Goal: Task Accomplishment & Management: Manage account settings

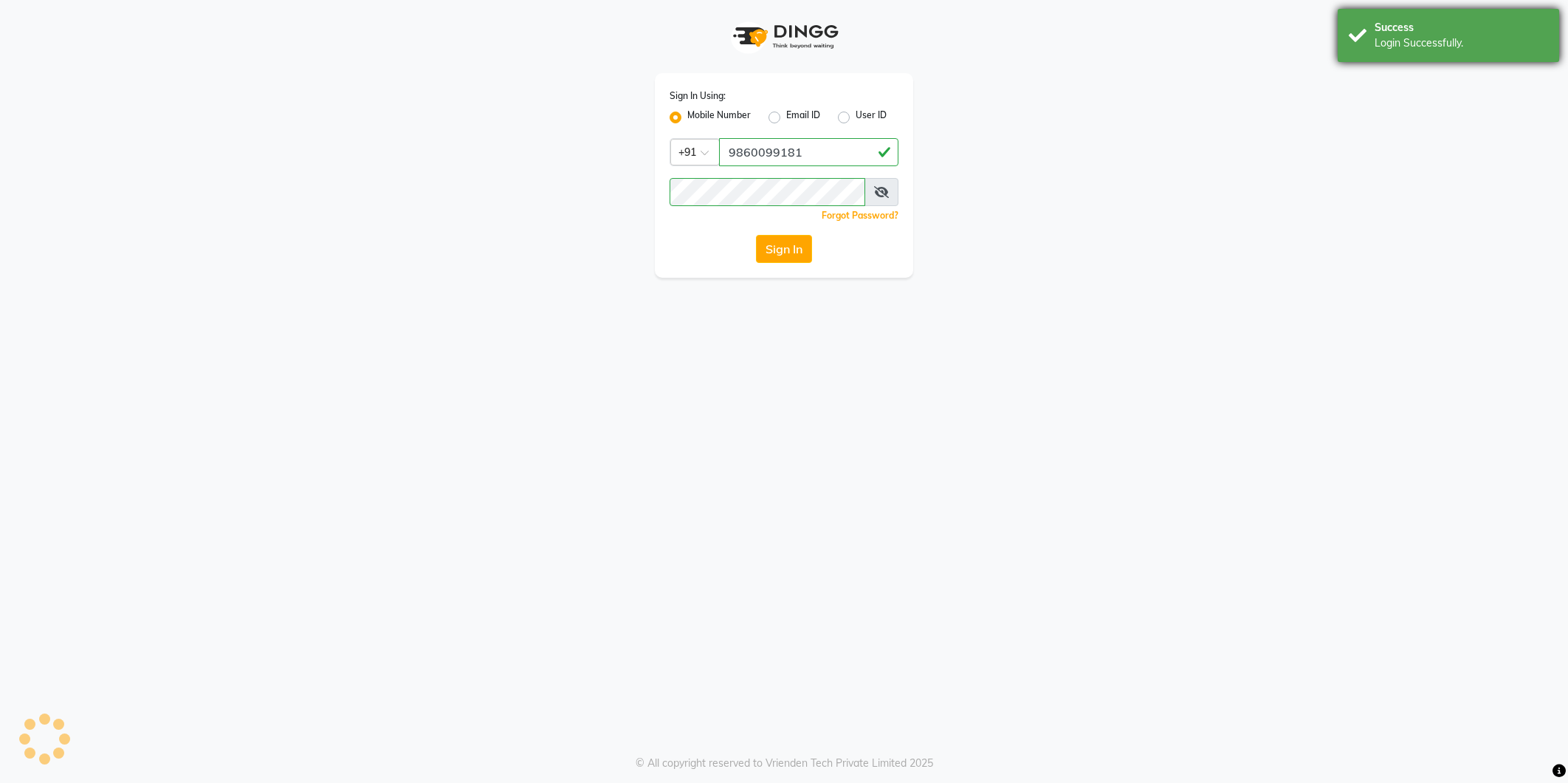
click at [1420, 42] on div "Login Successfully." at bounding box center [1462, 43] width 174 height 16
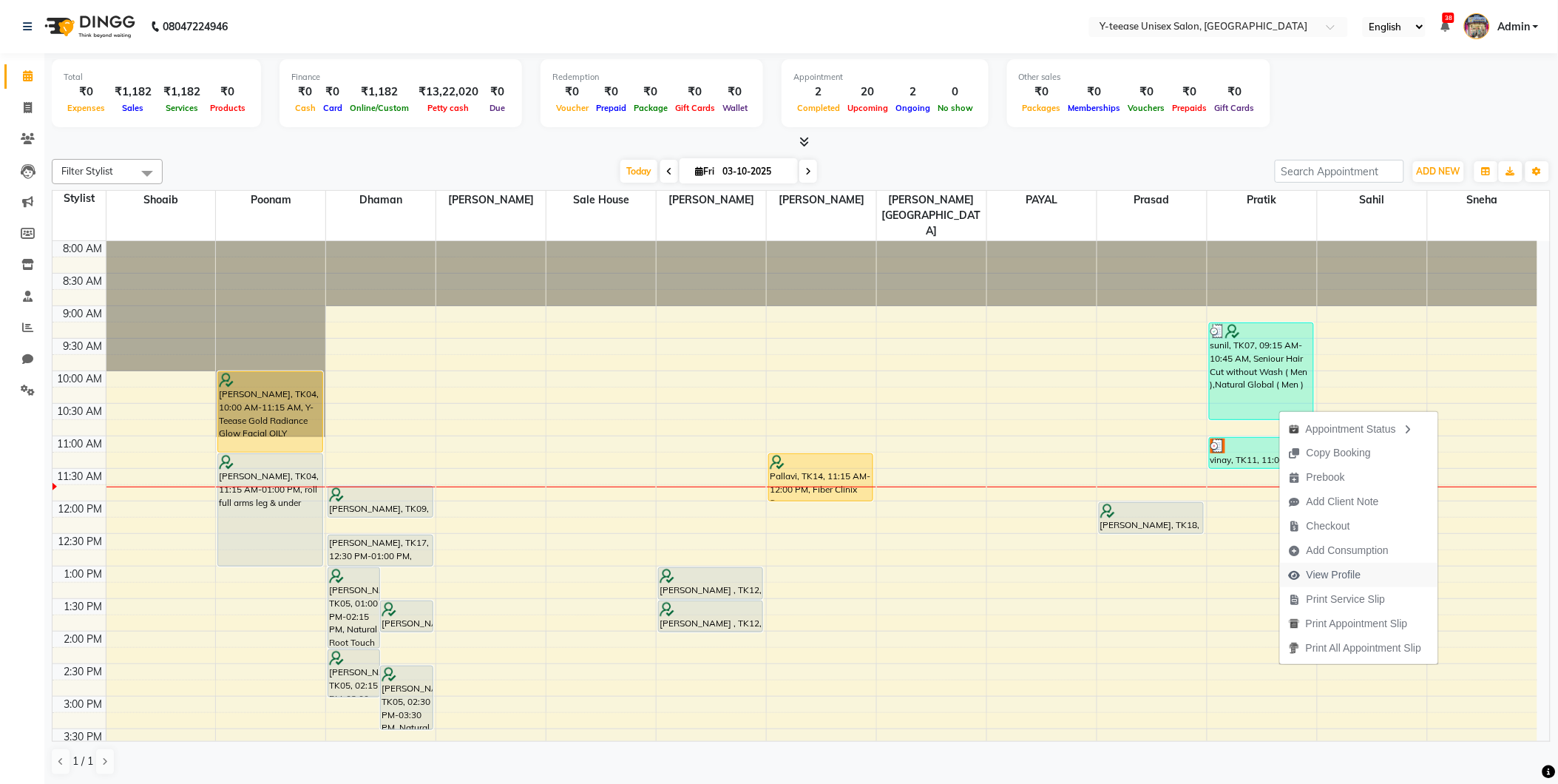
click at [1340, 569] on span "View Profile" at bounding box center [1334, 574] width 55 height 16
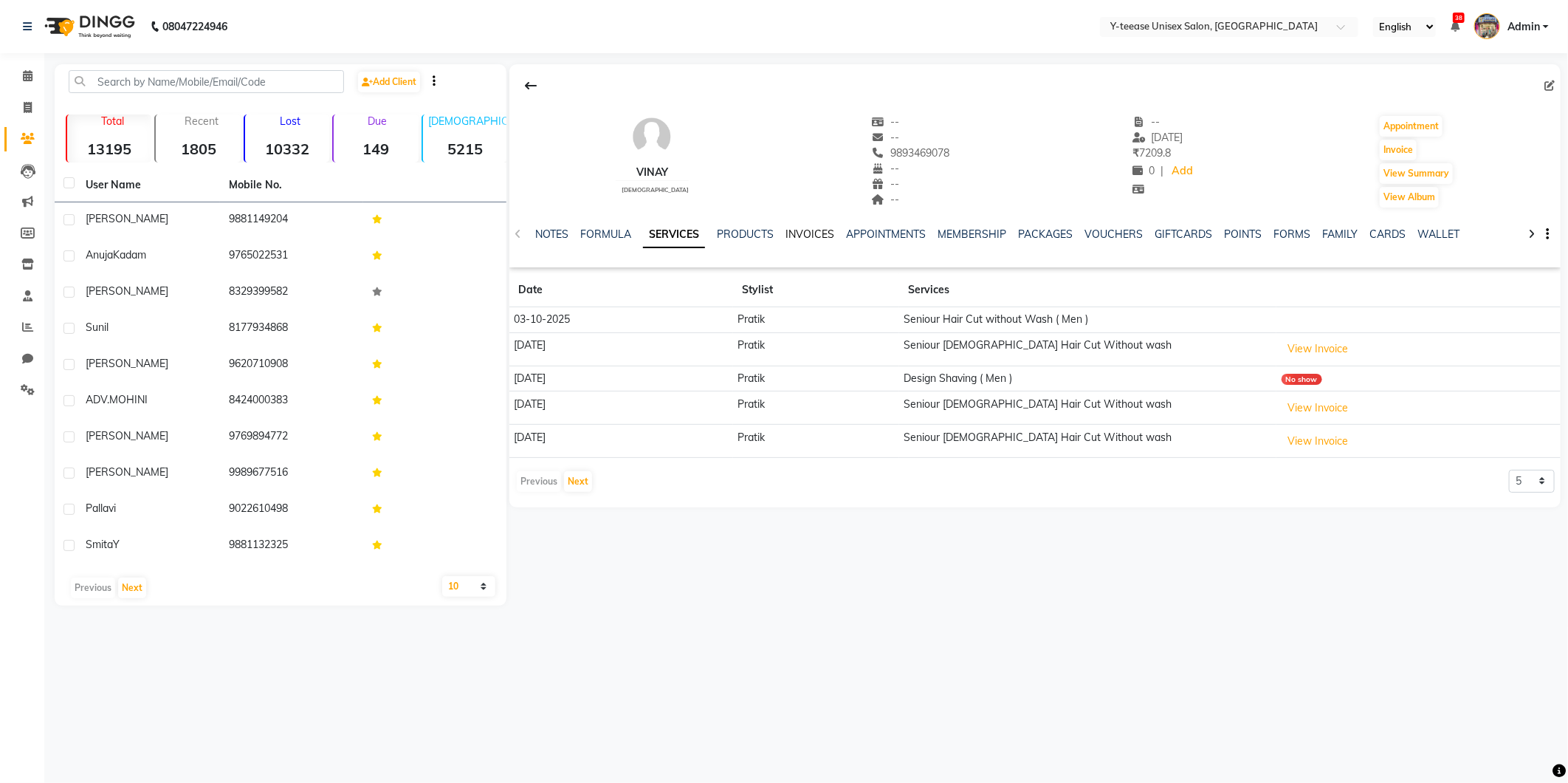
click at [804, 231] on link "INVOICES" at bounding box center [810, 234] width 49 height 13
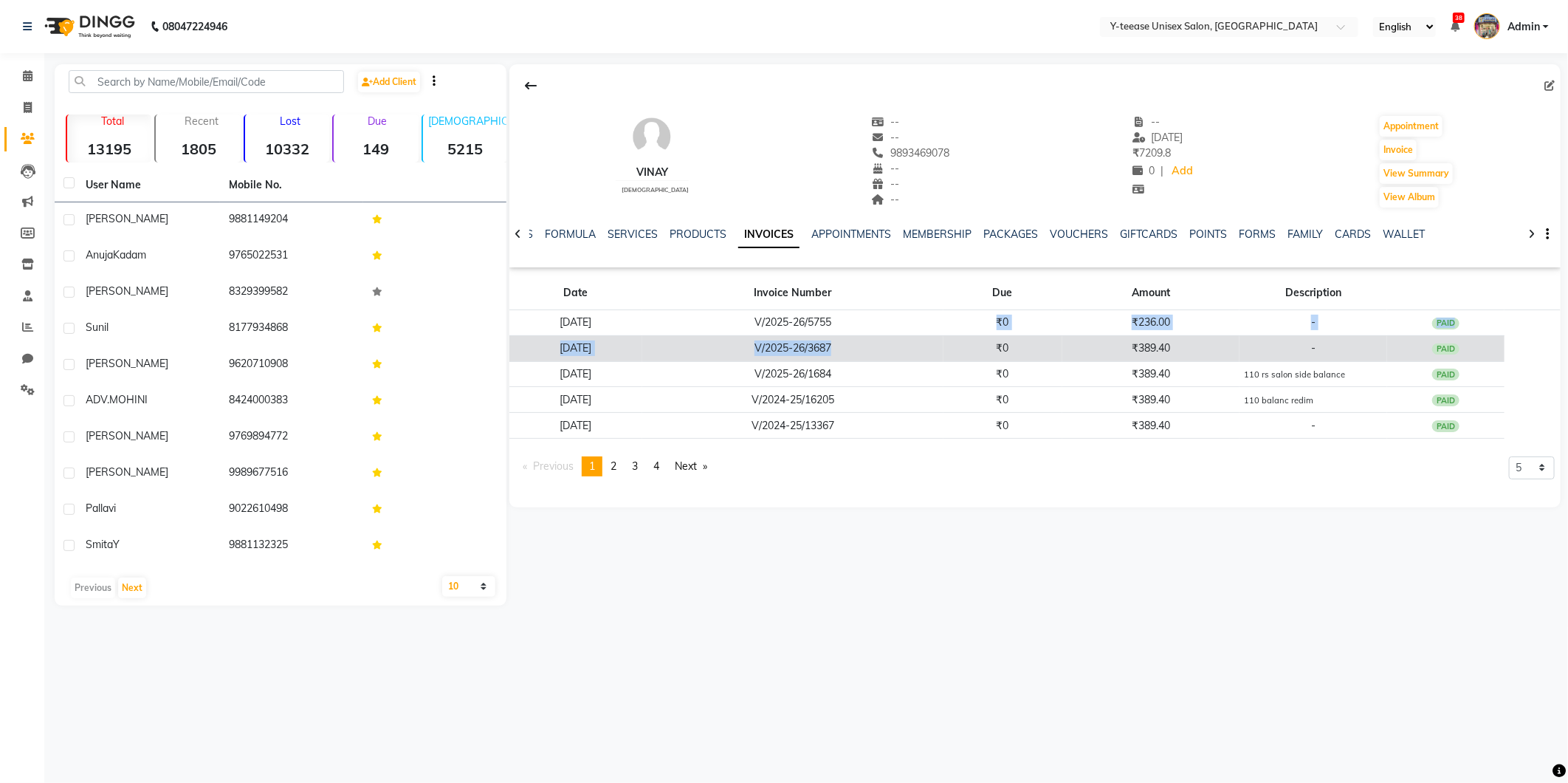
click at [955, 335] on tbody "[DATE] V/2025-26/5755 ₹0 ₹236.00 - PAID [DATE] V/2025-26/3687 ₹0 ₹389.40 - PAID…" at bounding box center [1035, 374] width 1051 height 129
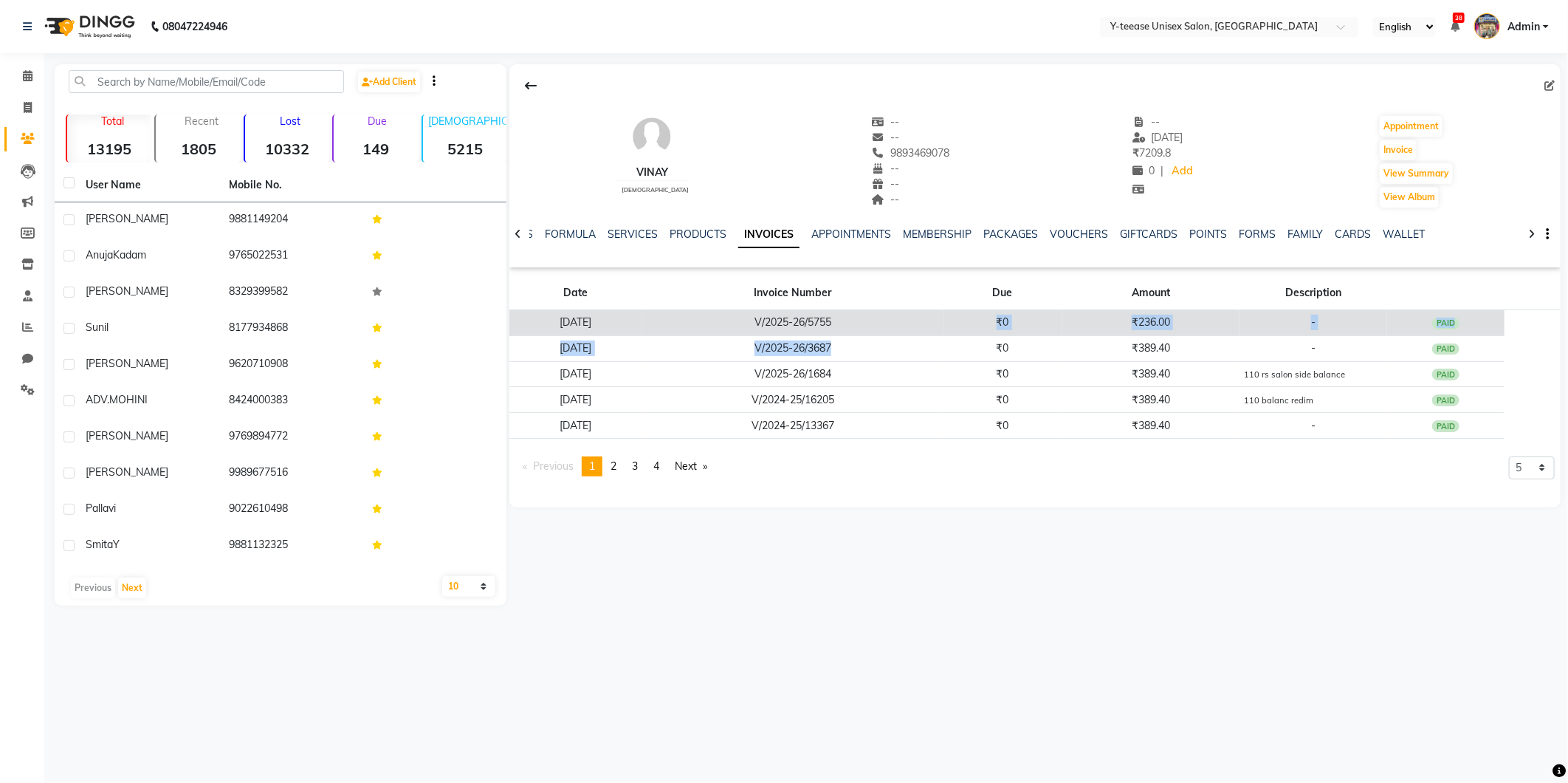
click at [943, 325] on td "V/2025-26/5755" at bounding box center [793, 322] width 302 height 26
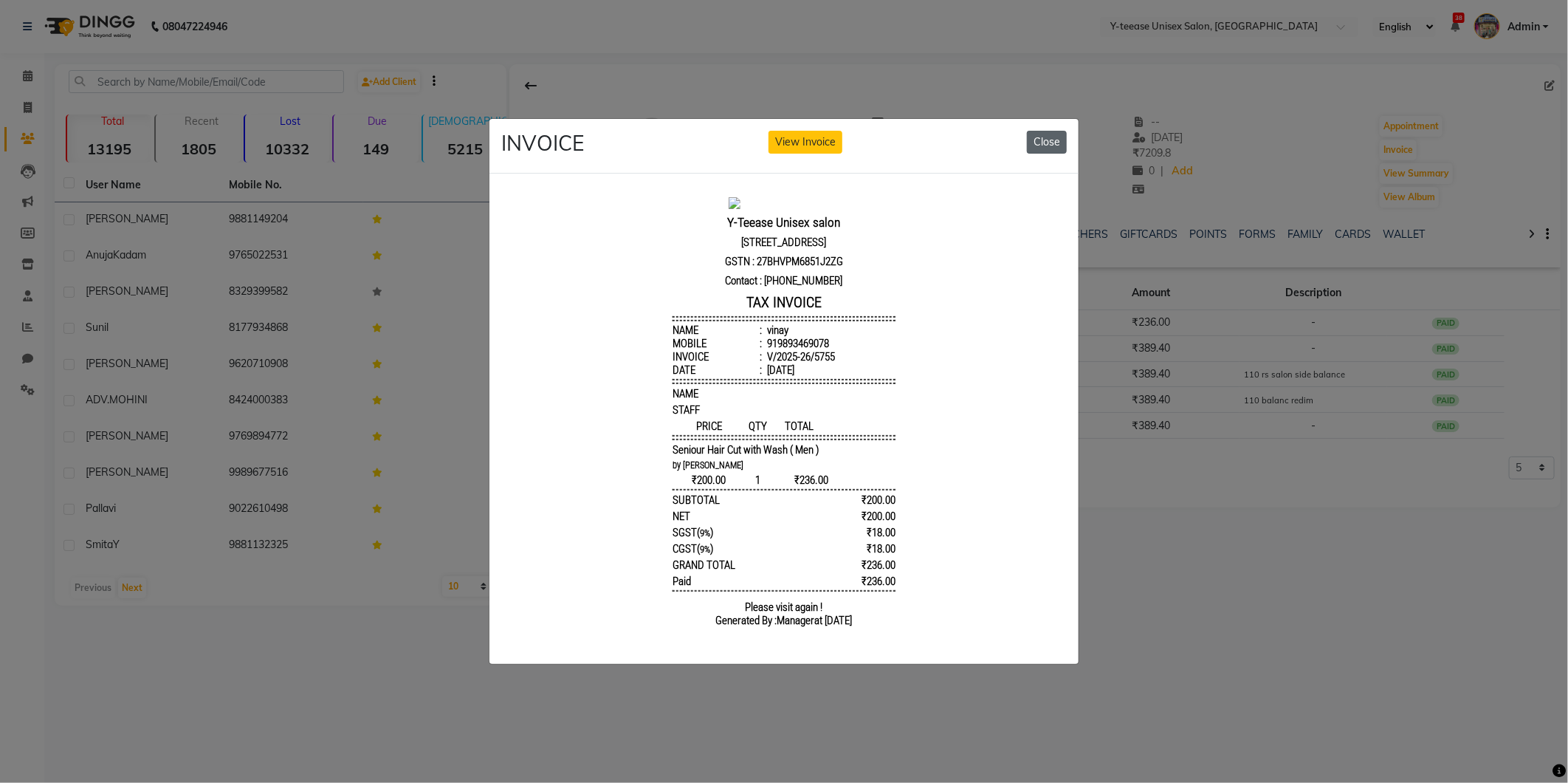
click at [1041, 136] on button "Close" at bounding box center [1047, 142] width 40 height 23
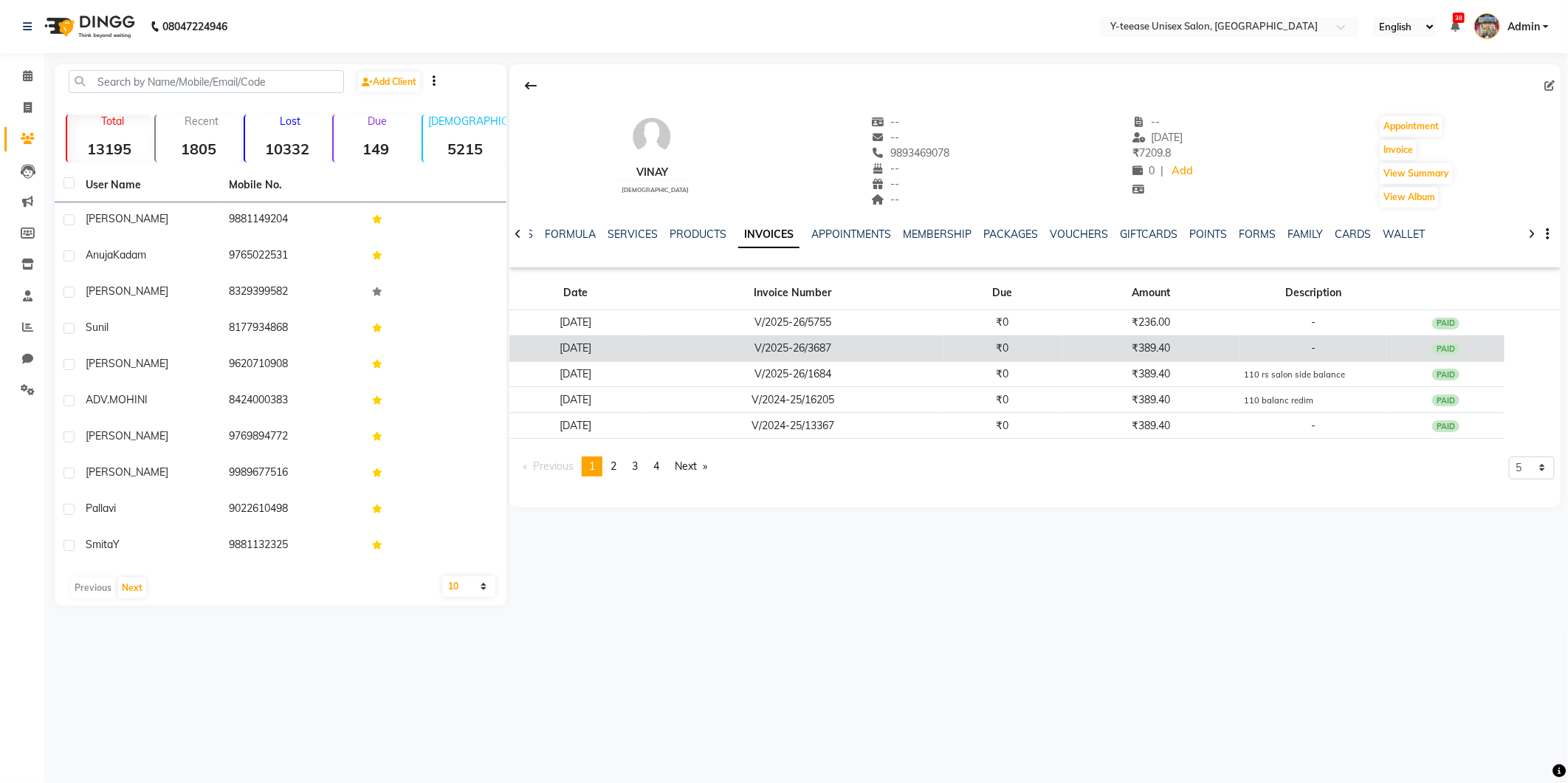
click at [1052, 351] on td "₹0" at bounding box center [1003, 348] width 119 height 26
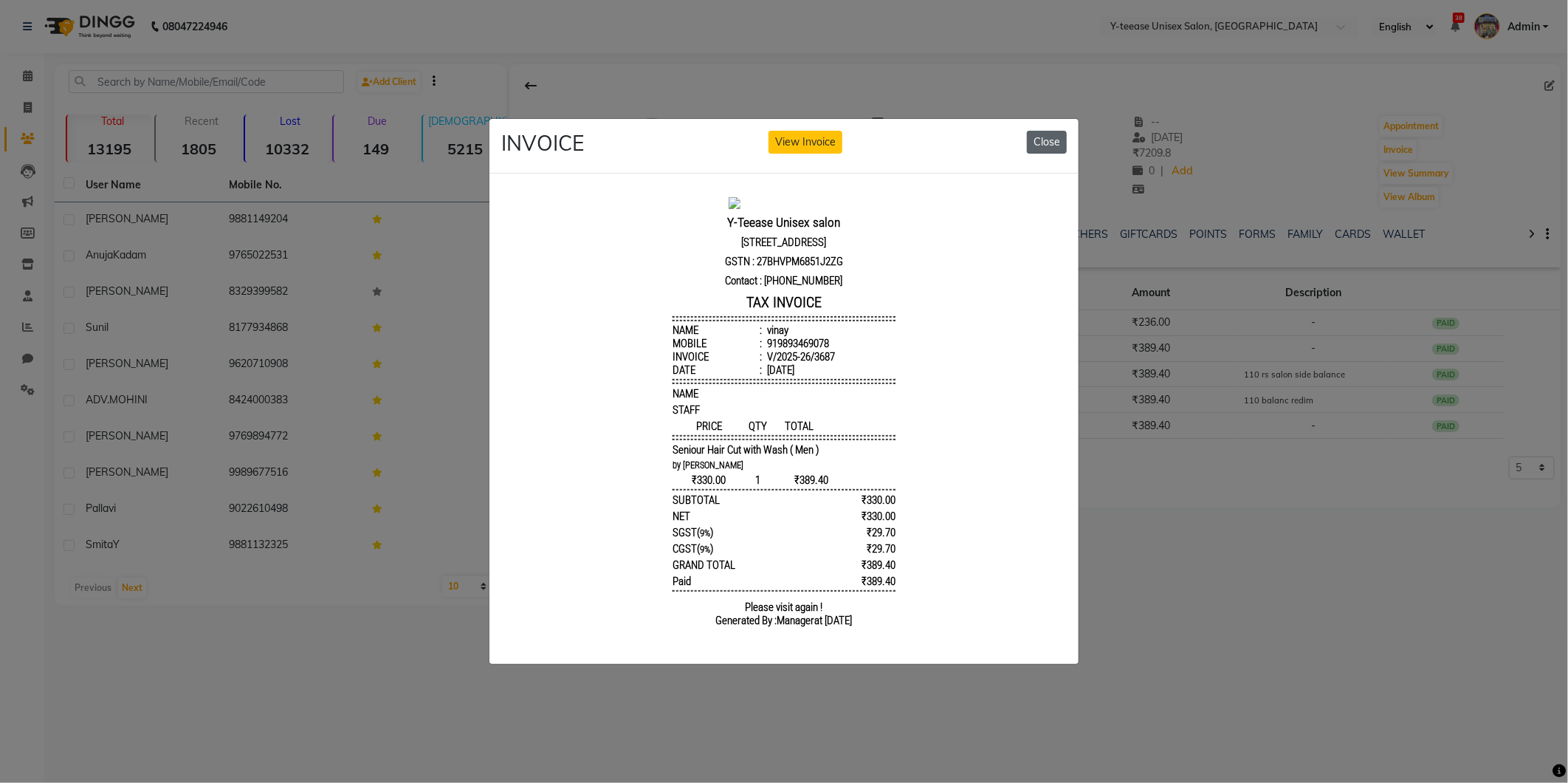
click at [1035, 134] on button "Close" at bounding box center [1047, 142] width 40 height 23
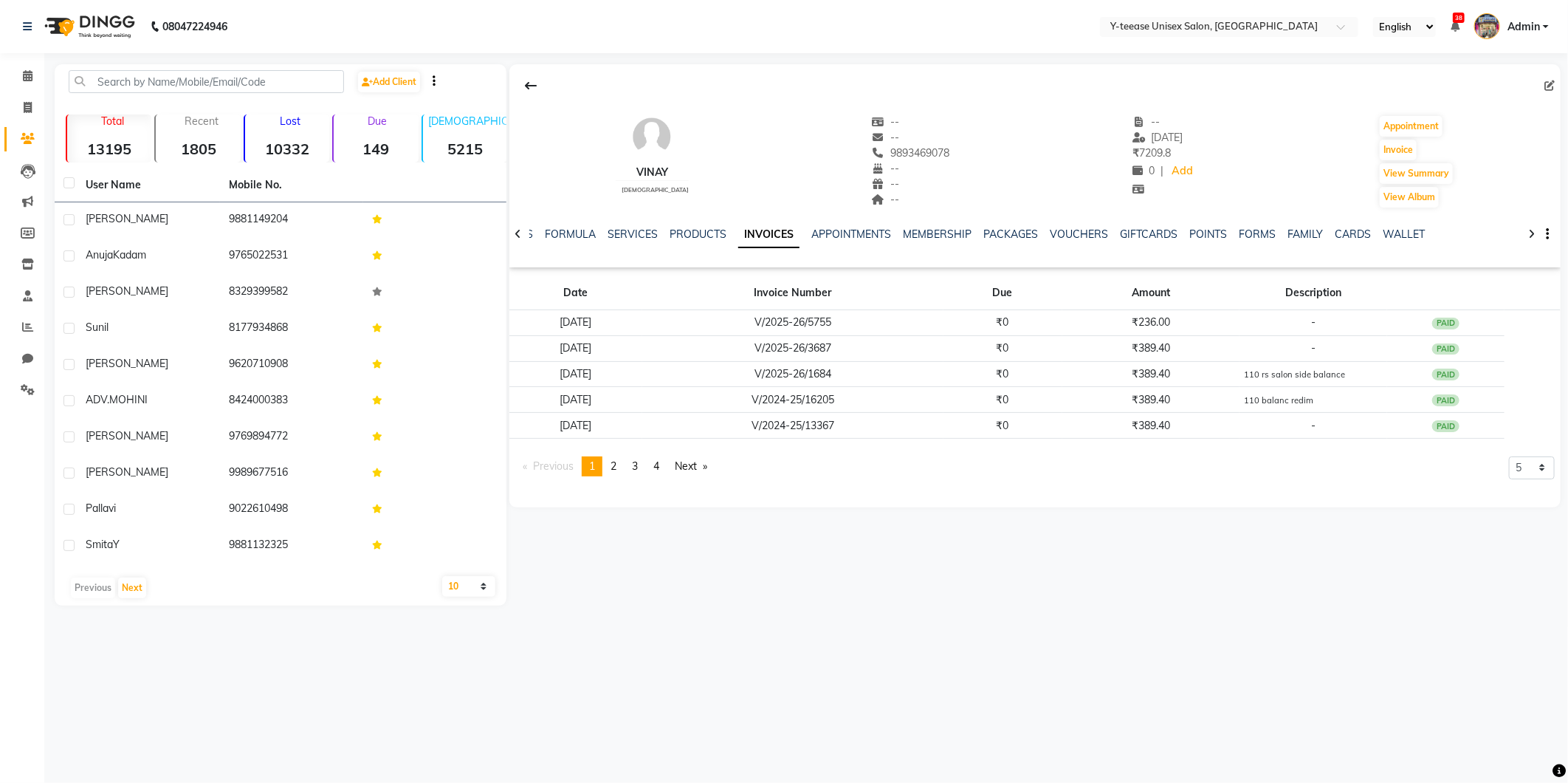
click at [523, 230] on div at bounding box center [518, 233] width 17 height 29
click at [534, 232] on link "NOTES" at bounding box center [540, 234] width 33 height 13
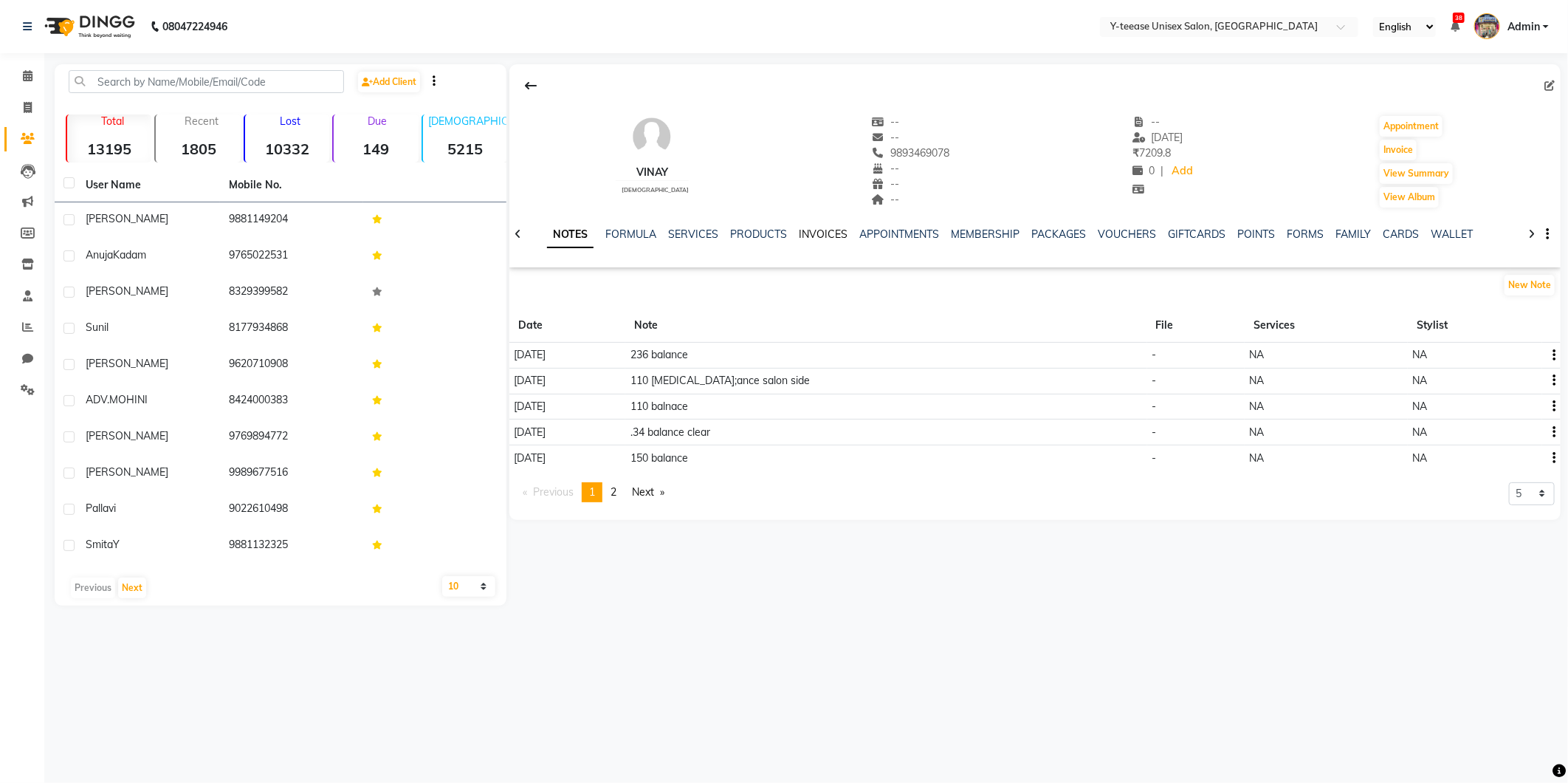
click at [836, 231] on link "INVOICES" at bounding box center [823, 234] width 49 height 13
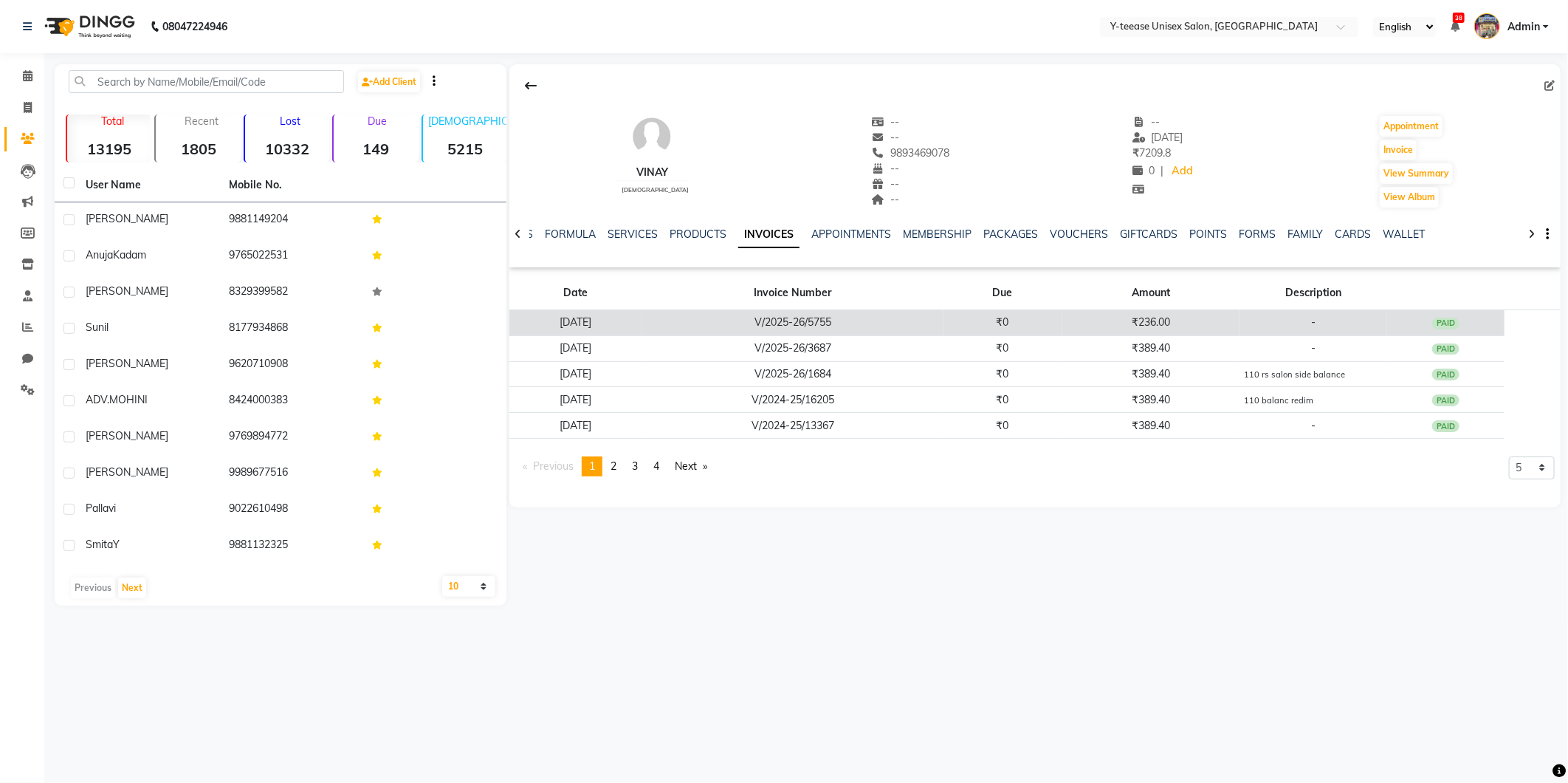
click at [943, 331] on td "V/2025-26/5755" at bounding box center [793, 322] width 302 height 26
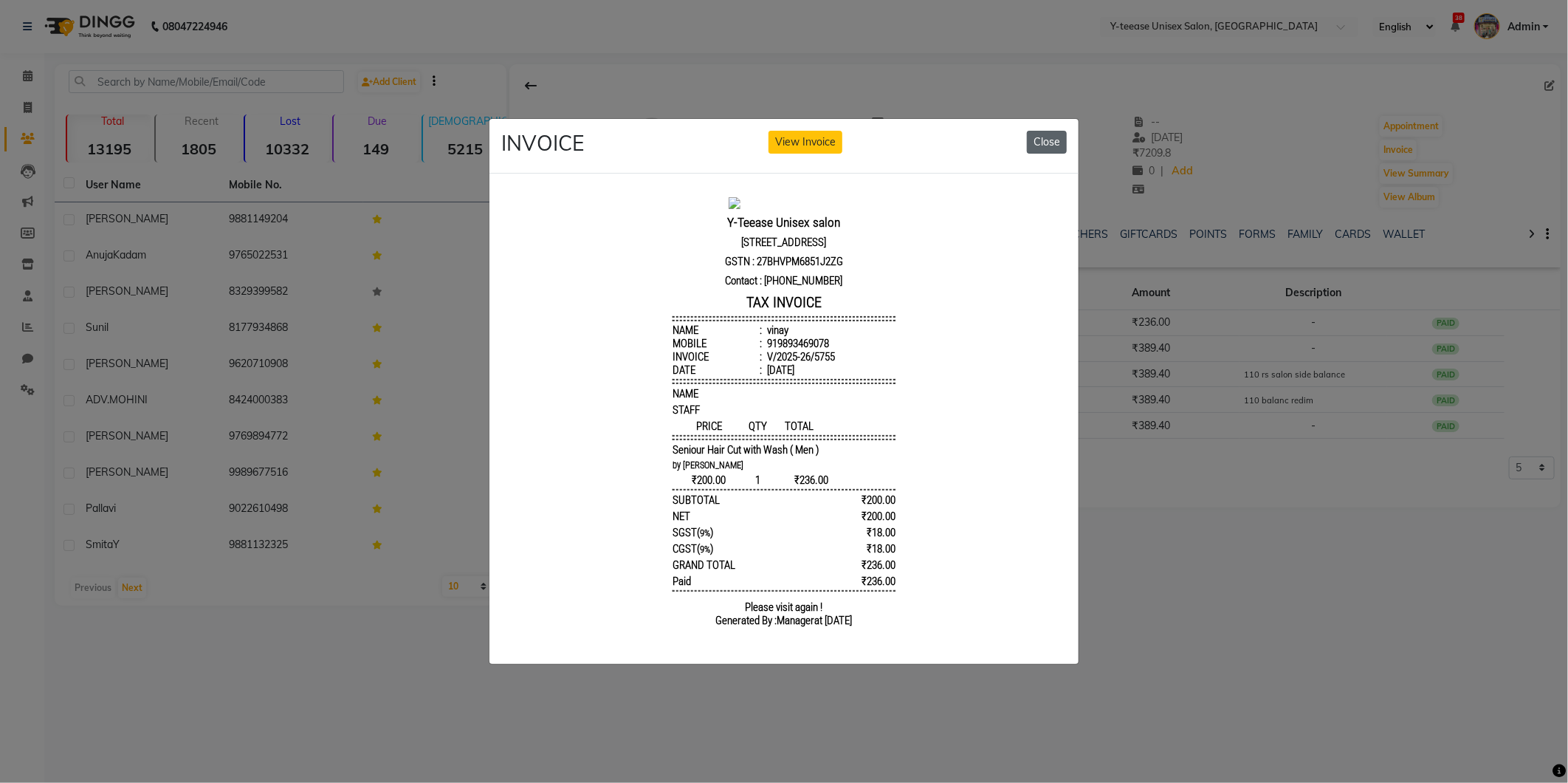
click at [1049, 131] on button "Close" at bounding box center [1047, 142] width 40 height 23
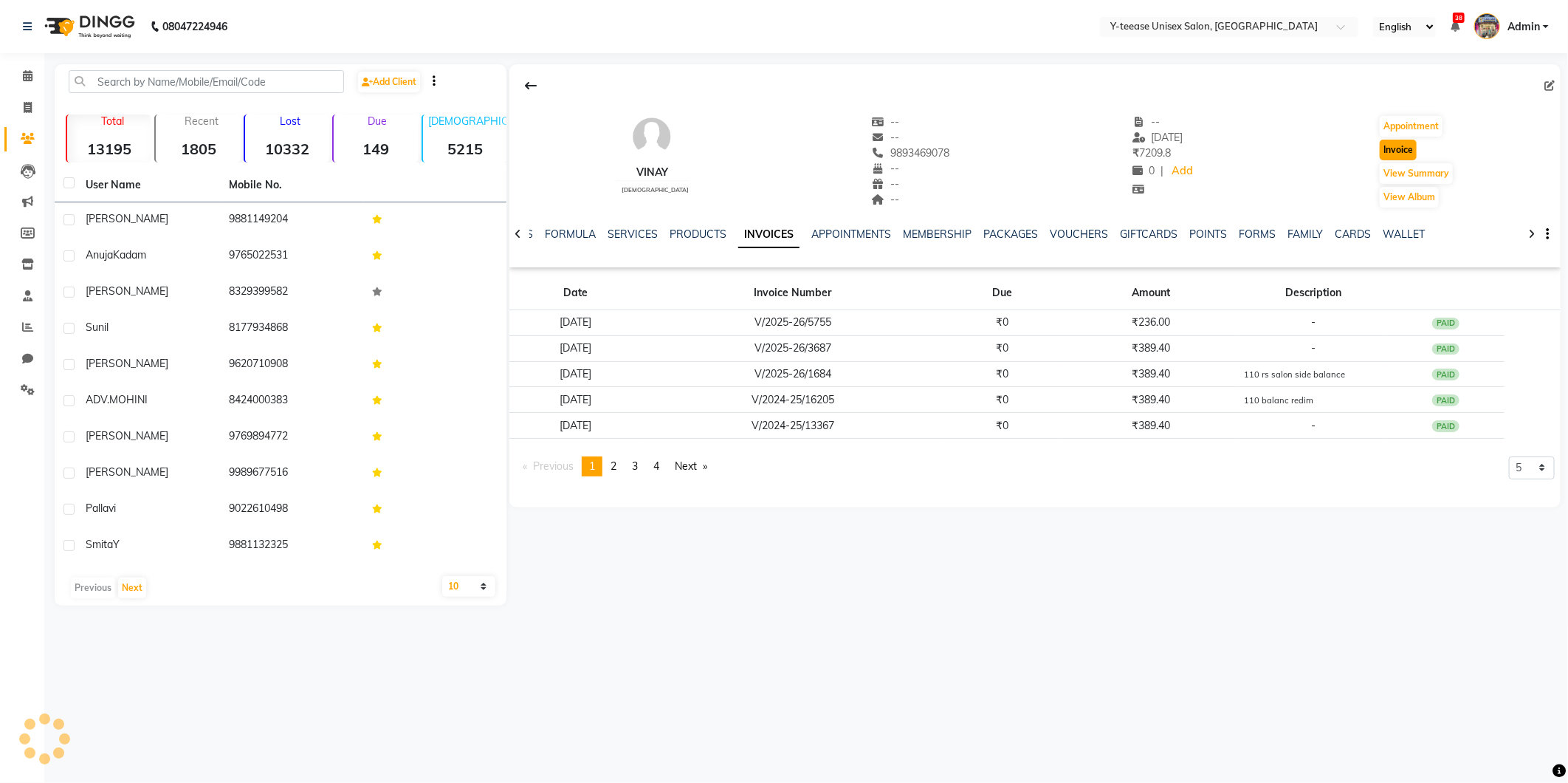
click at [1393, 151] on button "Invoice" at bounding box center [1399, 150] width 37 height 21
select select "service"
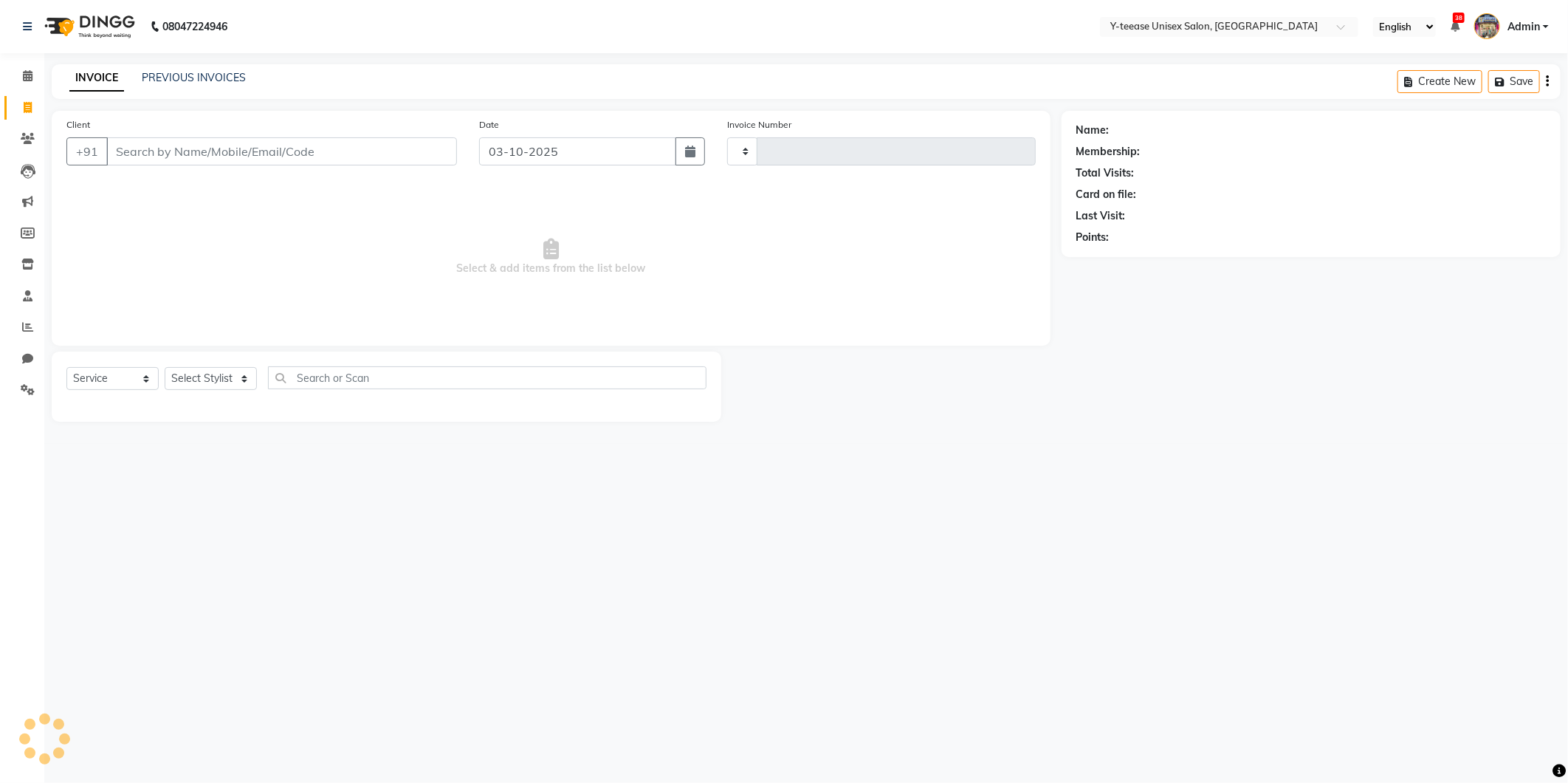
type input "8362"
select select "4"
type input "9893469078"
click at [223, 370] on select "Select Stylist [PERSON_NAME] [PERSON_NAME] nagar Manager Mosin [PERSON_NAME] [P…" at bounding box center [232, 378] width 134 height 23
click at [238, 375] on select "Select Stylist [PERSON_NAME] [PERSON_NAME] nagar Manager Mosin [PERSON_NAME] [P…" at bounding box center [232, 378] width 134 height 23
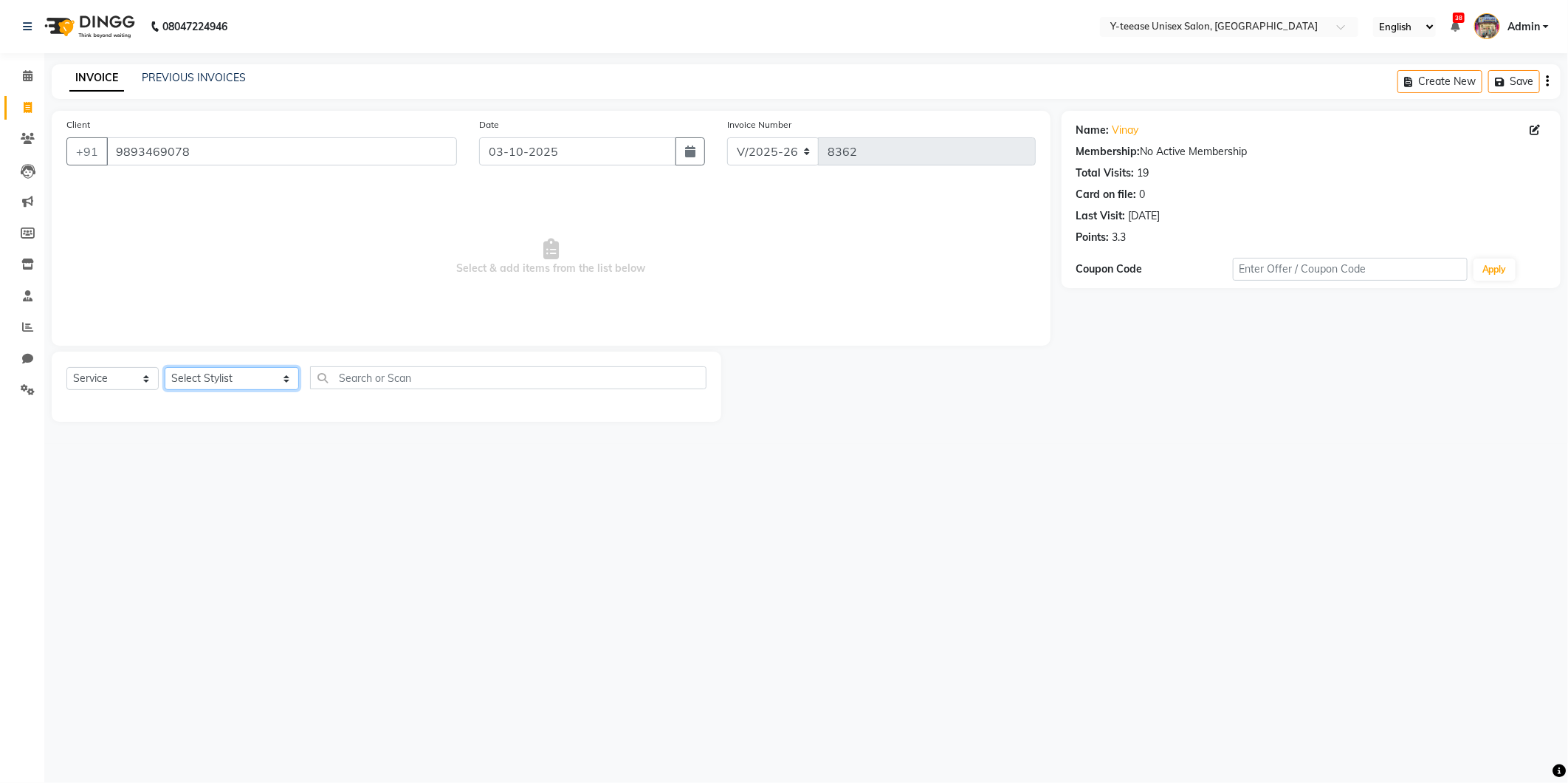
select select "67330"
click at [165, 368] on select "Select Stylist [PERSON_NAME] [PERSON_NAME] nagar Manager Mosin [PERSON_NAME] [P…" at bounding box center [232, 378] width 134 height 23
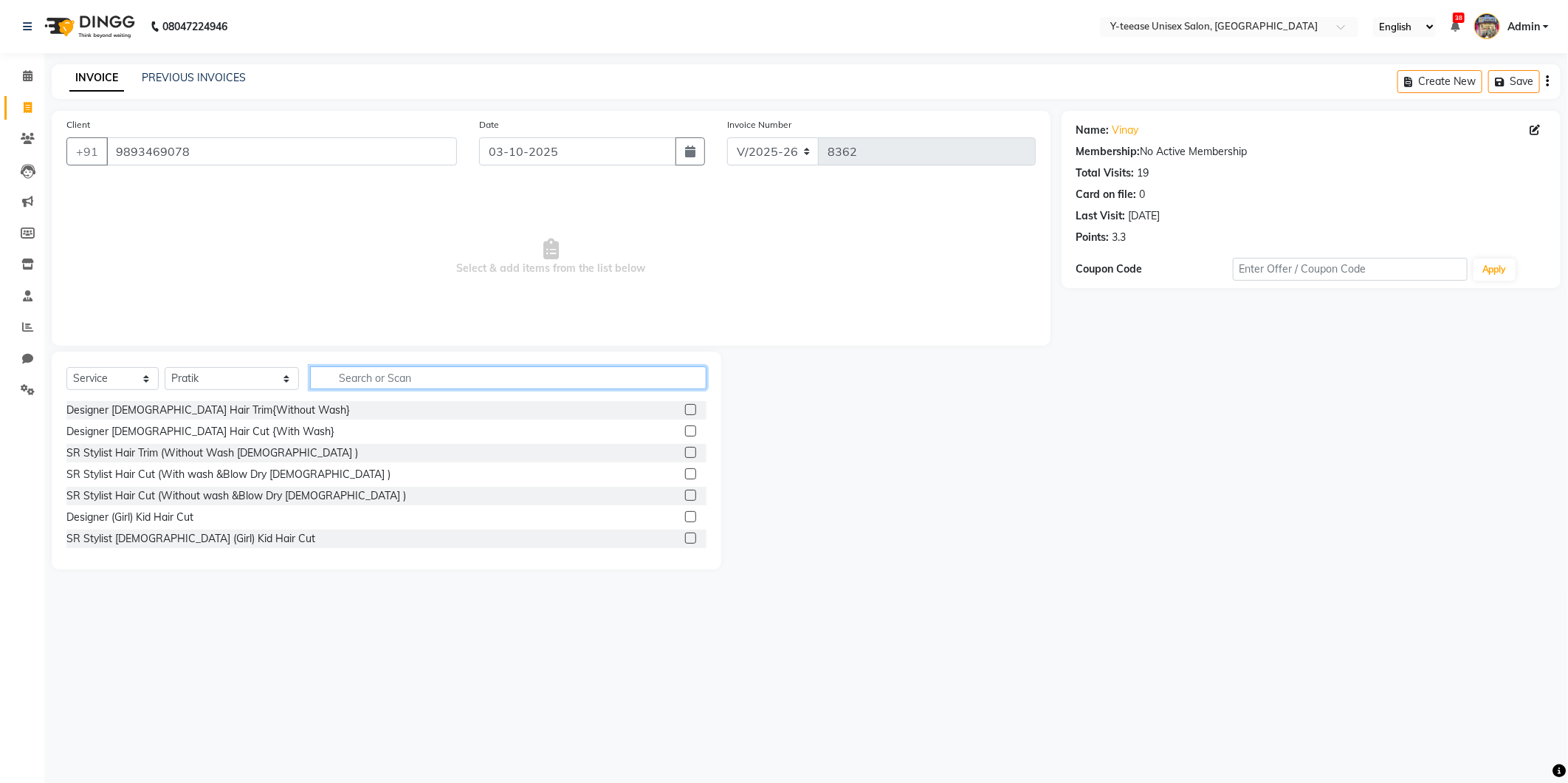
click at [417, 385] on input "text" at bounding box center [508, 377] width 397 height 23
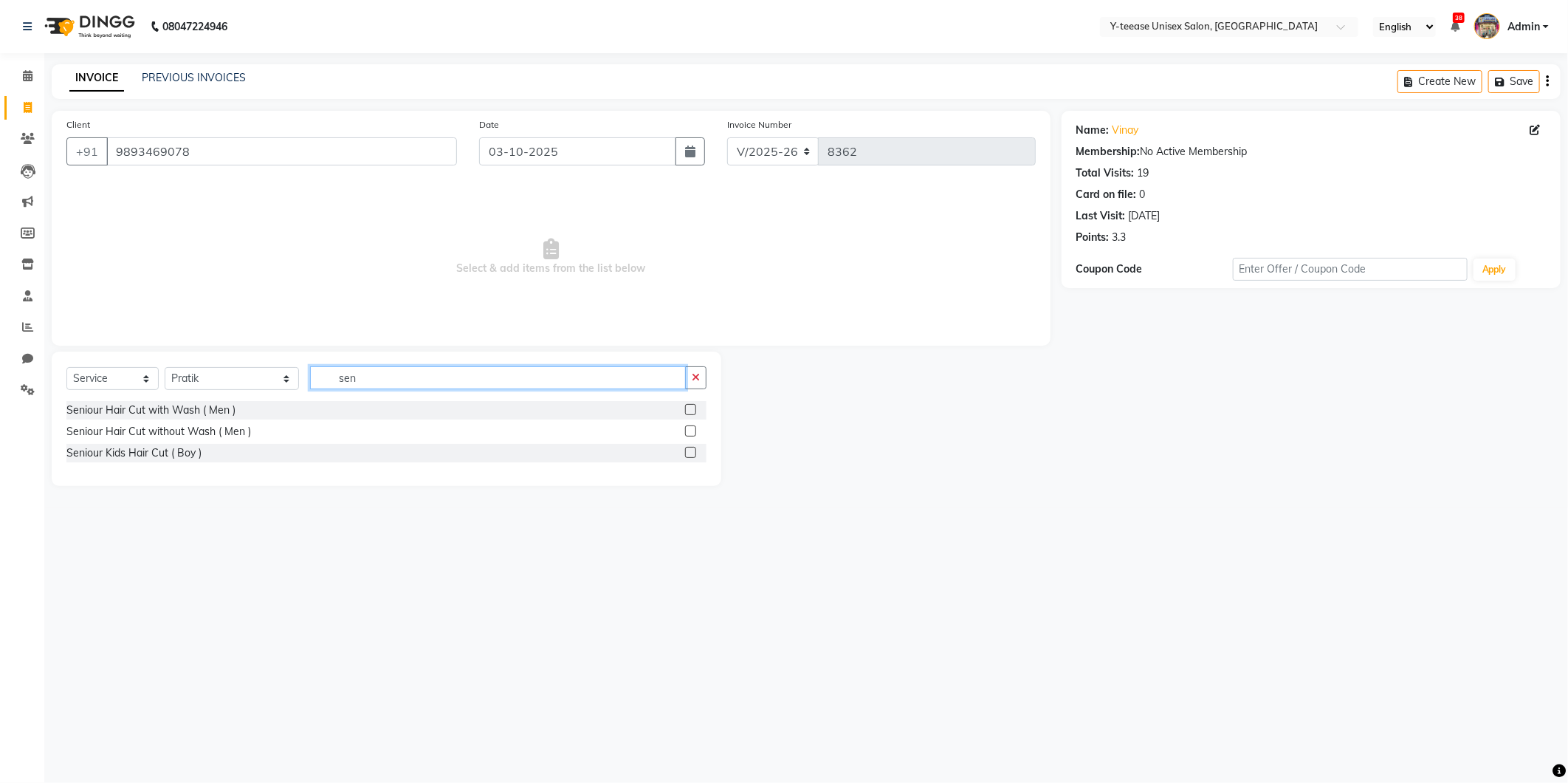
type input "sen"
click at [207, 439] on div "Seniour Hair Cut without Wash ( Men )" at bounding box center [386, 431] width 640 height 19
click at [226, 430] on div "Seniour Hair Cut without Wash ( Men )" at bounding box center [158, 431] width 184 height 16
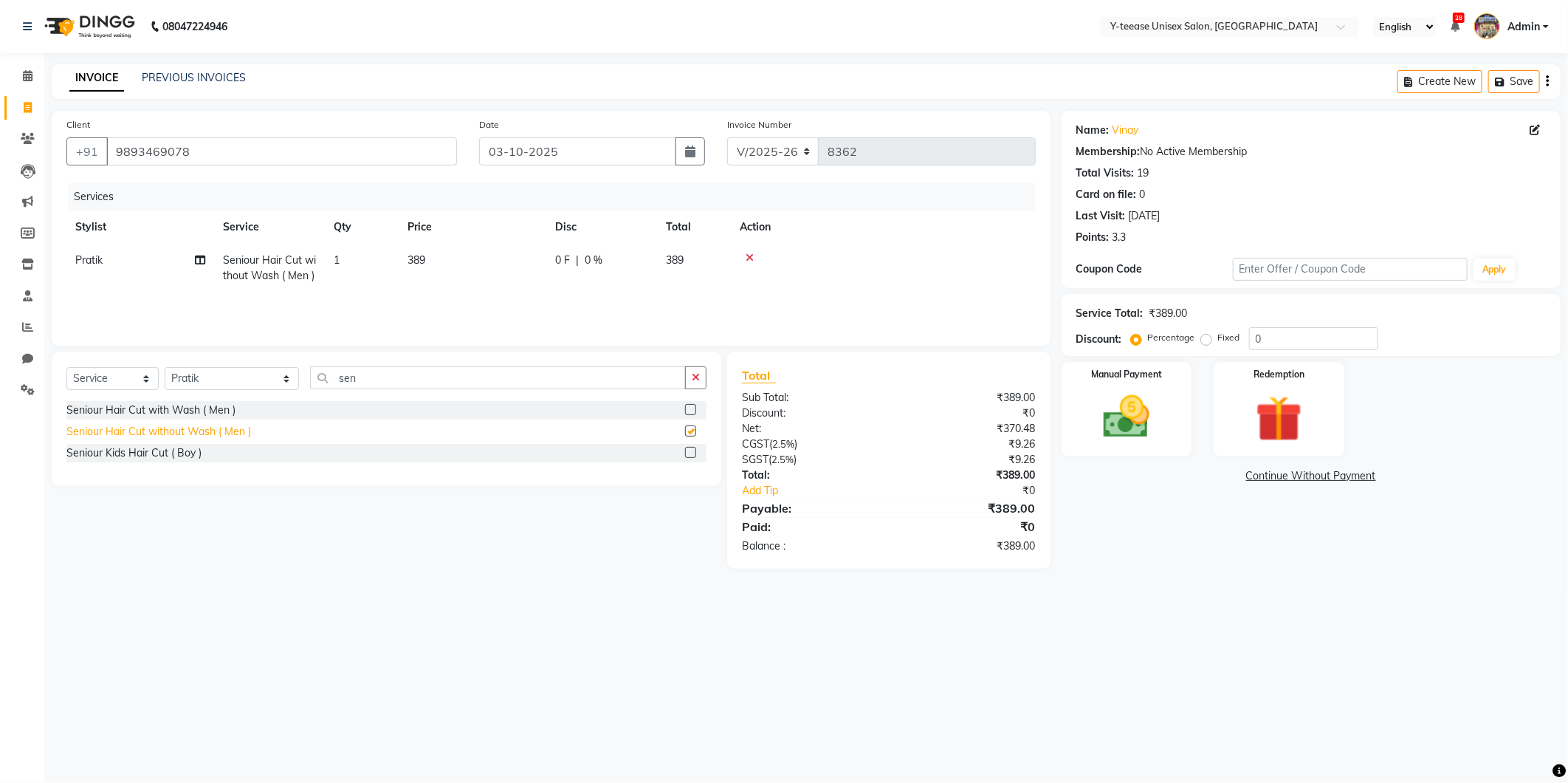
checkbox input "false"
click at [1151, 429] on img at bounding box center [1127, 418] width 79 height 56
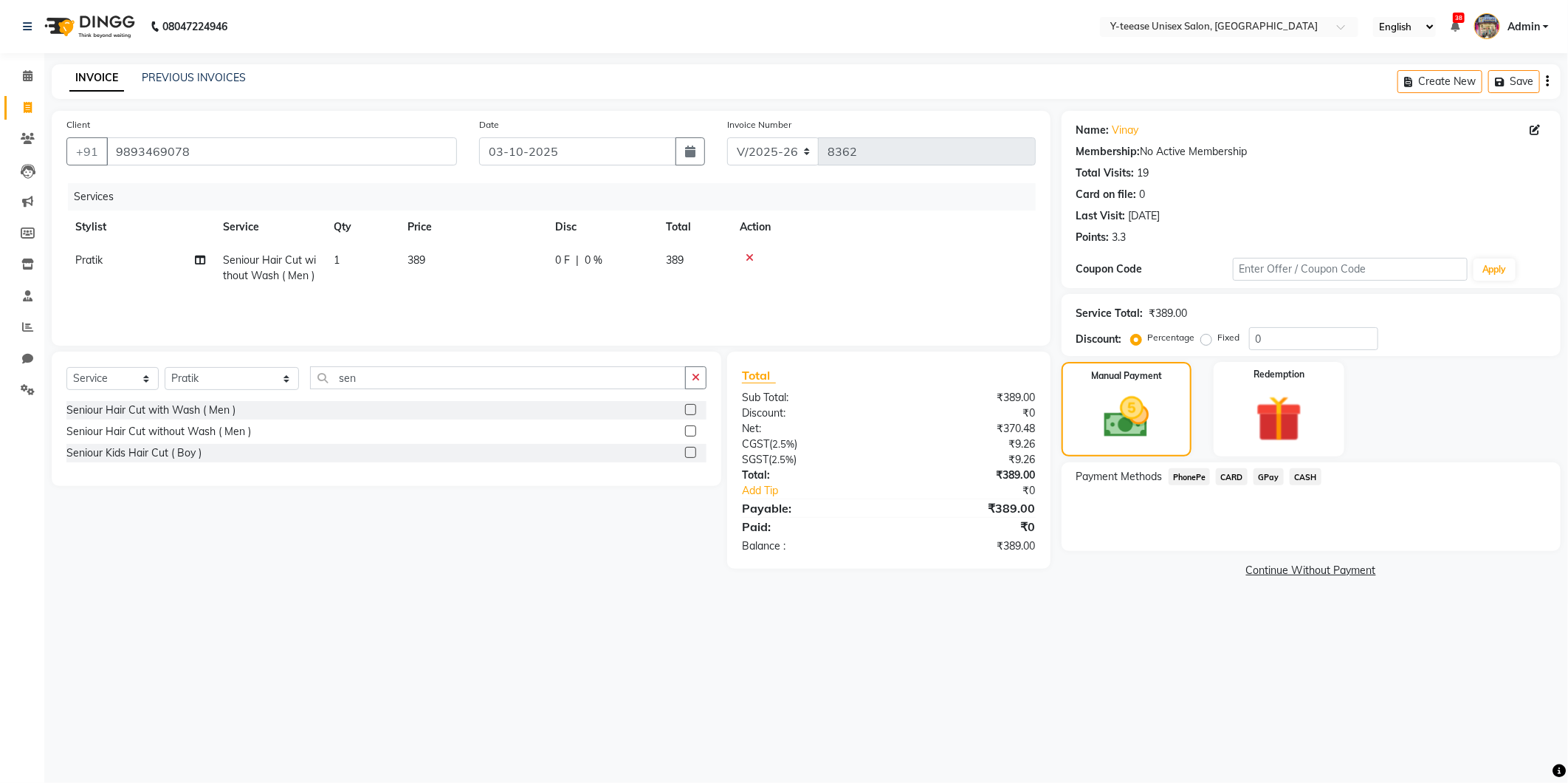
click at [1303, 481] on span "CASH" at bounding box center [1305, 476] width 32 height 17
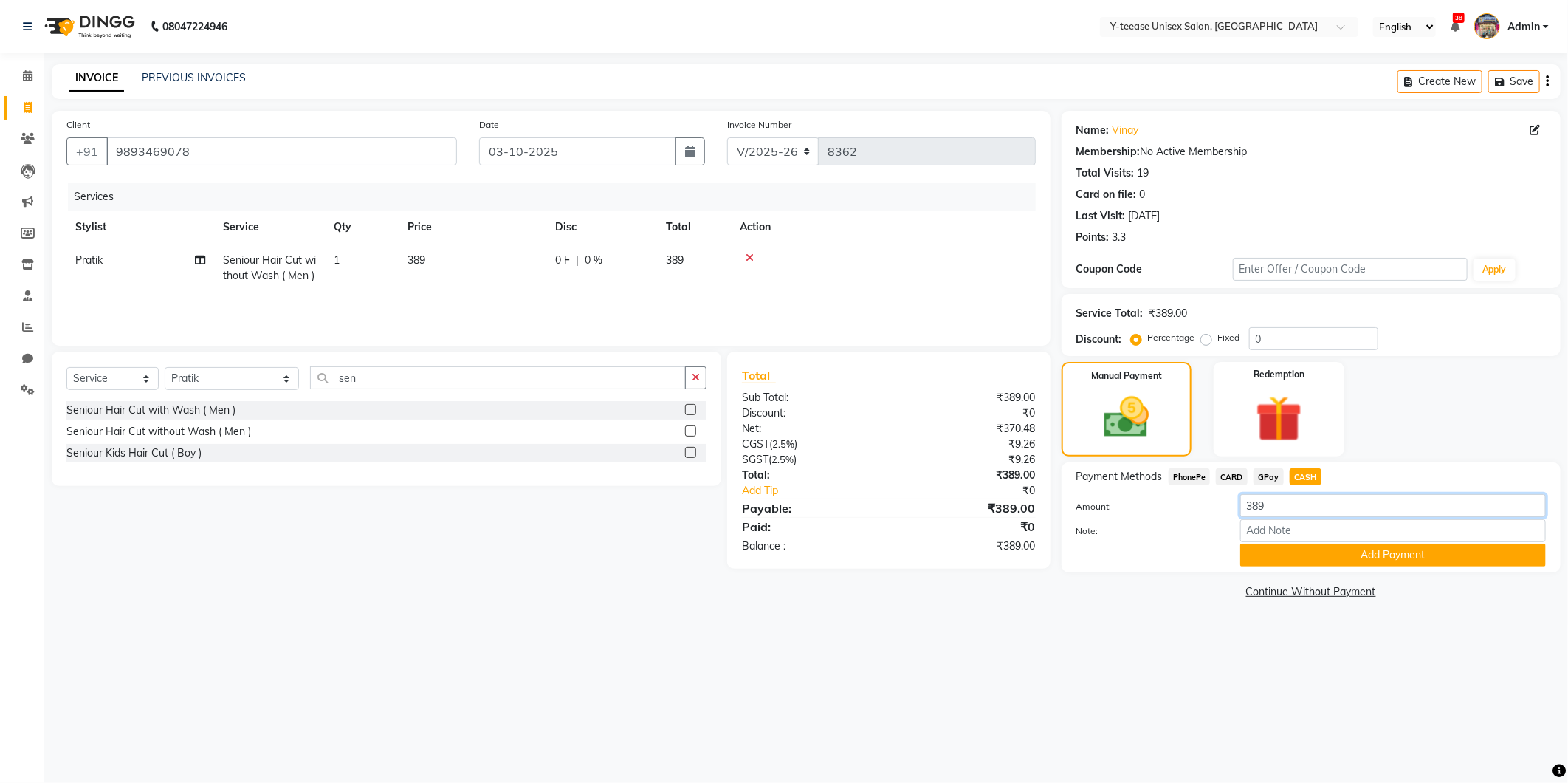
click at [1293, 508] on input "389" at bounding box center [1393, 505] width 305 height 23
type input "236"
click at [1425, 555] on button "Add Payment" at bounding box center [1393, 554] width 305 height 23
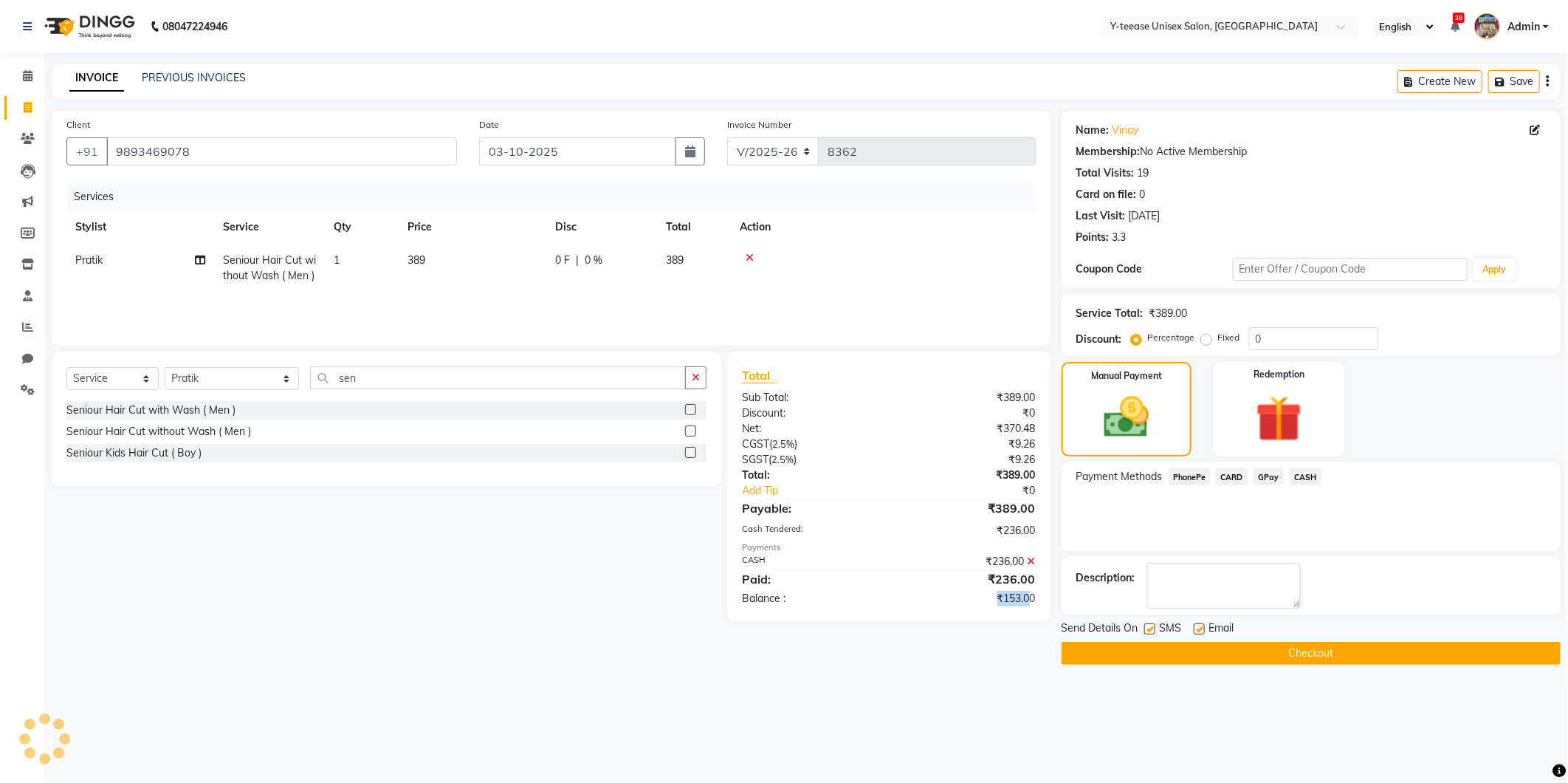
drag, startPoint x: 995, startPoint y: 599, endPoint x: 1027, endPoint y: 594, distance: 32.4
click at [1027, 594] on div "₹153.00" at bounding box center [968, 598] width 158 height 16
click at [904, 728] on div "08047224946 Select Location × Y-teease Unisex Salon, Amanora English ENGLISH Es…" at bounding box center [784, 392] width 1568 height 783
click at [1029, 559] on icon at bounding box center [1031, 561] width 8 height 10
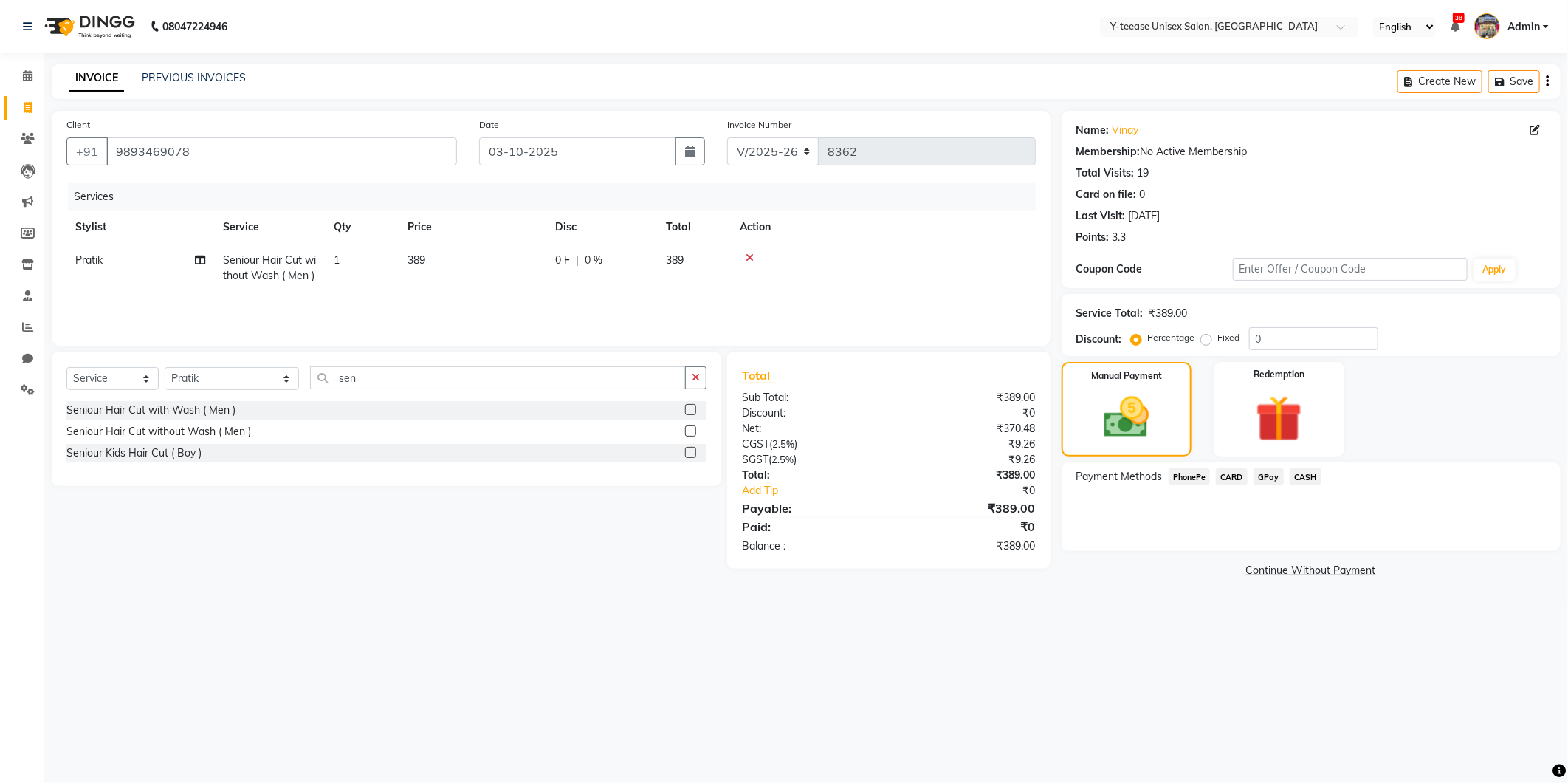
click at [277, 282] on span "Seniour Hair Cut without Wash ( Men )" at bounding box center [269, 267] width 93 height 29
select select "67330"
drag, startPoint x: 298, startPoint y: 279, endPoint x: 293, endPoint y: 289, distance: 11.2
click at [297, 279] on span "Seniour Hair Cut without Wash ( Men )" at bounding box center [295, 273] width 118 height 29
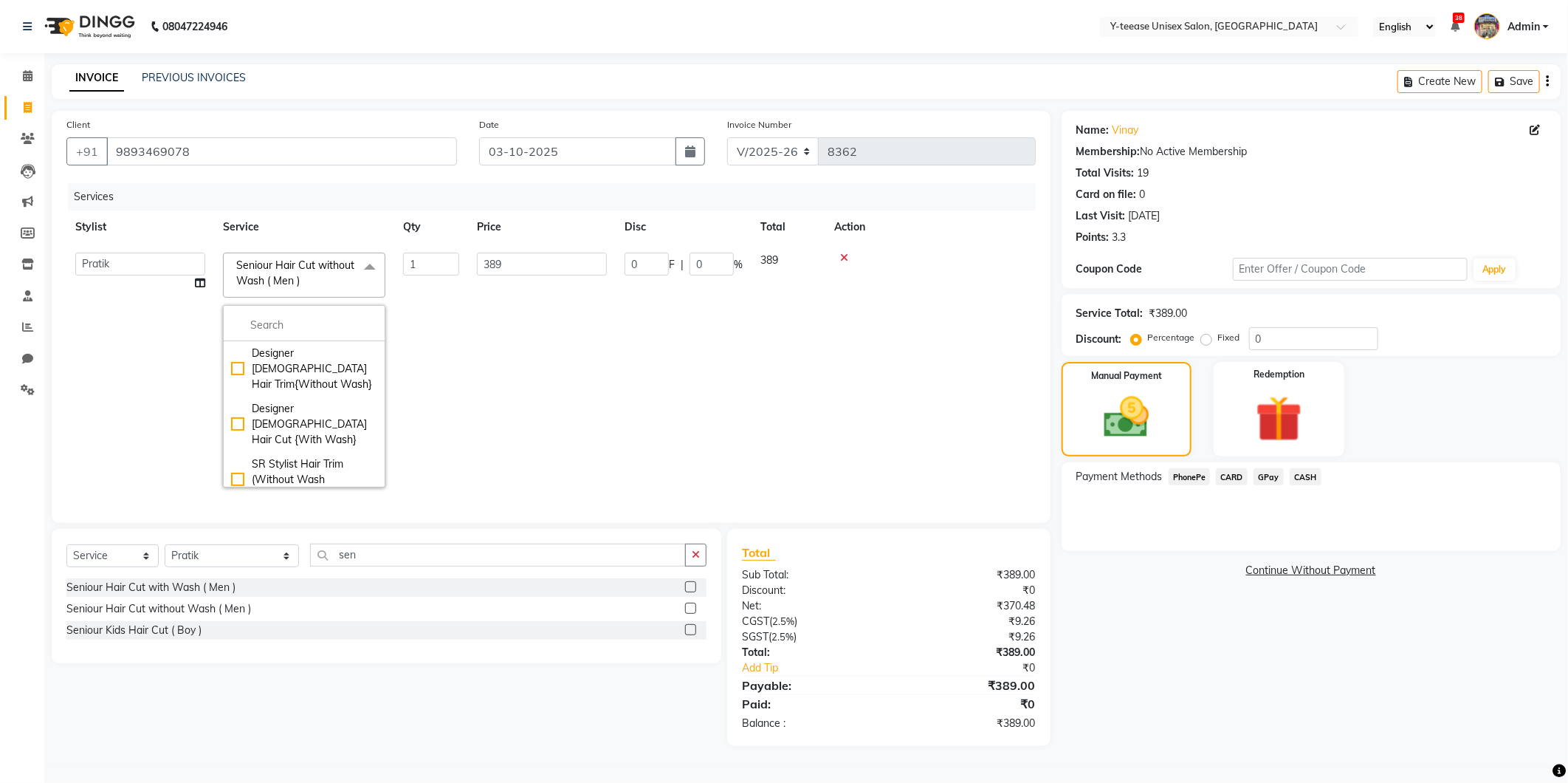
click at [476, 420] on td "389" at bounding box center [541, 370] width 148 height 253
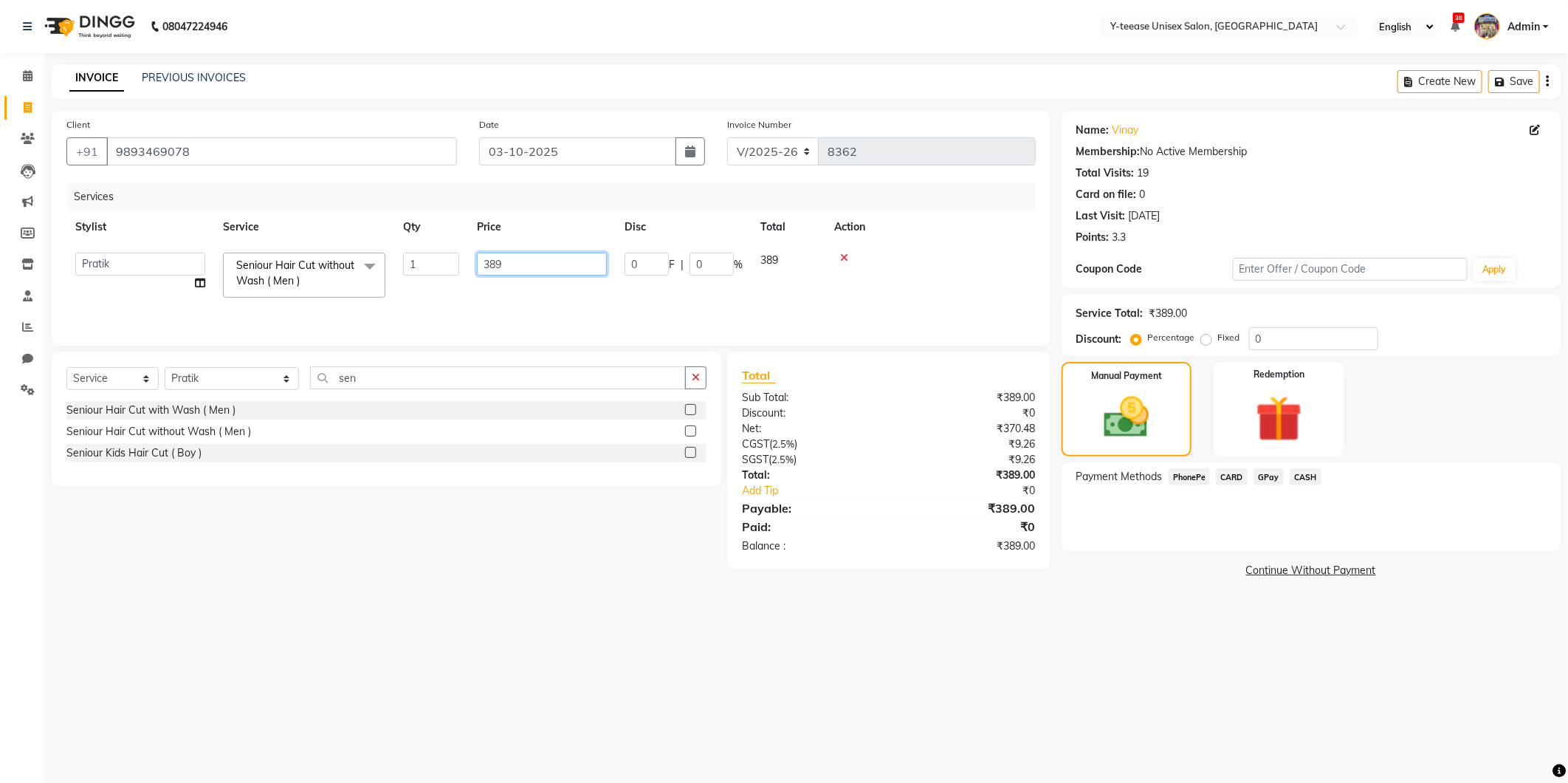
click at [498, 259] on input "389" at bounding box center [541, 264] width 130 height 23
type input "3"
type input "236"
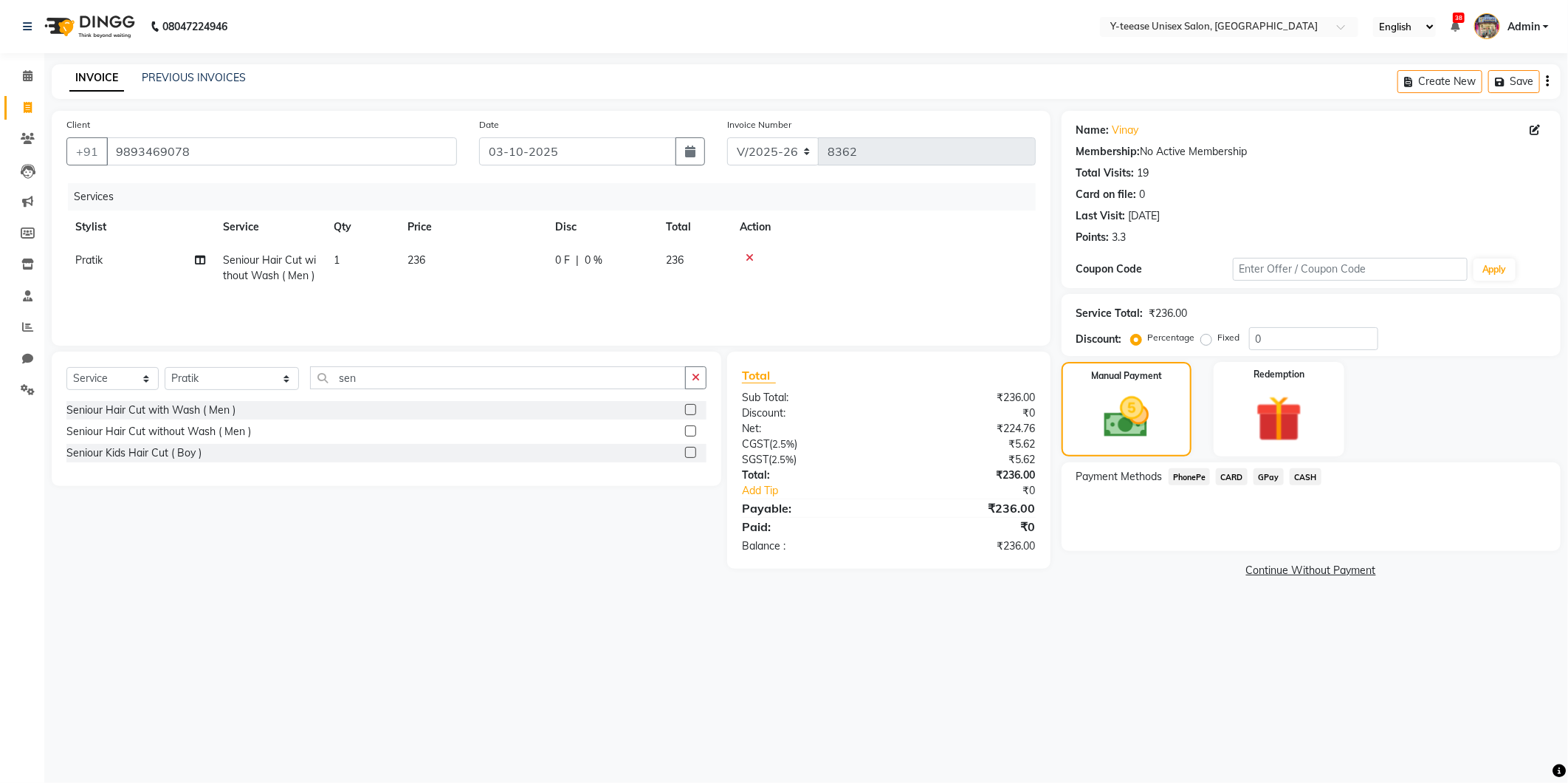
click at [1029, 595] on main "INVOICE PREVIOUS INVOICES Create New Save Client [PHONE_NUMBER] Date [DATE] Inv…" at bounding box center [806, 334] width 1523 height 539
click at [254, 261] on span "Seniour Hair Cut without Wash ( Men )" at bounding box center [269, 267] width 93 height 29
select select "67330"
click at [267, 261] on span "Seniour Hair Cut without Wash ( Men )" at bounding box center [295, 273] width 118 height 29
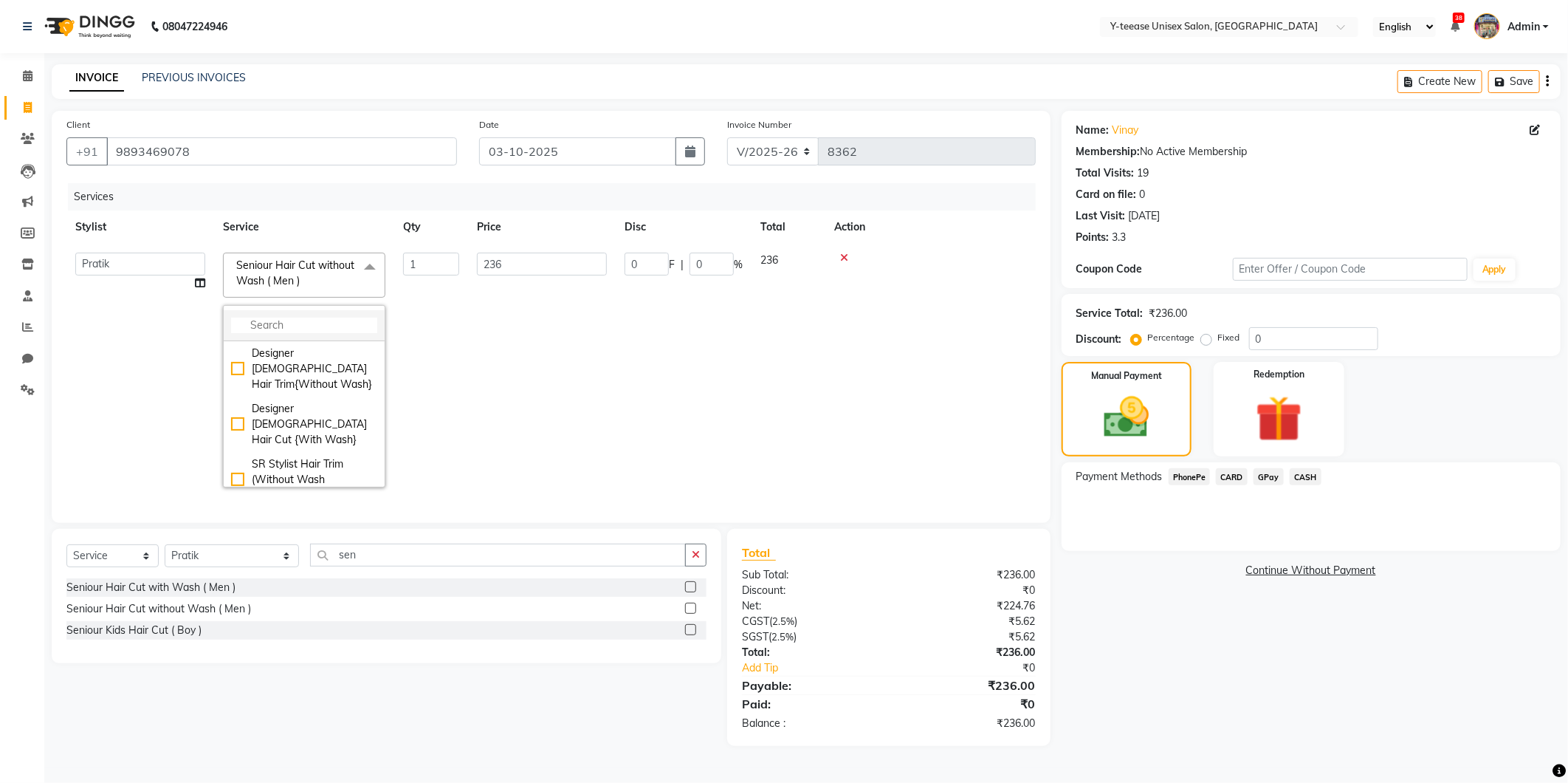
click at [293, 325] on input "multiselect-search" at bounding box center [304, 325] width 146 height 16
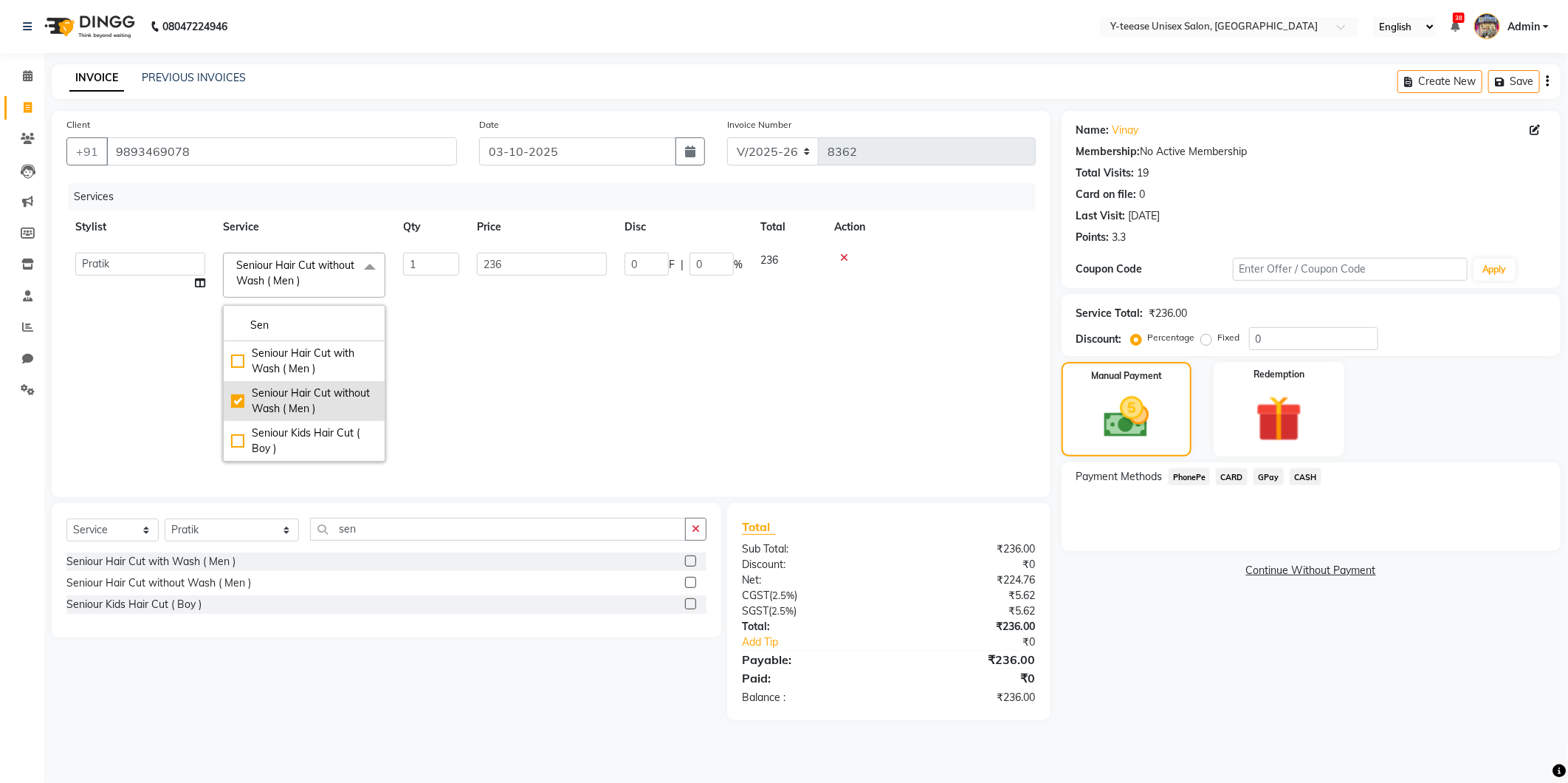
type input "Sen"
click at [294, 392] on div "Seniour Hair Cut without Wash ( Men )" at bounding box center [304, 401] width 146 height 31
checkbox input "false"
type input "0"
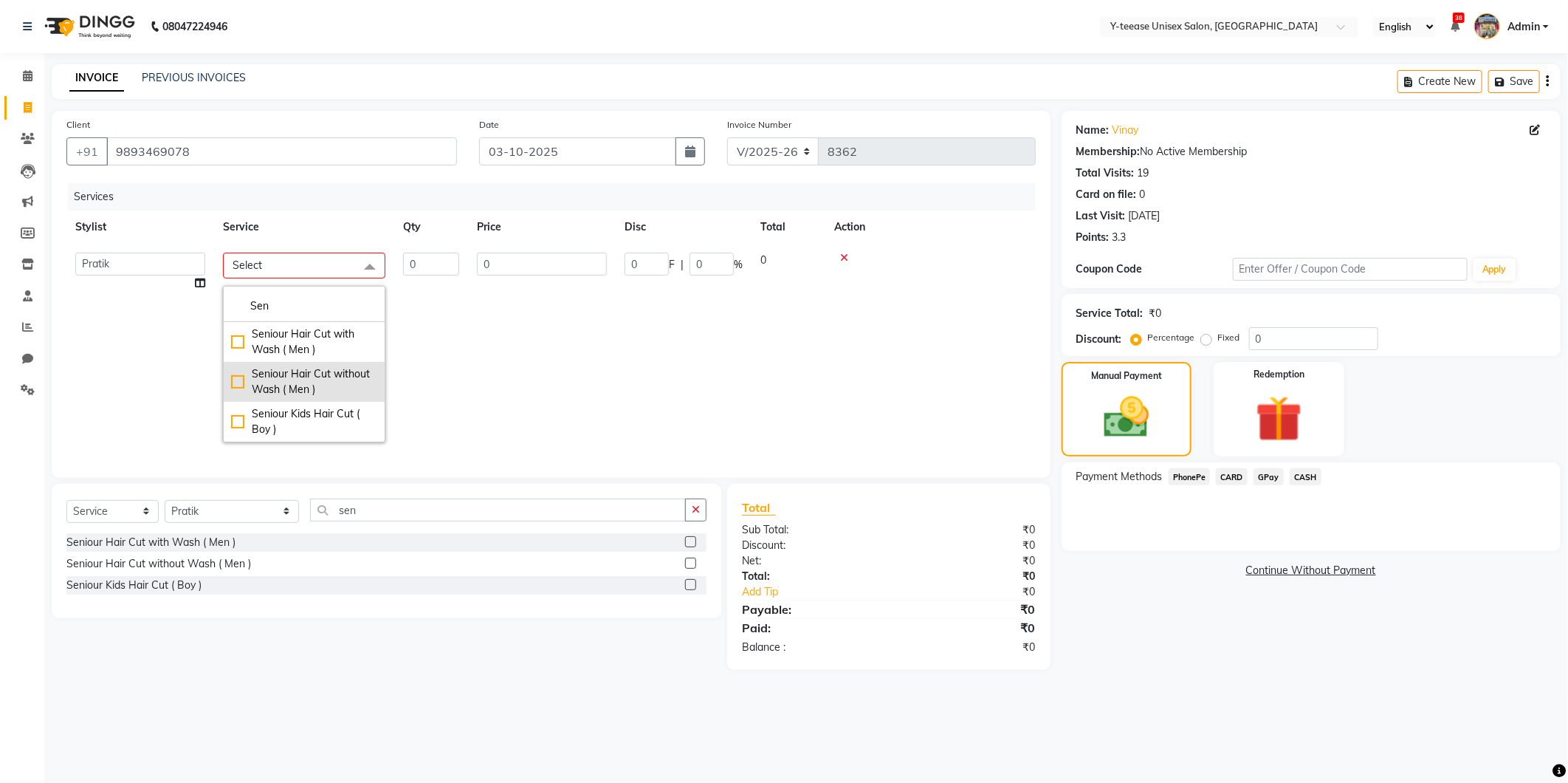
click at [303, 388] on div "Seniour Hair Cut without Wash ( Men )" at bounding box center [304, 382] width 146 height 31
checkbox input "true"
type input "1"
type input "389"
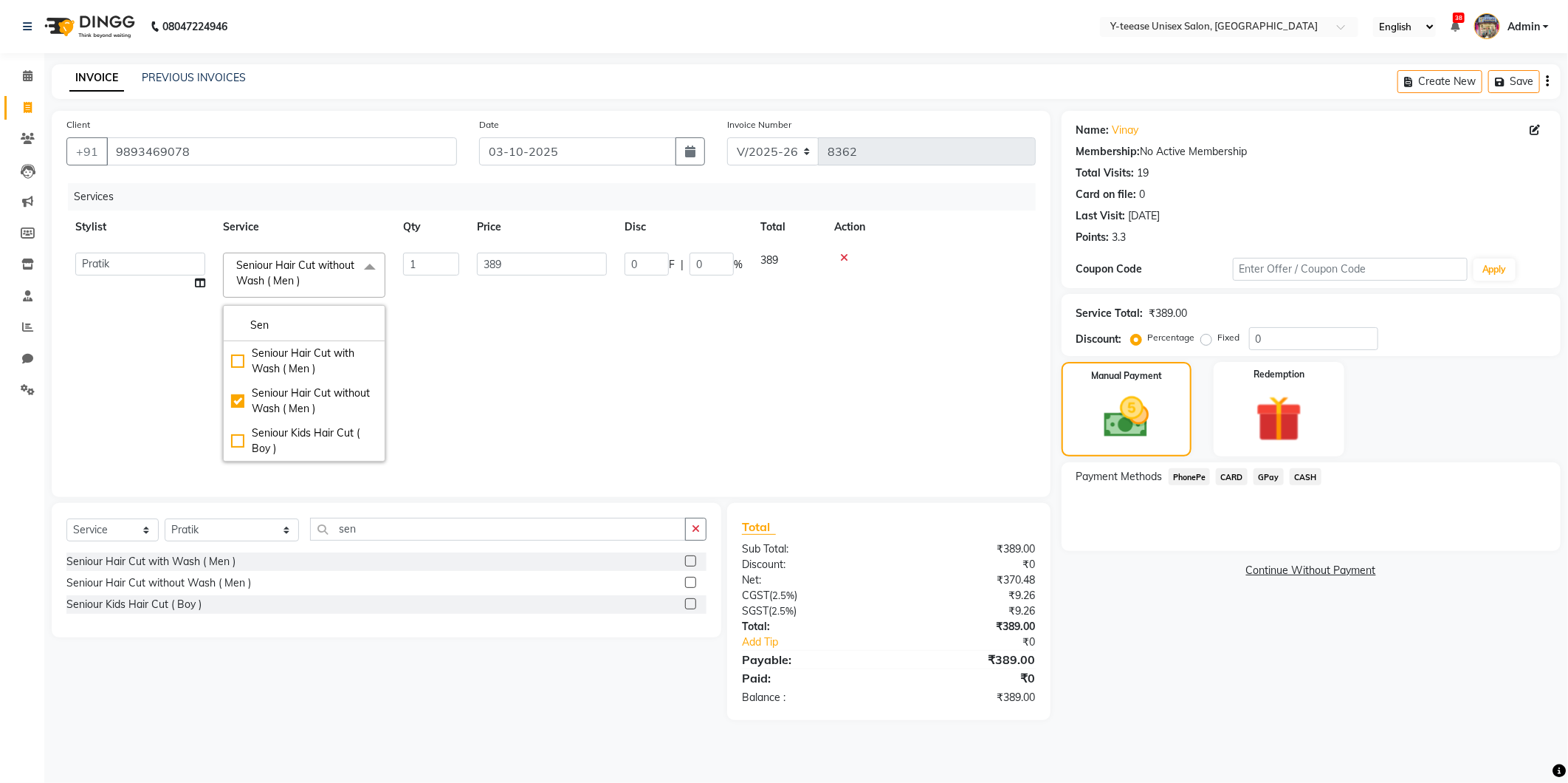
click at [626, 388] on td "0 F | 0 %" at bounding box center [683, 357] width 136 height 227
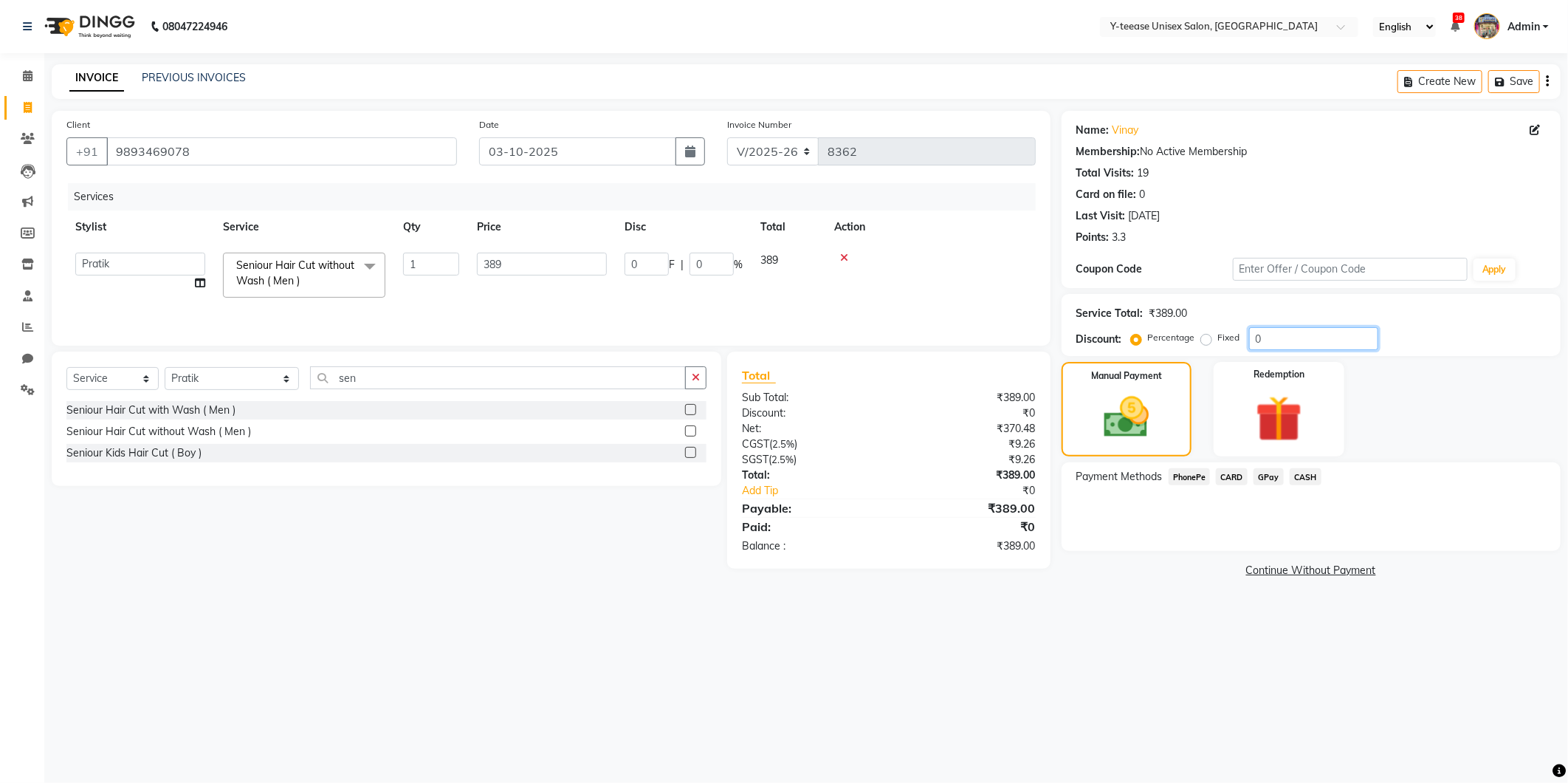
click at [1280, 342] on input "0" at bounding box center [1314, 338] width 129 height 23
click at [1142, 623] on div "08047224946 Select Location × Y-teease Unisex Salon, Amanora English ENGLISH Es…" at bounding box center [784, 392] width 1568 height 783
click at [1272, 344] on input "0" at bounding box center [1314, 338] width 129 height 23
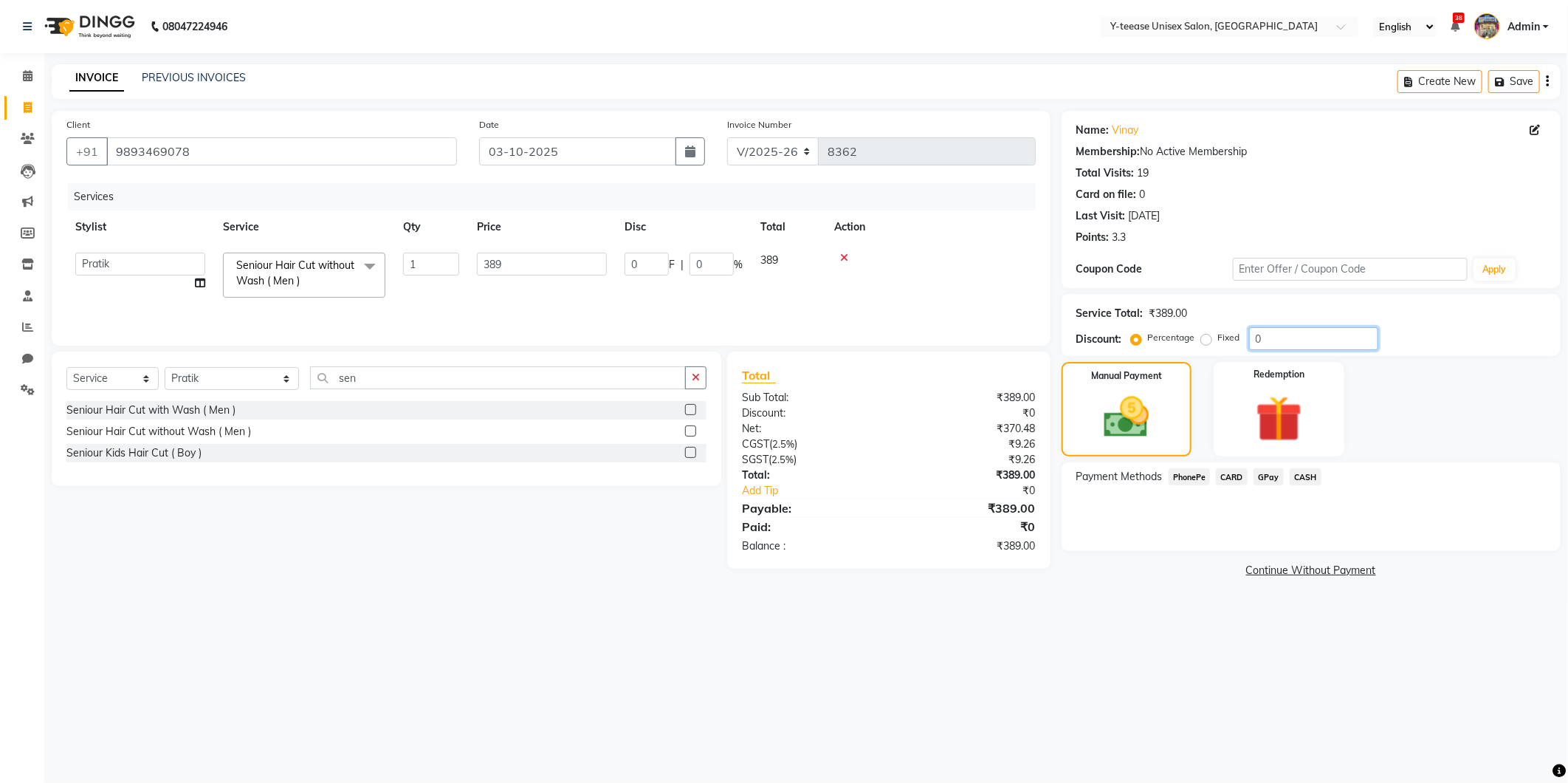
click at [1271, 343] on input "0" at bounding box center [1314, 338] width 129 height 23
drag, startPoint x: 1271, startPoint y: 343, endPoint x: 1257, endPoint y: 343, distance: 14.0
click at [1268, 343] on input "0" at bounding box center [1314, 338] width 129 height 23
click at [1218, 338] on label "Fixed" at bounding box center [1229, 337] width 22 height 13
click at [1206, 338] on input "Fixed" at bounding box center [1209, 337] width 10 height 10
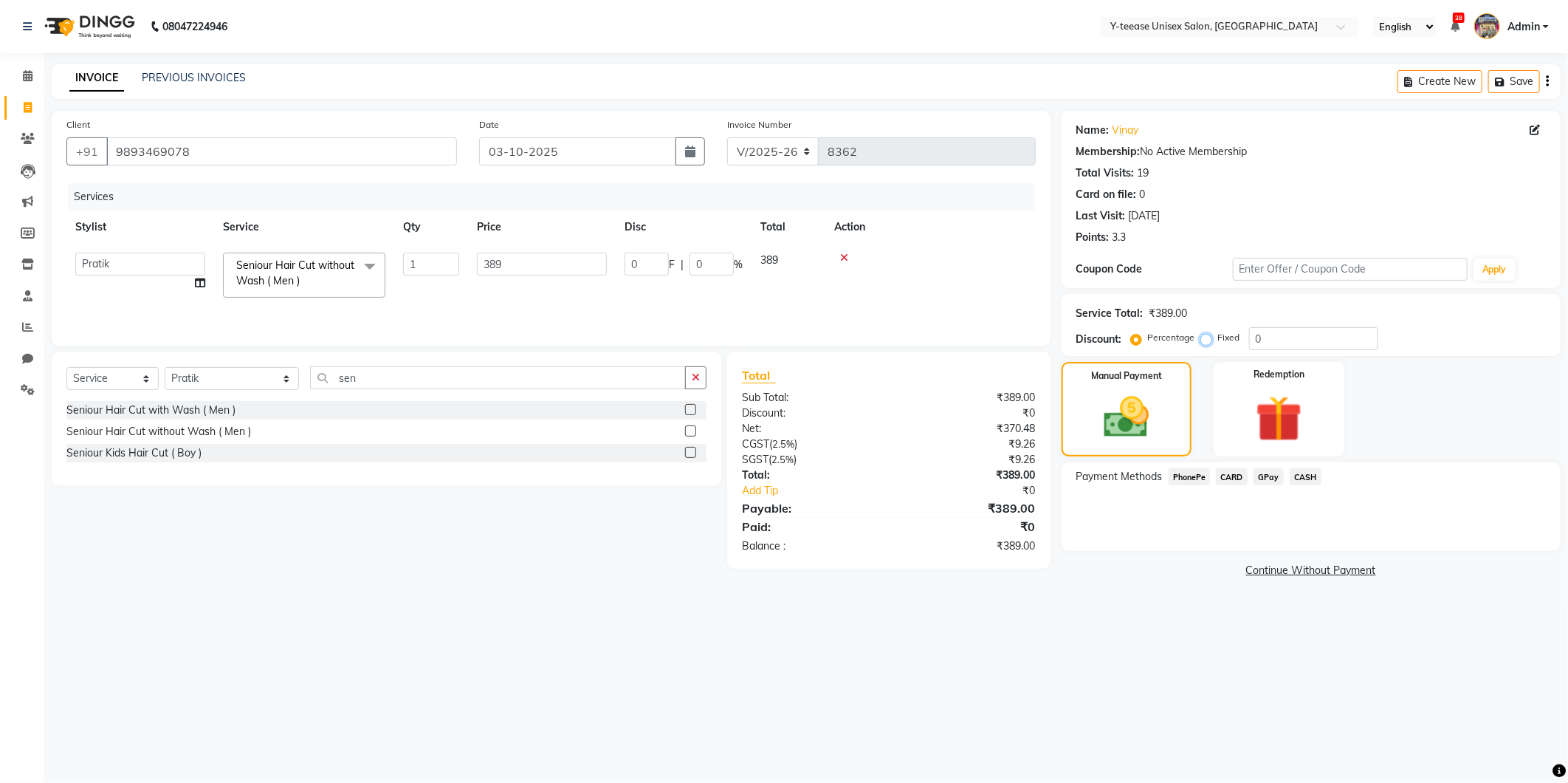
radio input "true"
click at [1273, 336] on input "0" at bounding box center [1314, 338] width 129 height 23
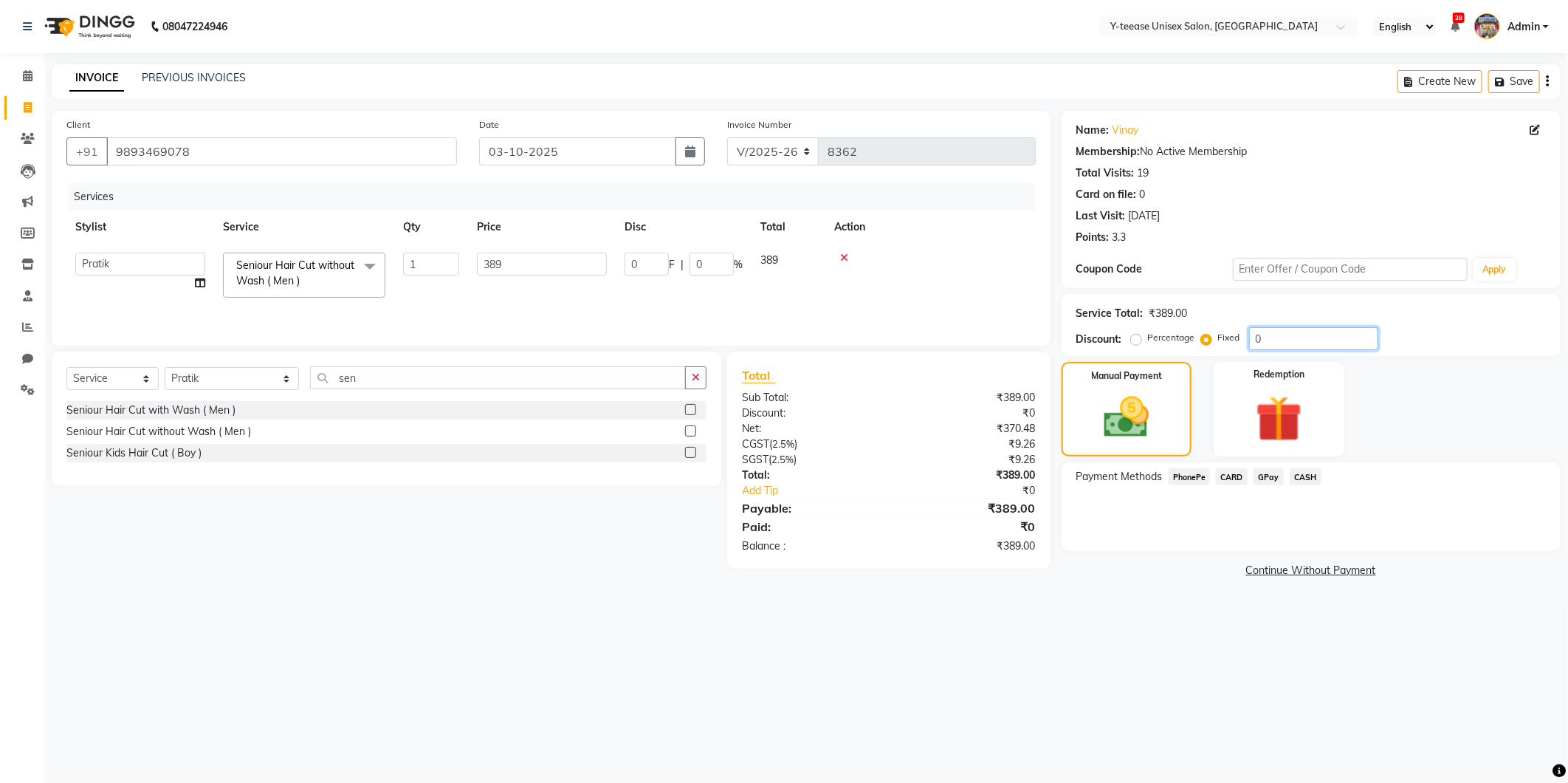
type input "2"
type input "0.51"
type input "23"
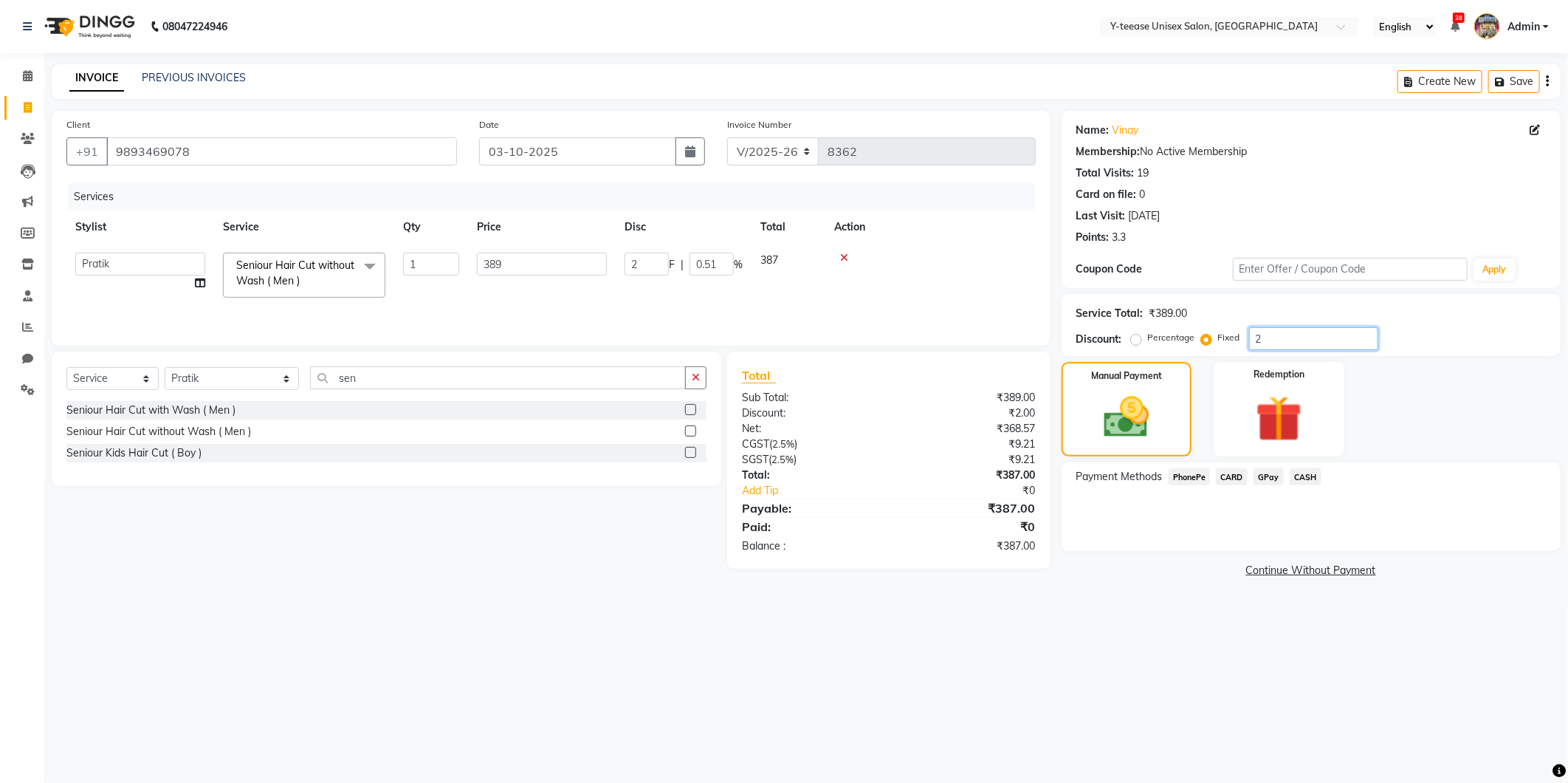
type input "5.91"
type input "236"
type input "60.67"
type input "236"
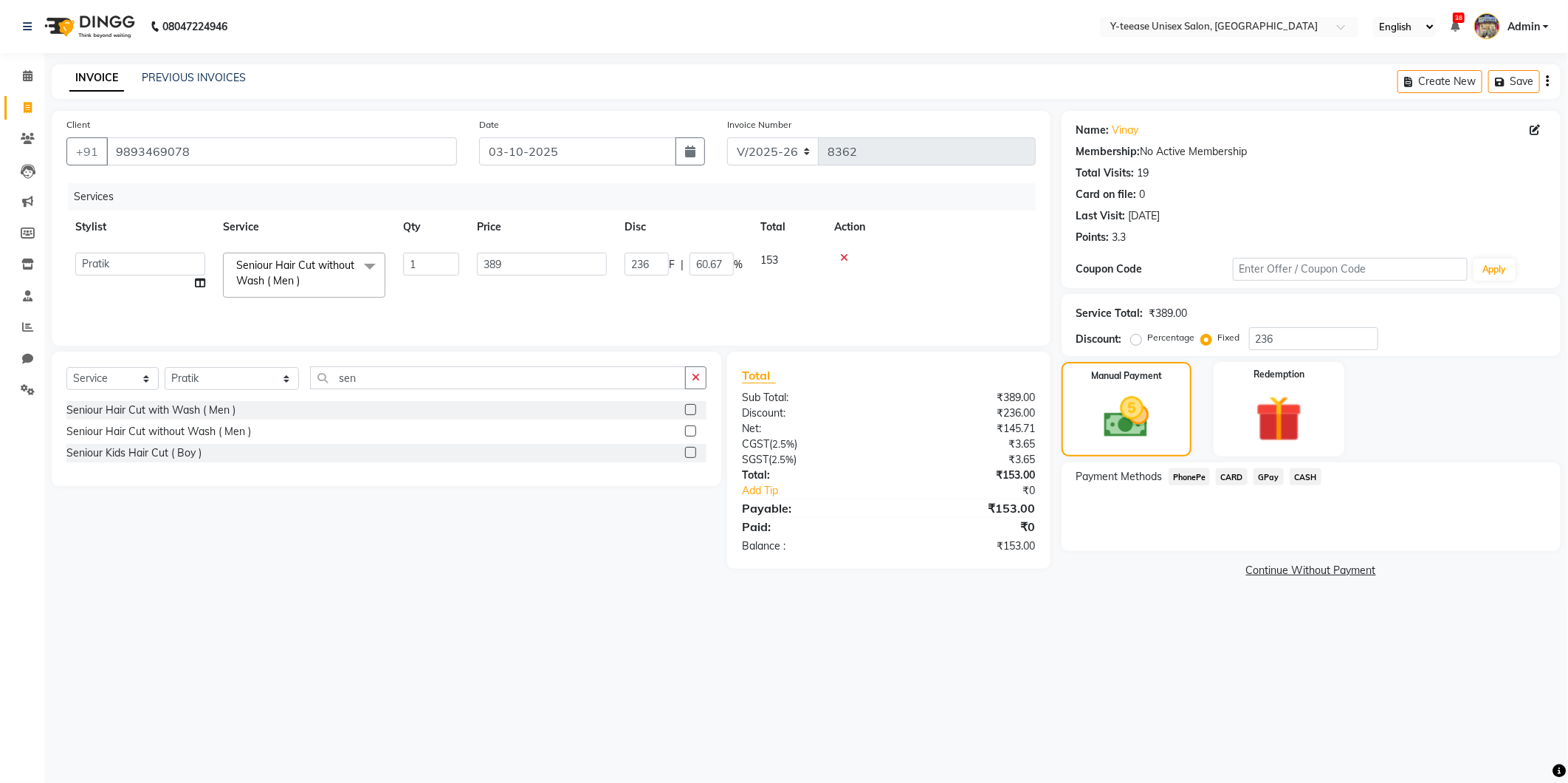
click at [1268, 474] on span "GPay" at bounding box center [1269, 476] width 30 height 17
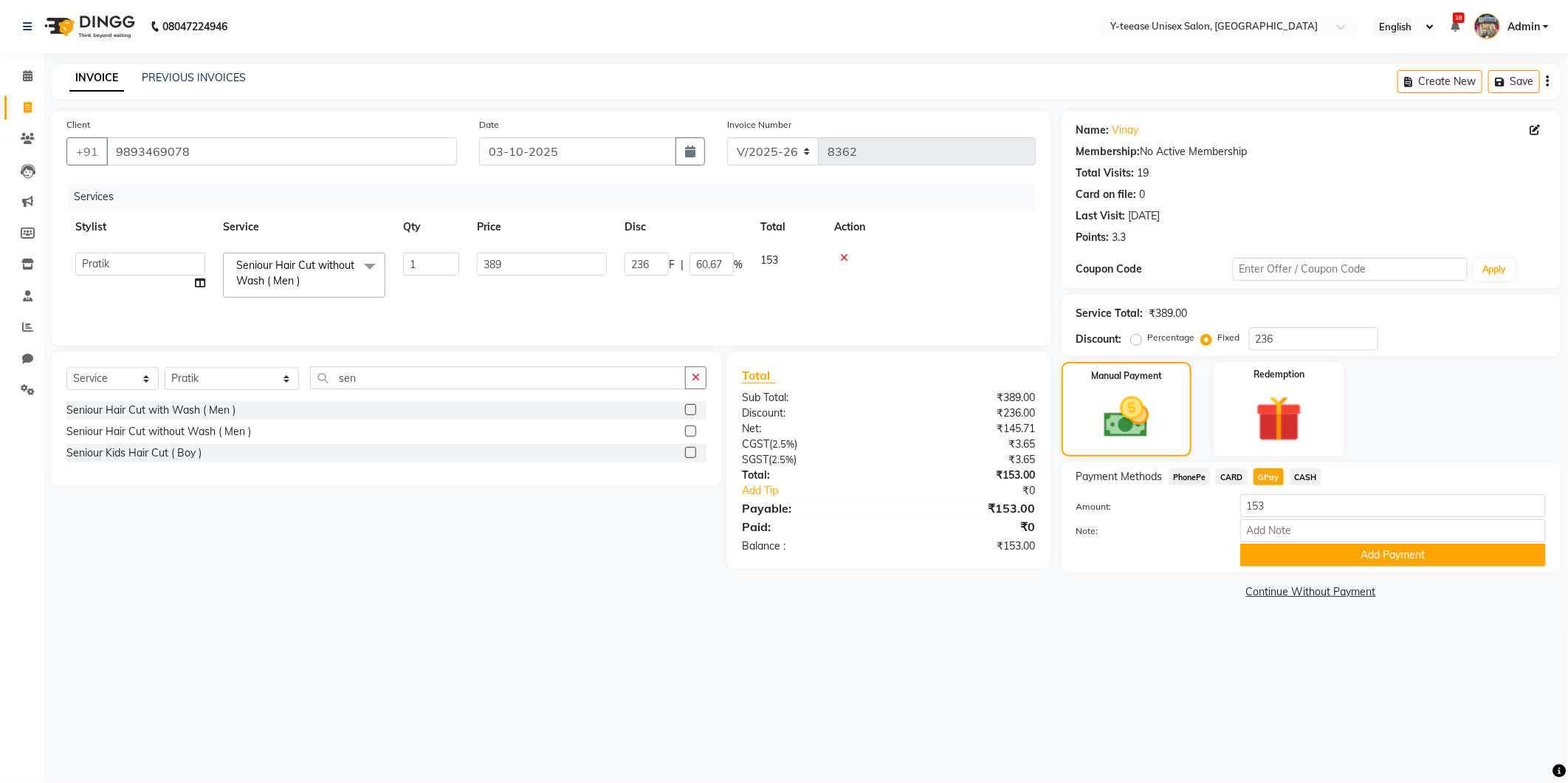
click at [1292, 475] on span "CASH" at bounding box center [1305, 476] width 32 height 17
click at [1301, 561] on button "Add Payment" at bounding box center [1393, 554] width 305 height 23
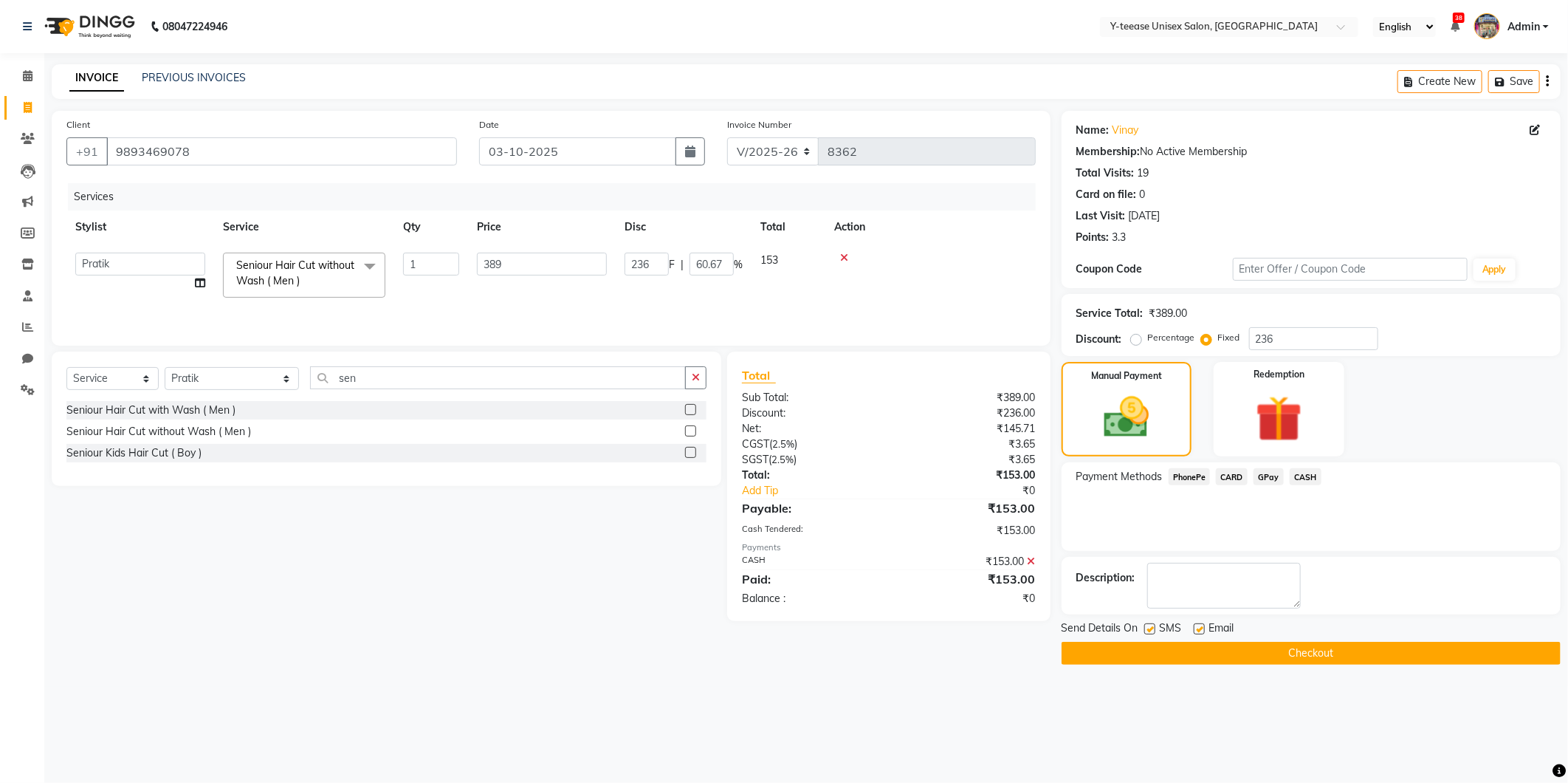
click at [1294, 644] on button "Checkout" at bounding box center [1311, 653] width 499 height 23
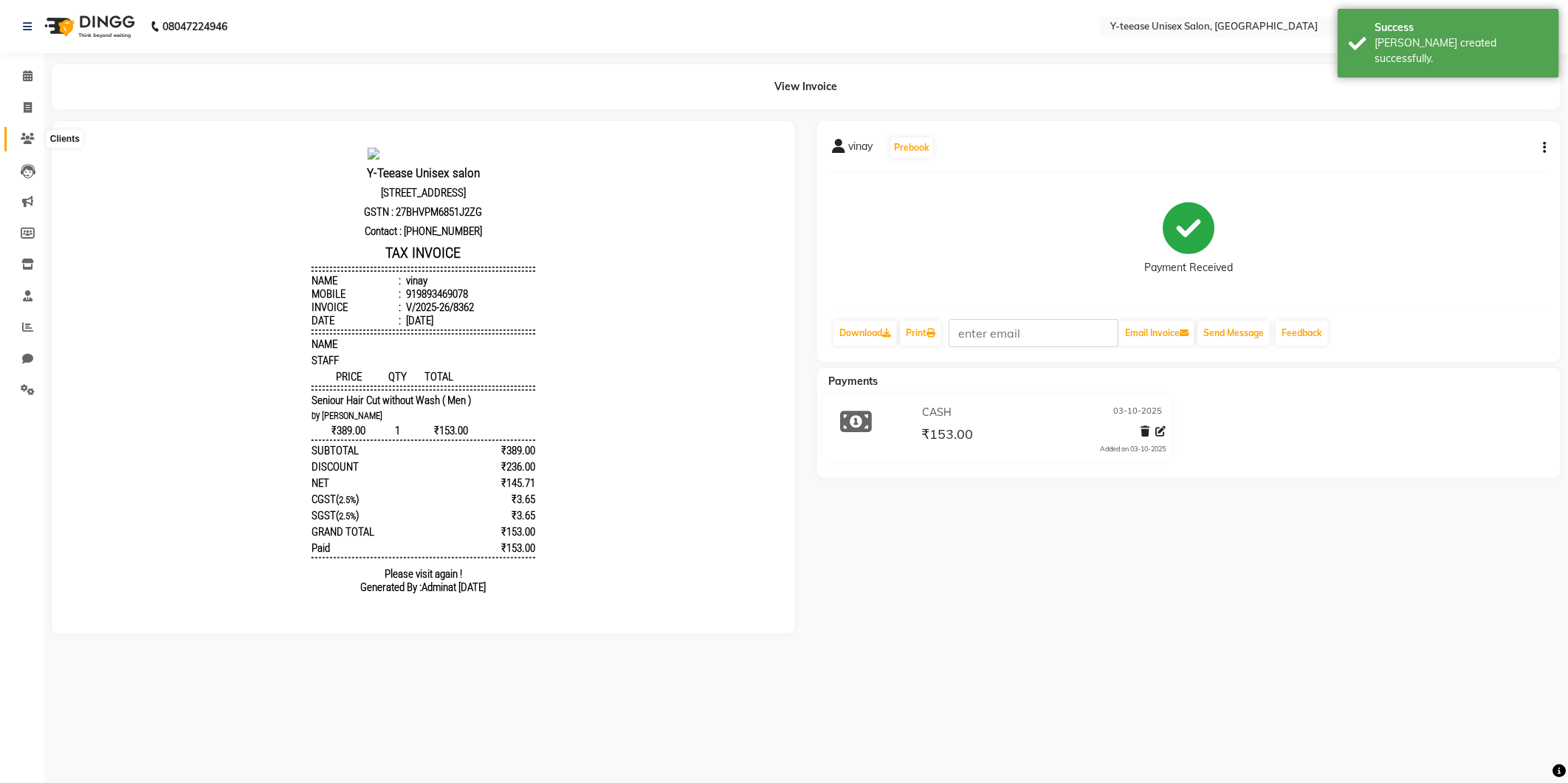
click at [15, 142] on span at bounding box center [27, 139] width 26 height 17
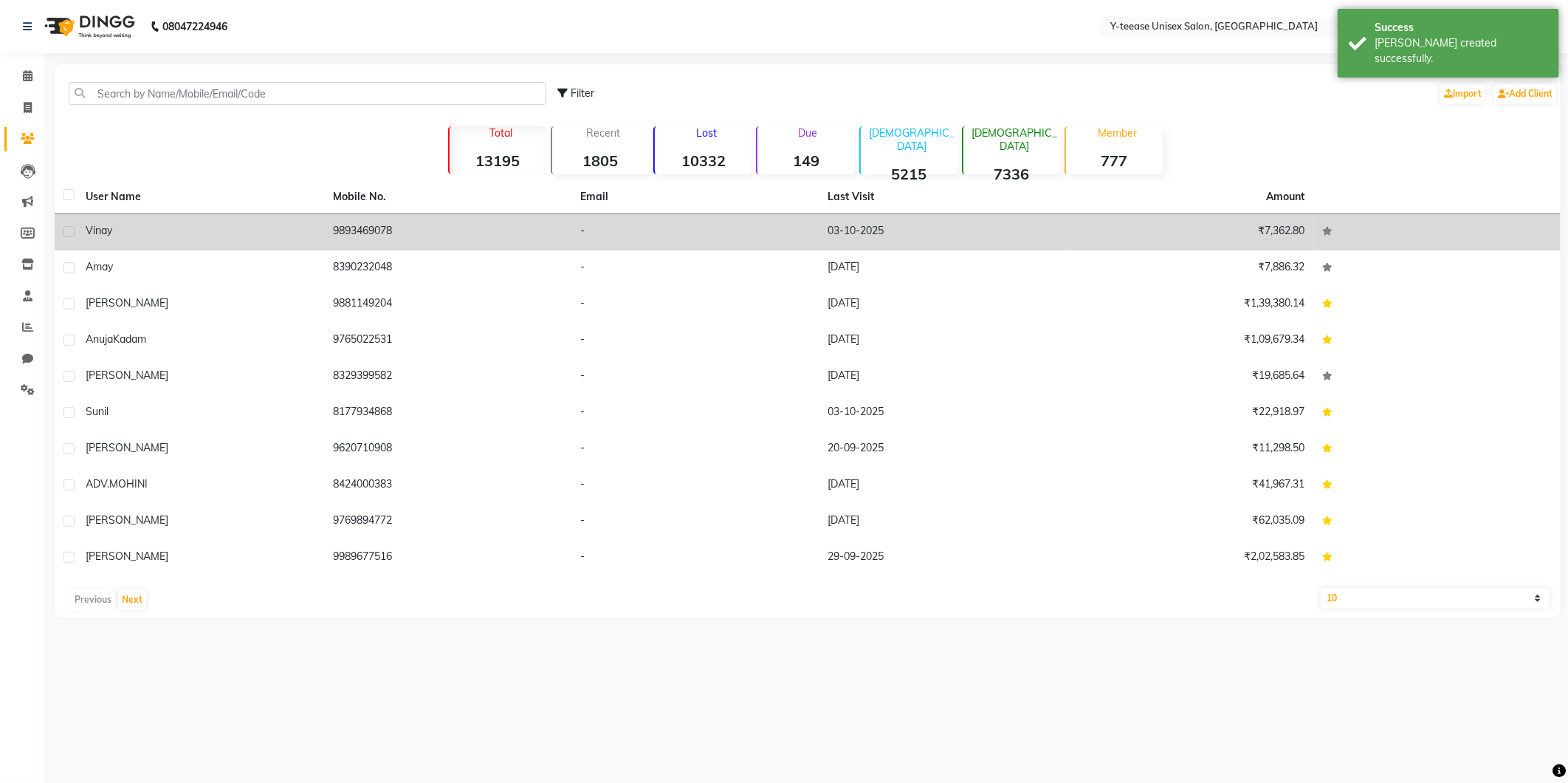
click at [205, 235] on div "vinay" at bounding box center [200, 230] width 230 height 16
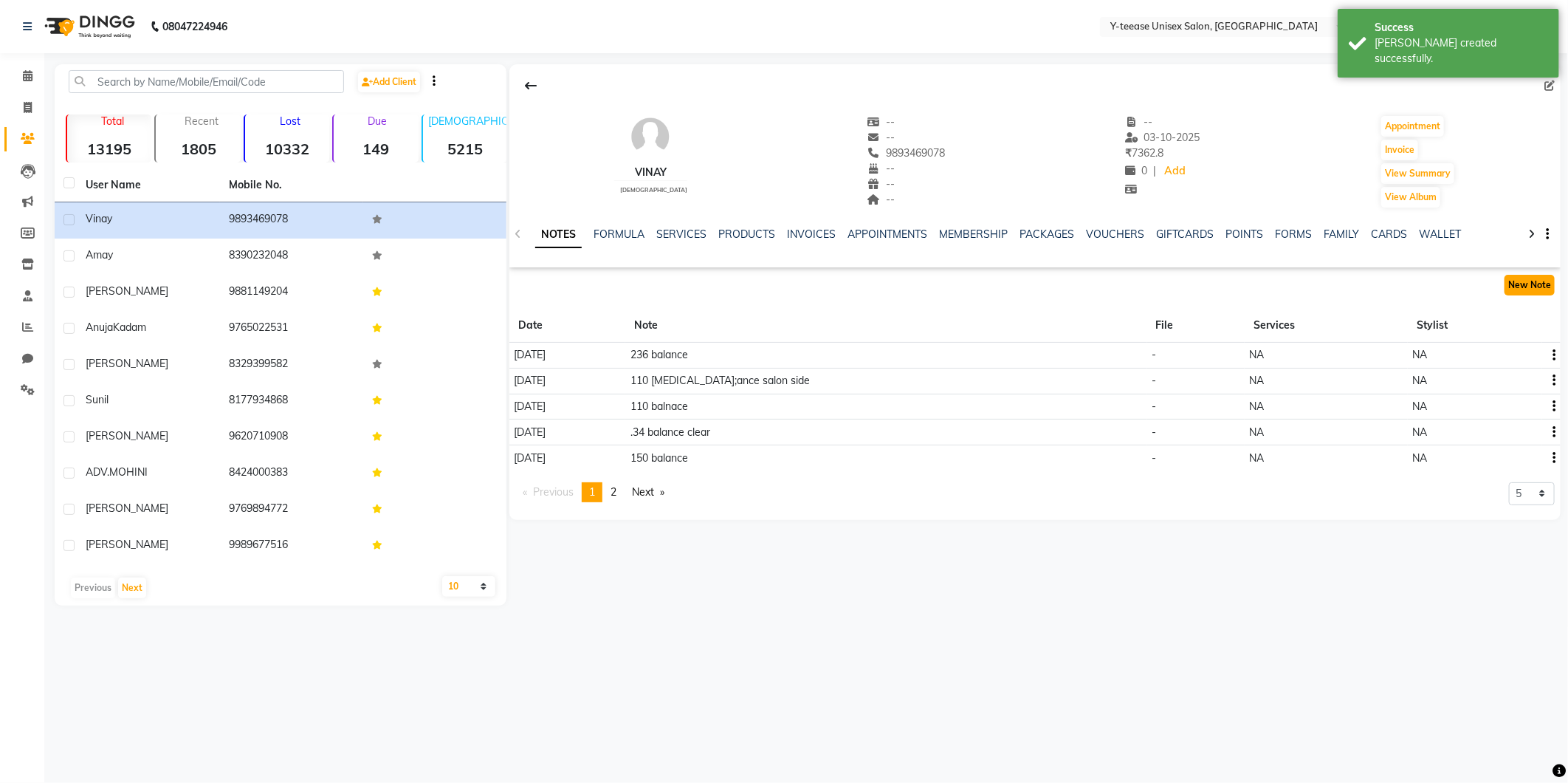
click at [1545, 276] on button "New Note" at bounding box center [1530, 285] width 51 height 21
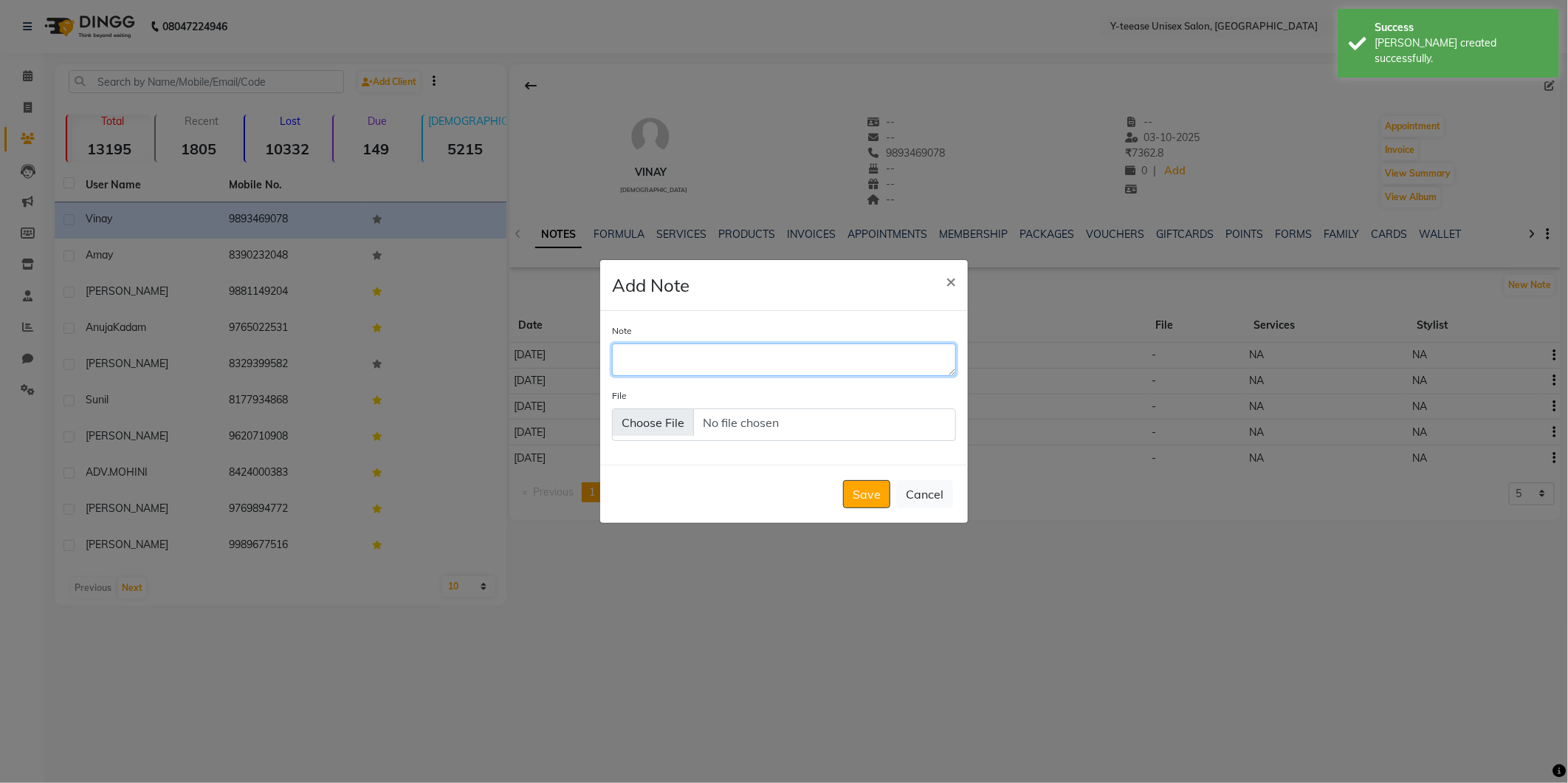
click at [781, 362] on textarea "Note" at bounding box center [784, 360] width 344 height 33
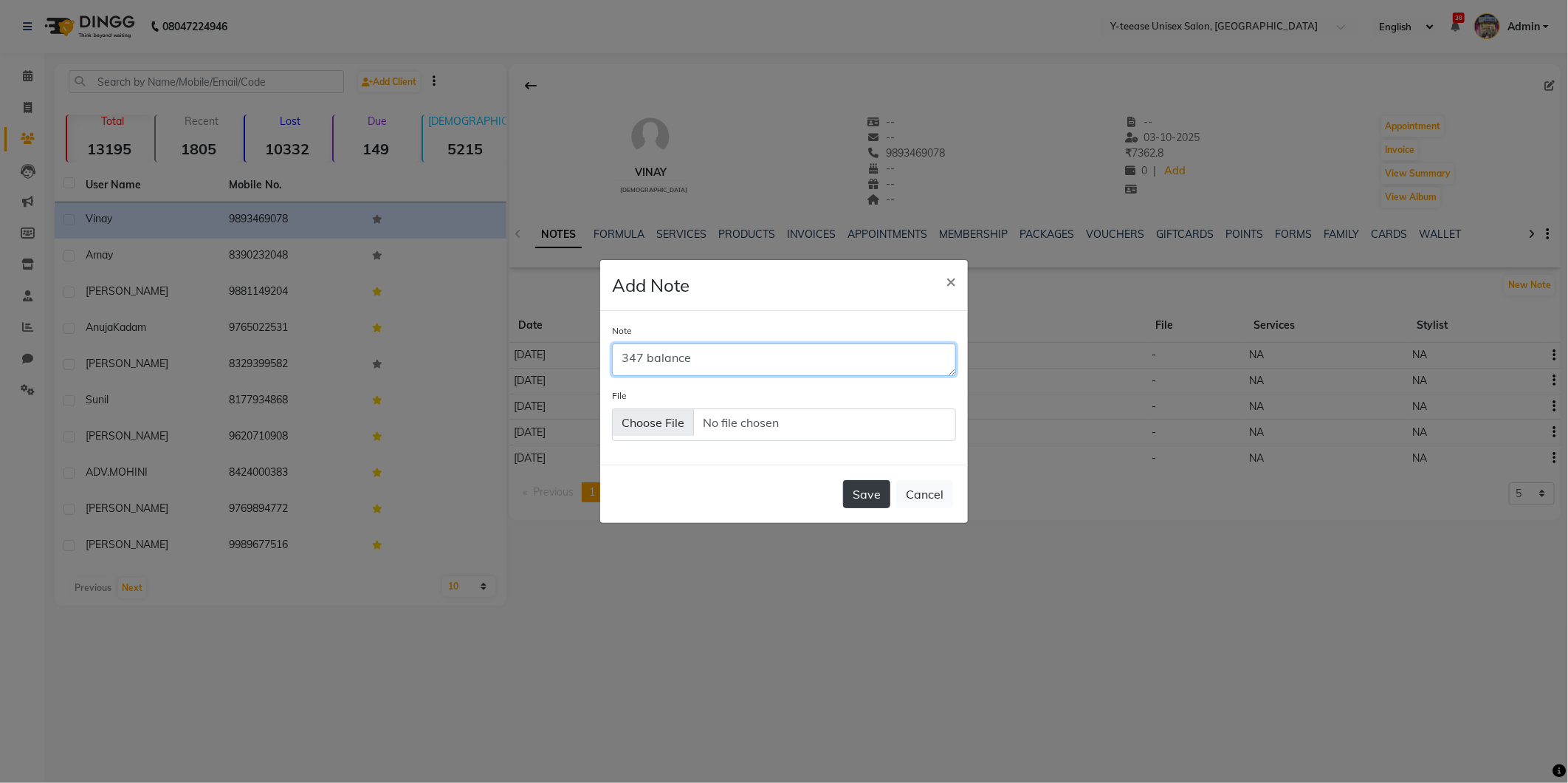
type textarea "347 balance"
click at [871, 496] on button "Save" at bounding box center [867, 494] width 48 height 28
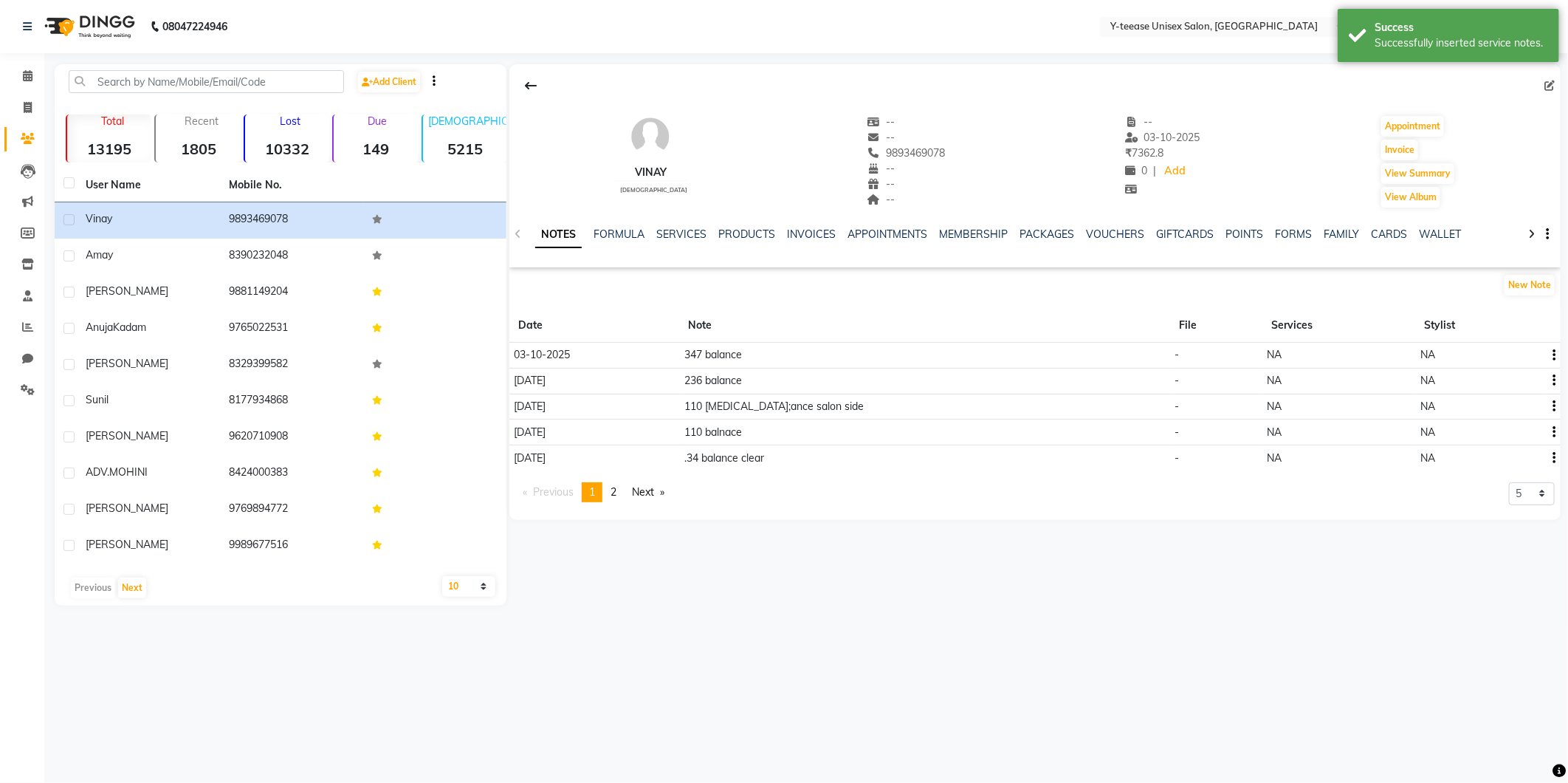
click at [1550, 377] on button "button" at bounding box center [1552, 380] width 9 height 16
click at [1513, 380] on div "Edit" at bounding box center [1519, 380] width 24 height 19
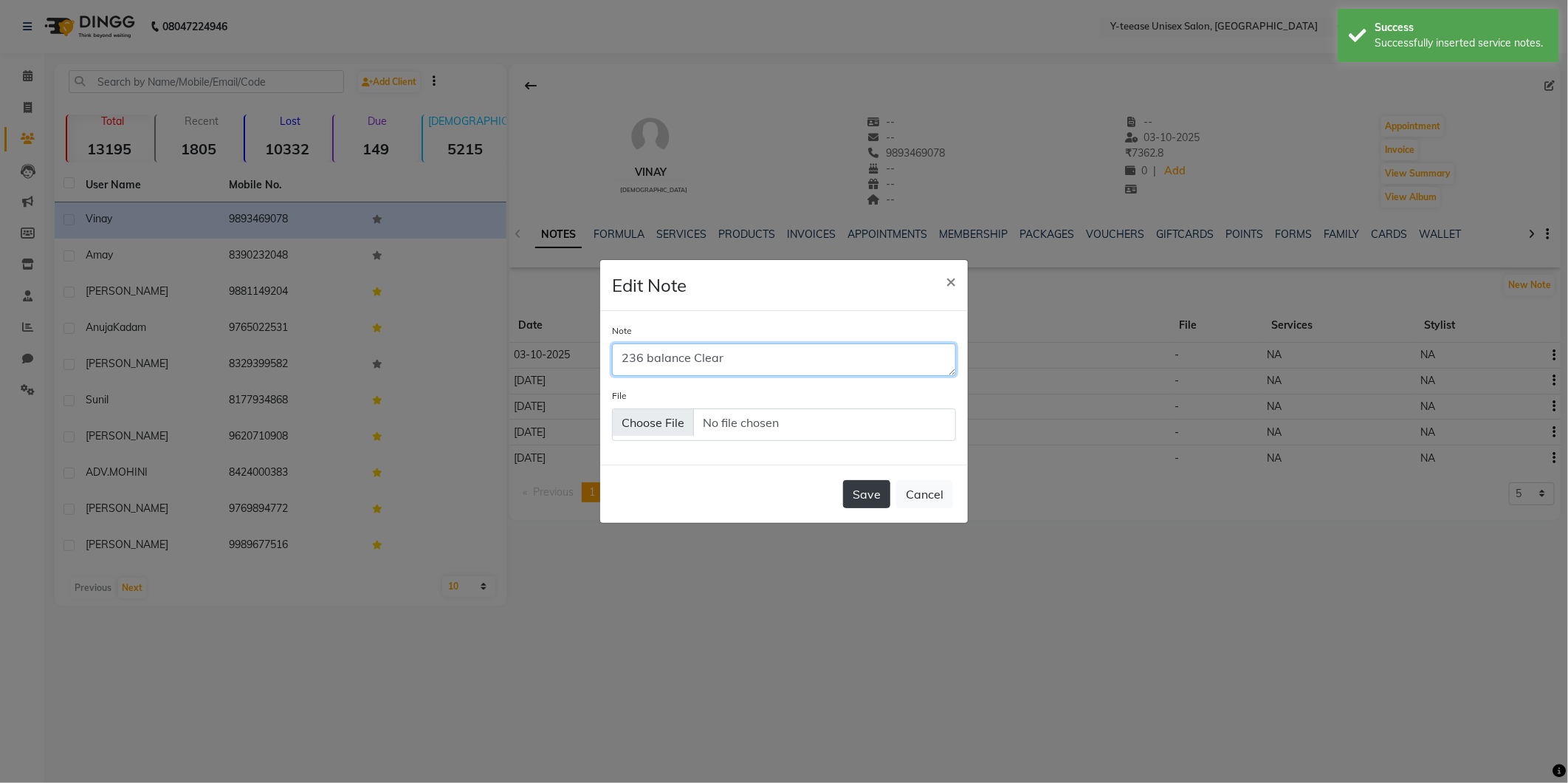
type textarea "236 balance Clear"
click at [870, 496] on button "Save" at bounding box center [867, 494] width 48 height 28
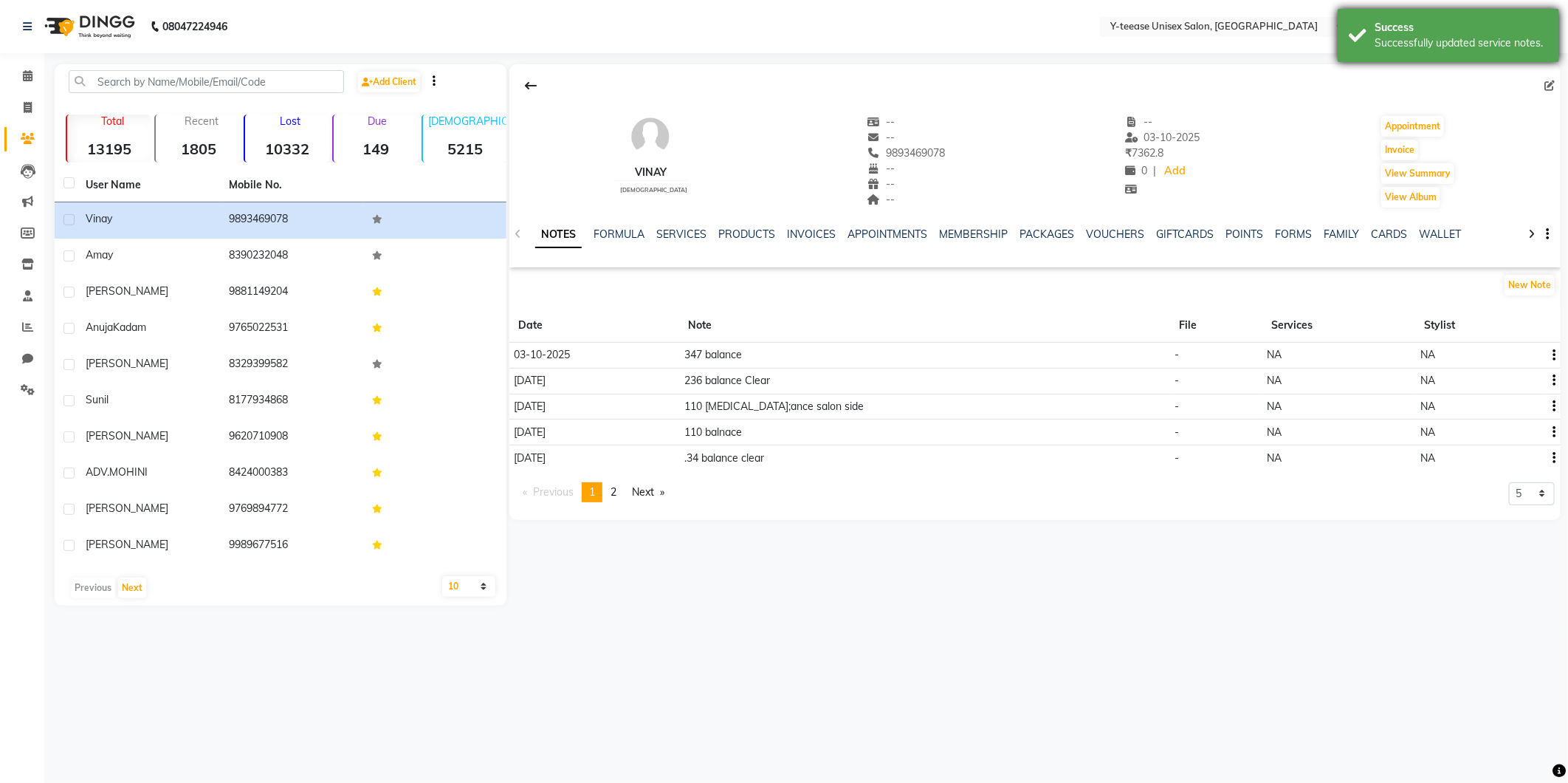
click at [1475, 32] on div "Success" at bounding box center [1462, 27] width 174 height 16
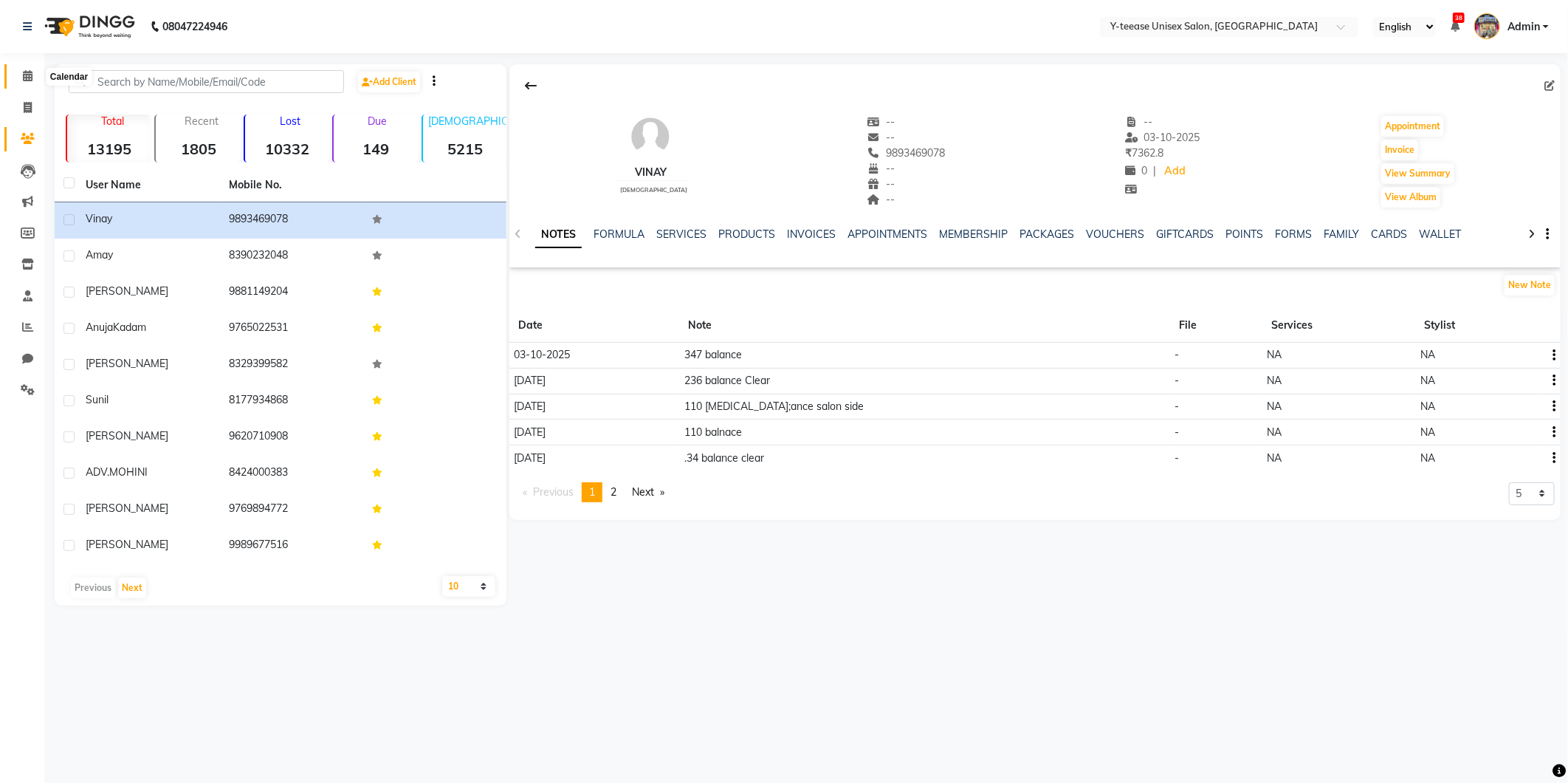
click at [25, 78] on icon at bounding box center [27, 75] width 10 height 11
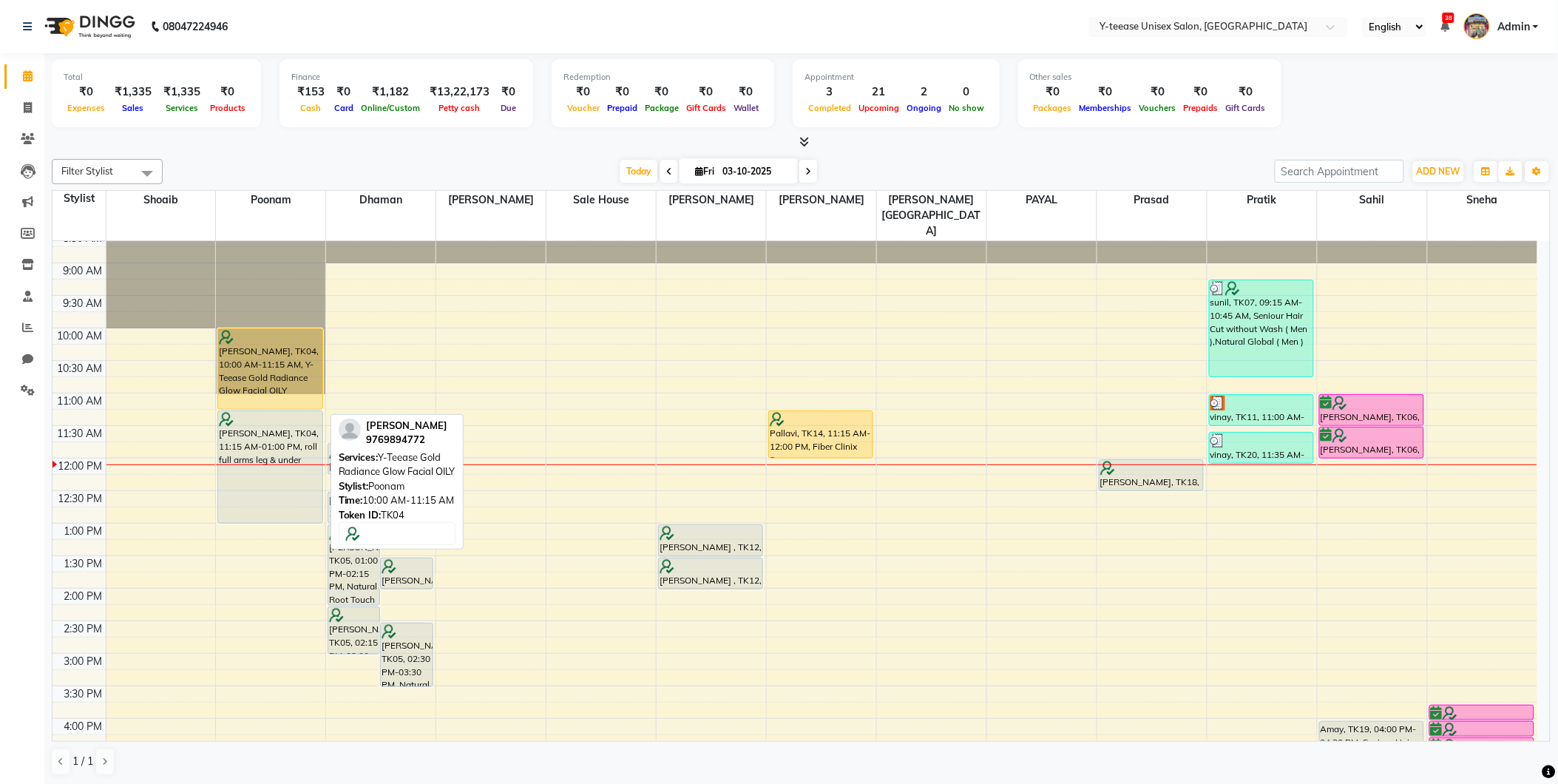
scroll to position [246, 0]
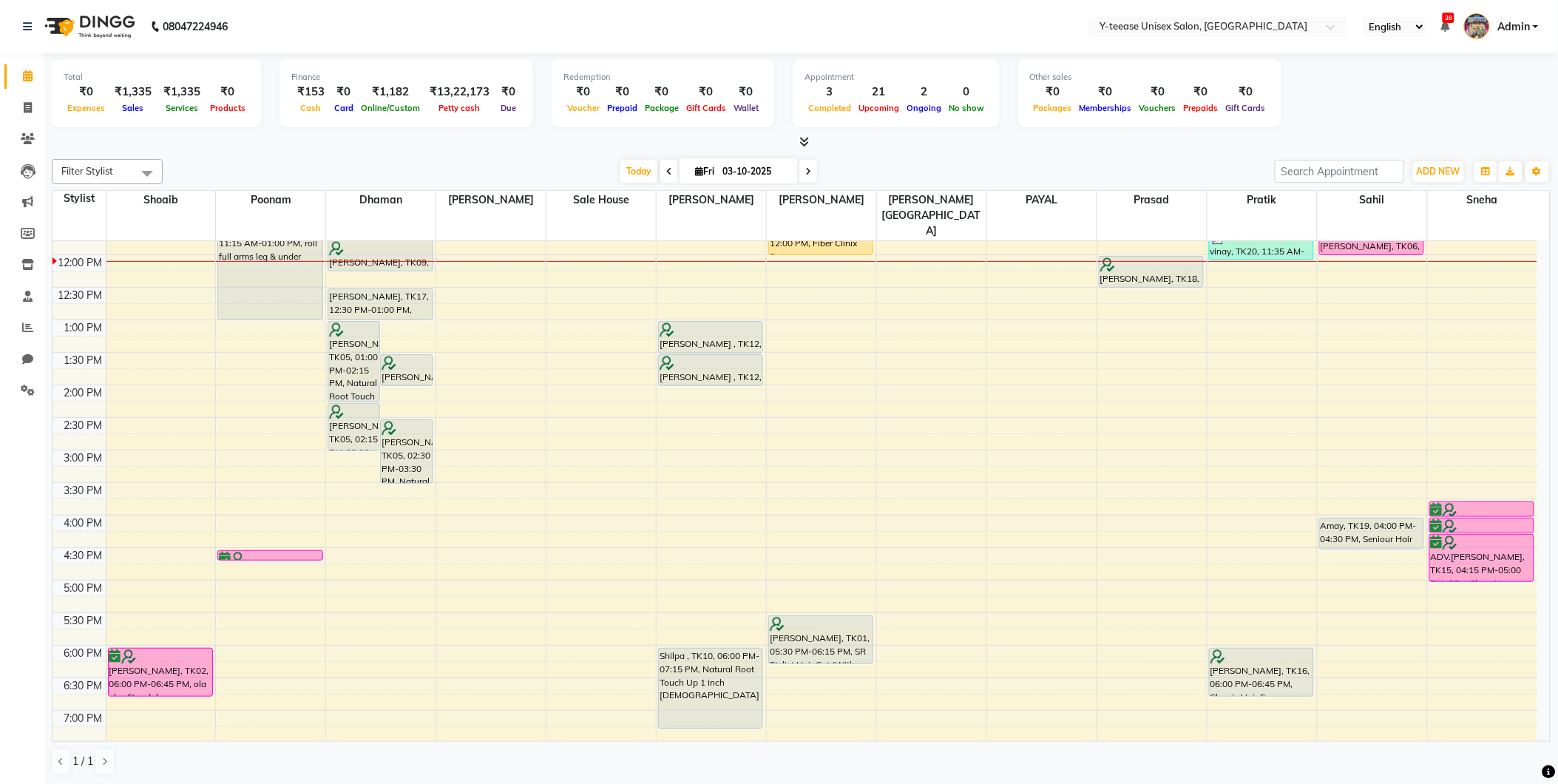
click at [806, 168] on icon at bounding box center [808, 172] width 6 height 9
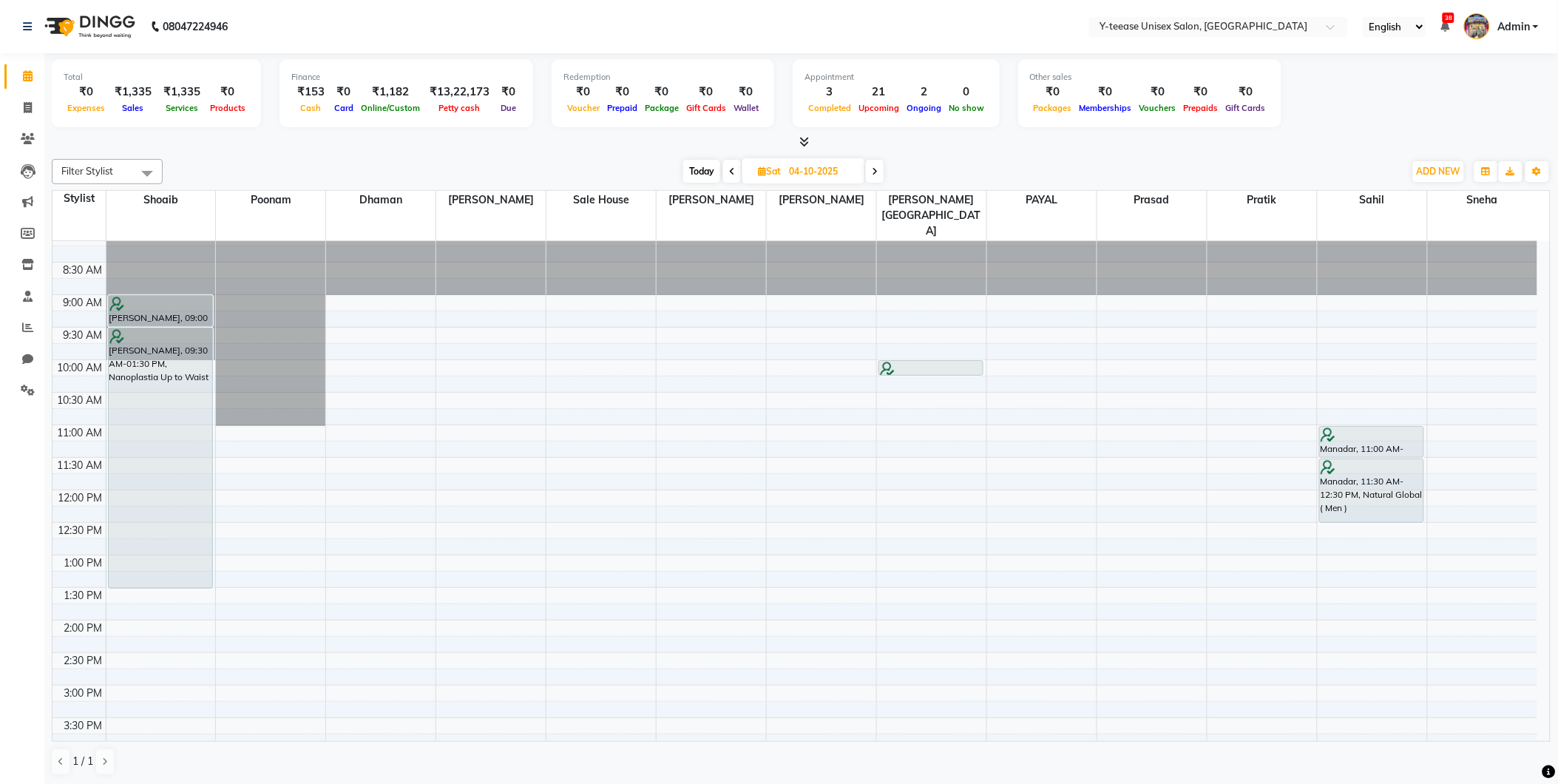
scroll to position [0, 0]
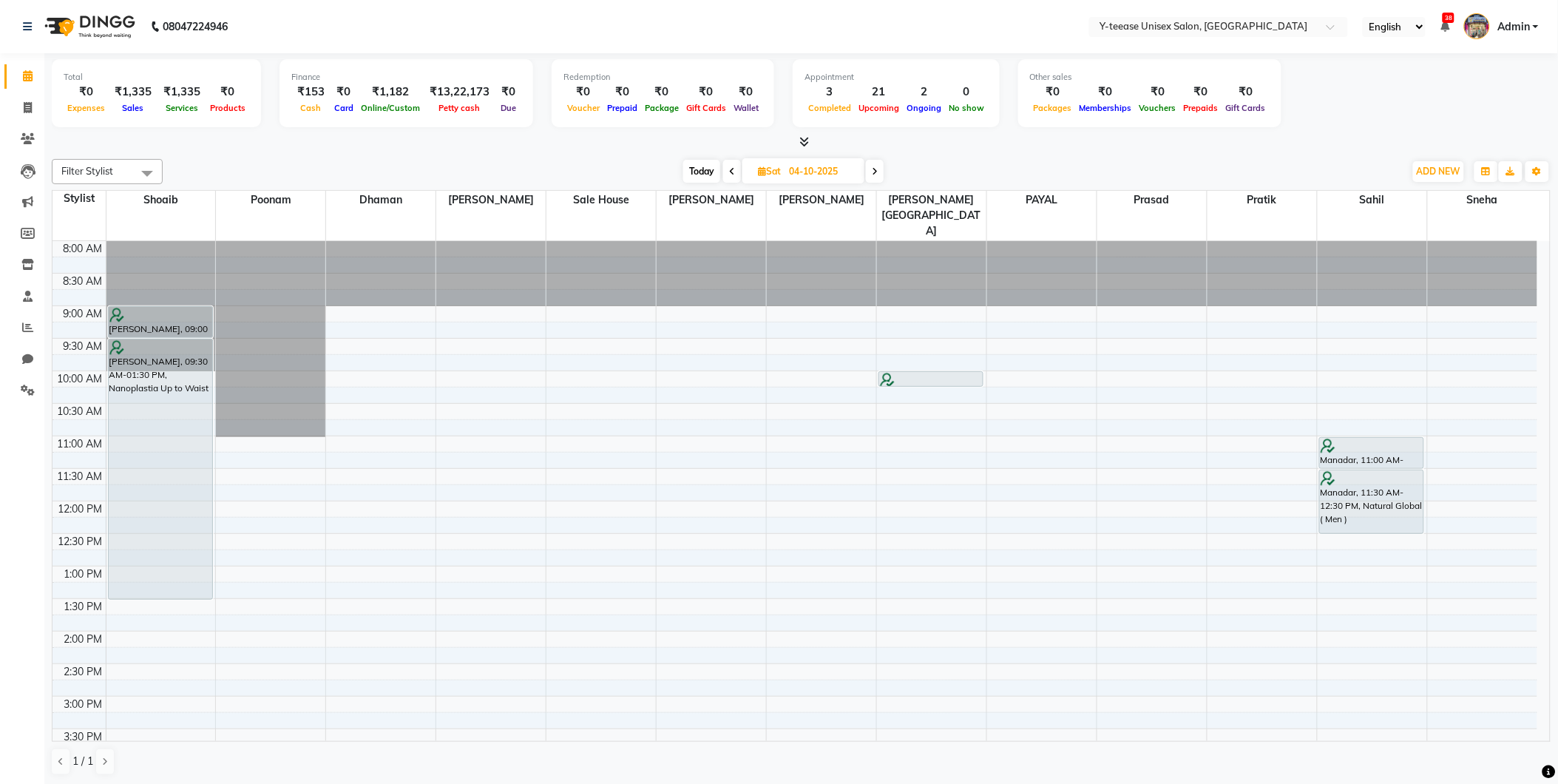
click at [705, 174] on span "Today" at bounding box center [702, 171] width 37 height 23
type input "03-10-2025"
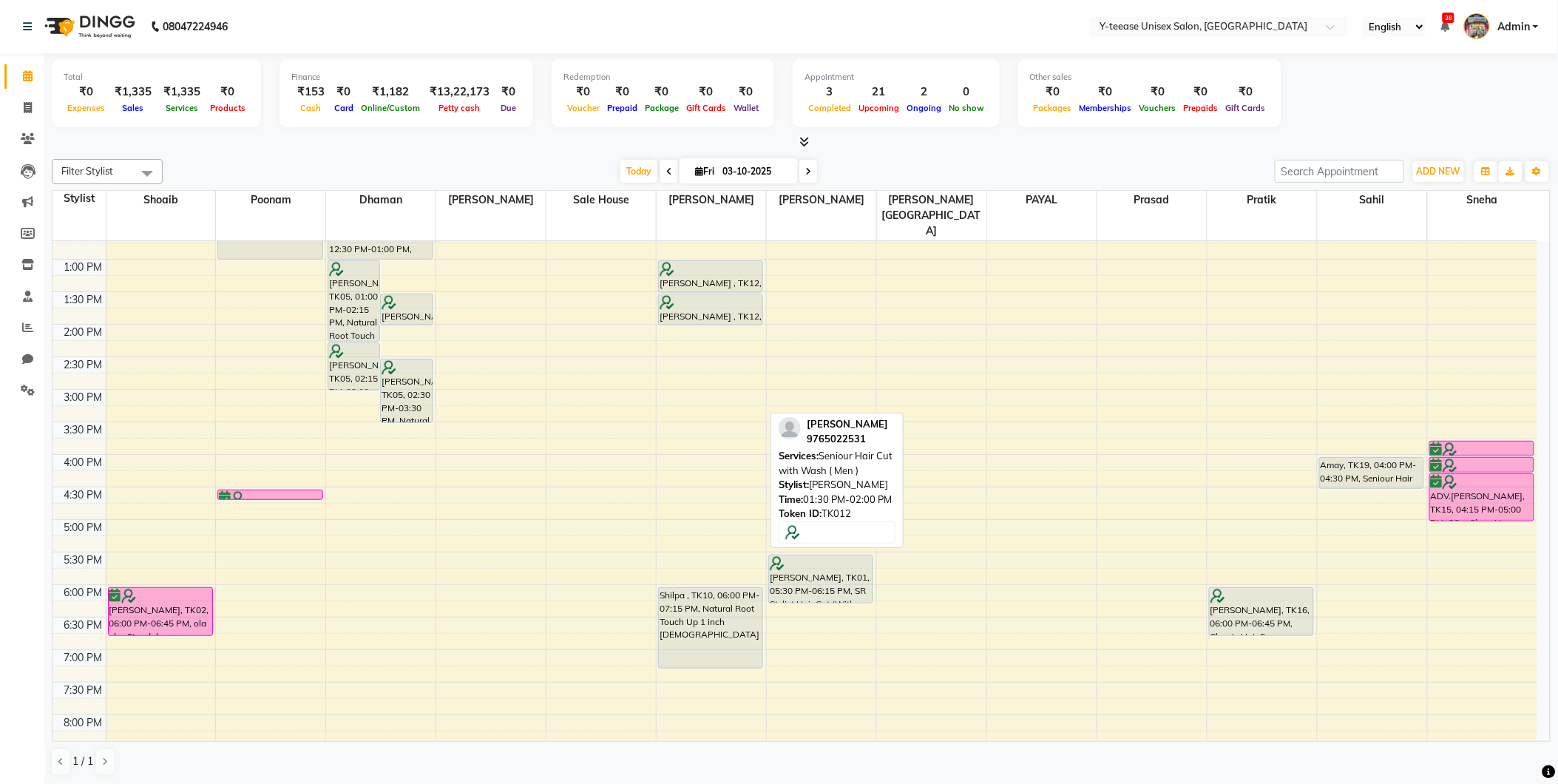
scroll to position [344, 0]
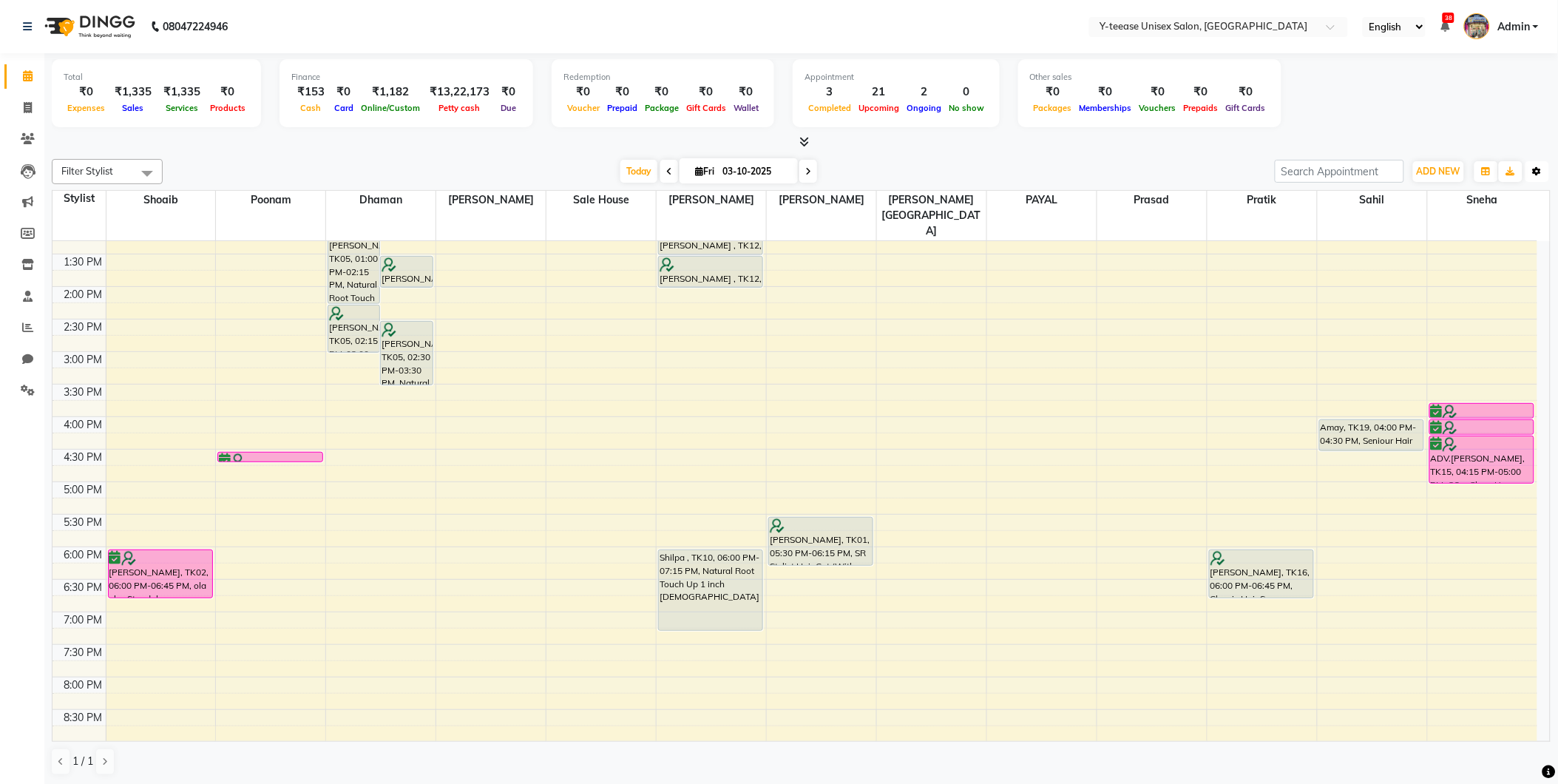
click at [1539, 171] on icon "button" at bounding box center [1537, 172] width 9 height 9
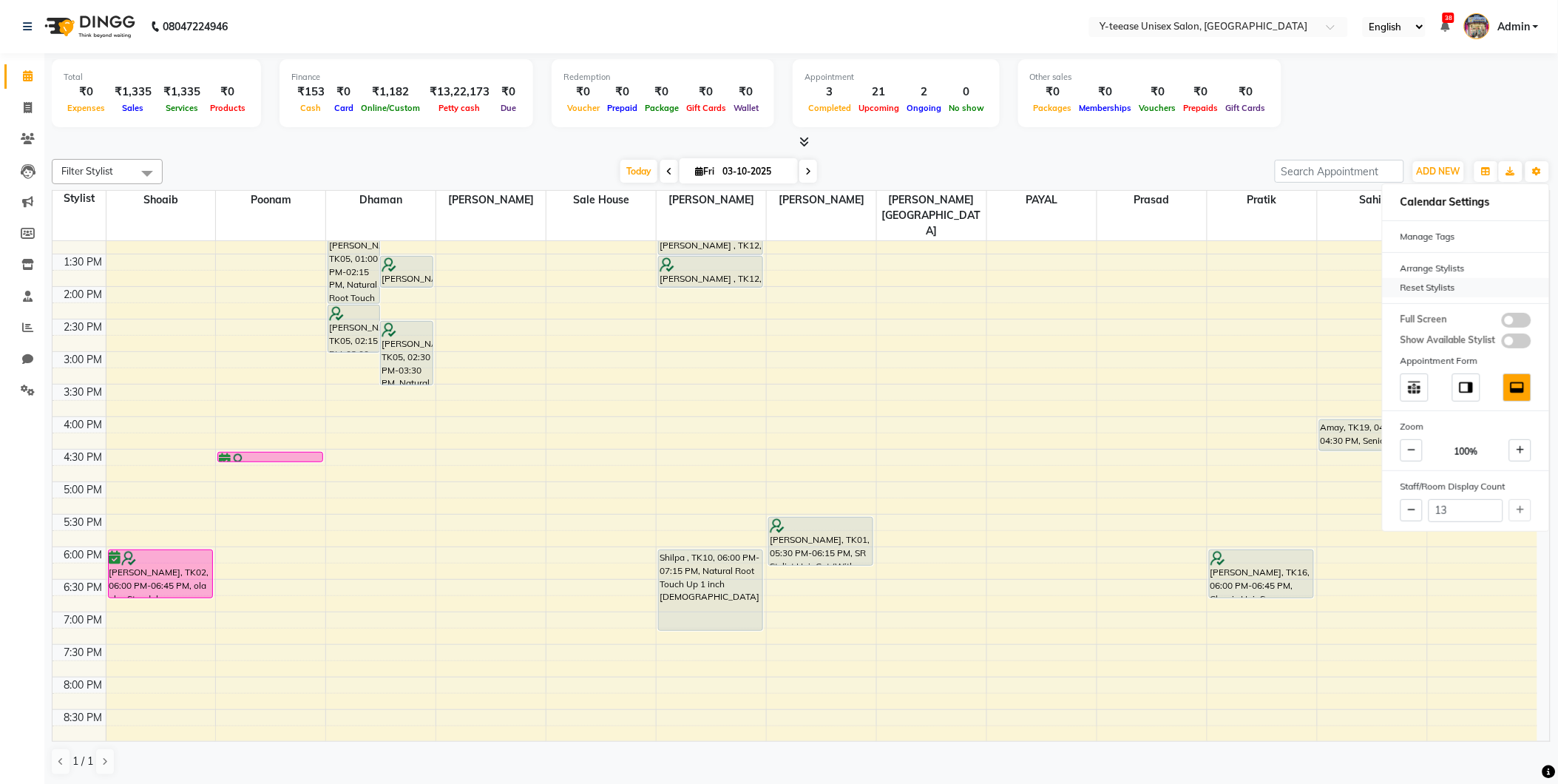
click at [1437, 291] on div "Reset Stylists" at bounding box center [1466, 288] width 167 height 19
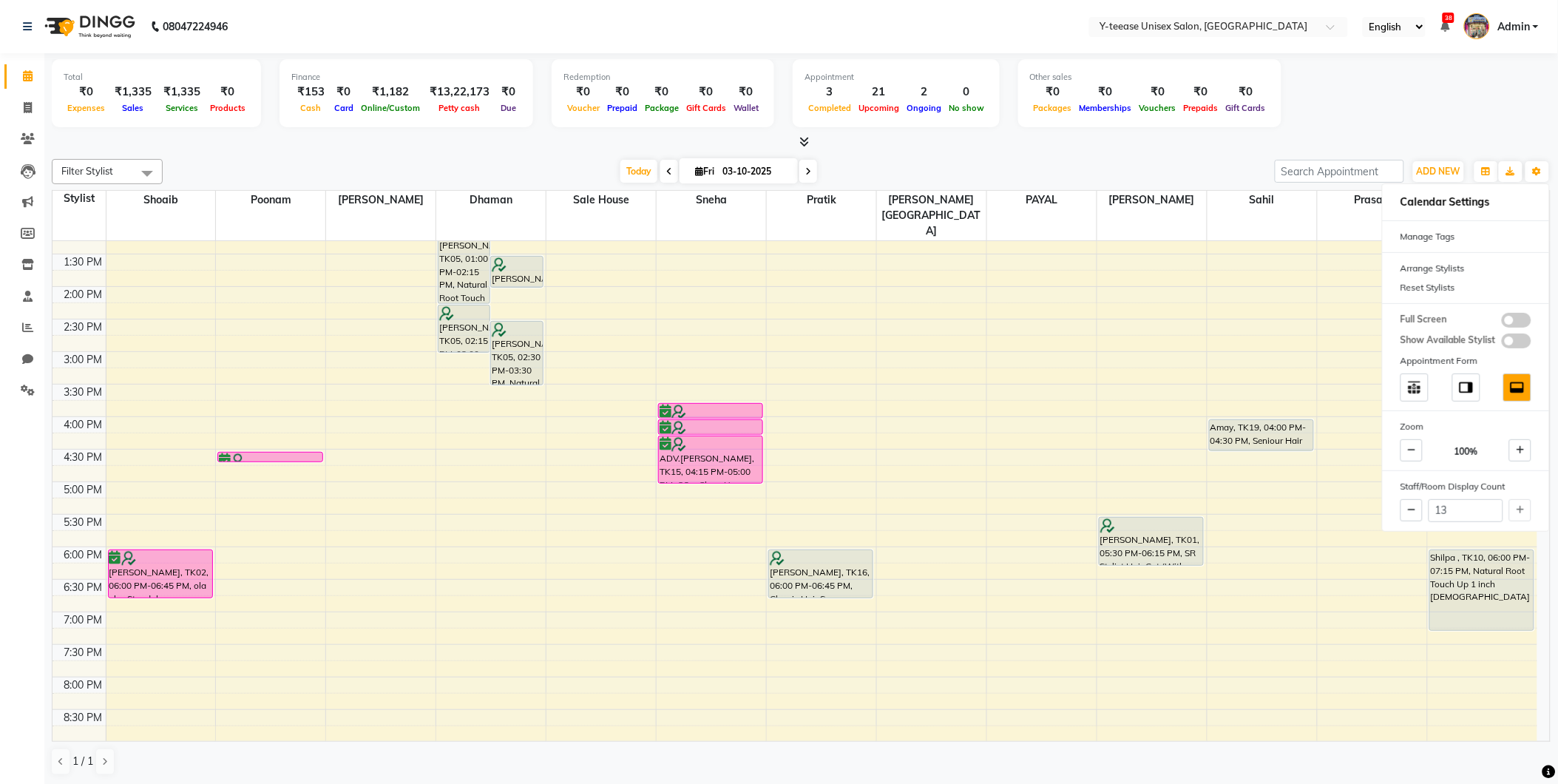
click at [1177, 122] on div "Other sales ₹0 Packages ₹0 Memberships ₹0 Vouchers ₹0 Prepaids ₹0 Gift Cards" at bounding box center [1150, 93] width 263 height 68
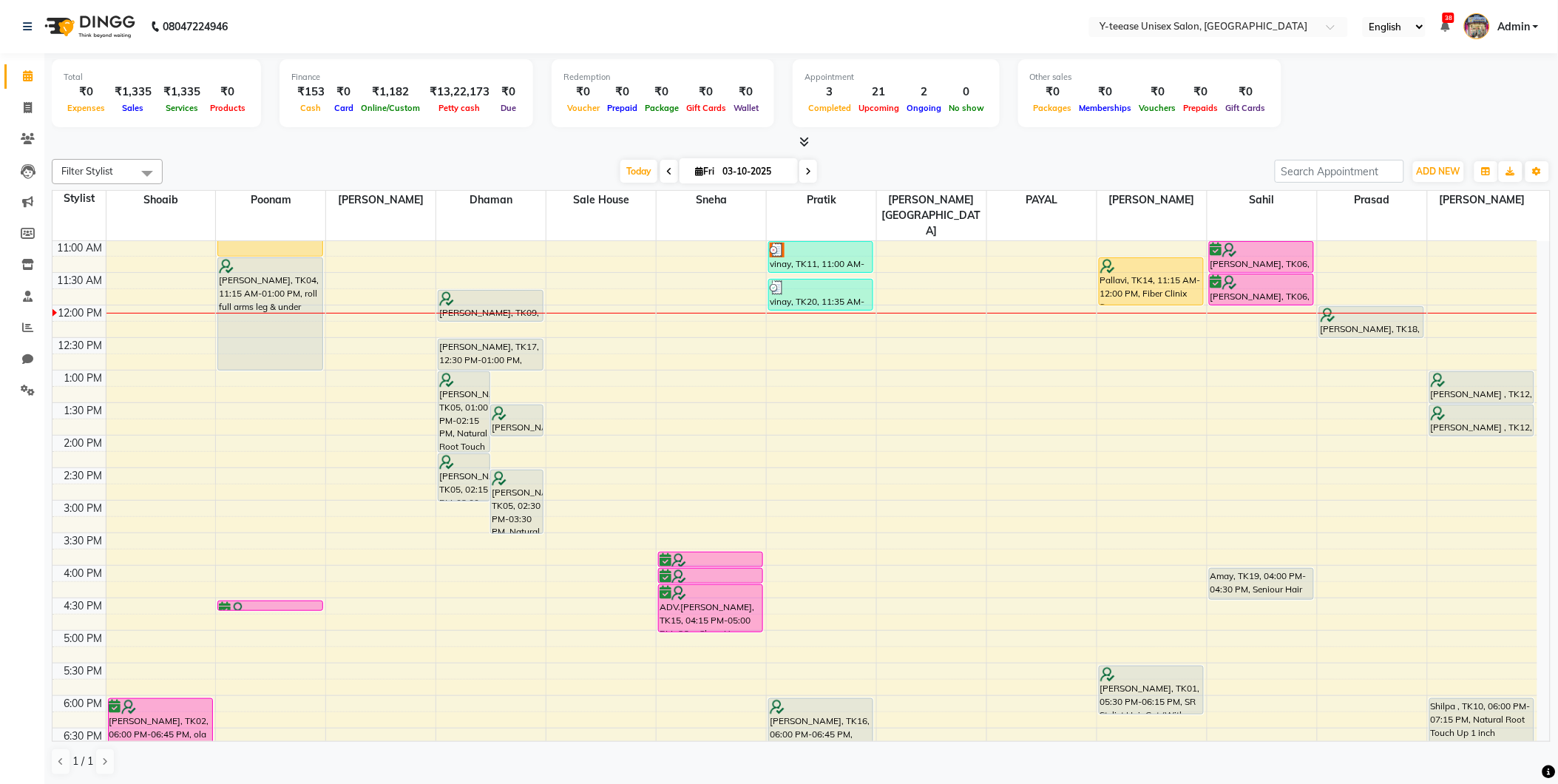
scroll to position [181, 0]
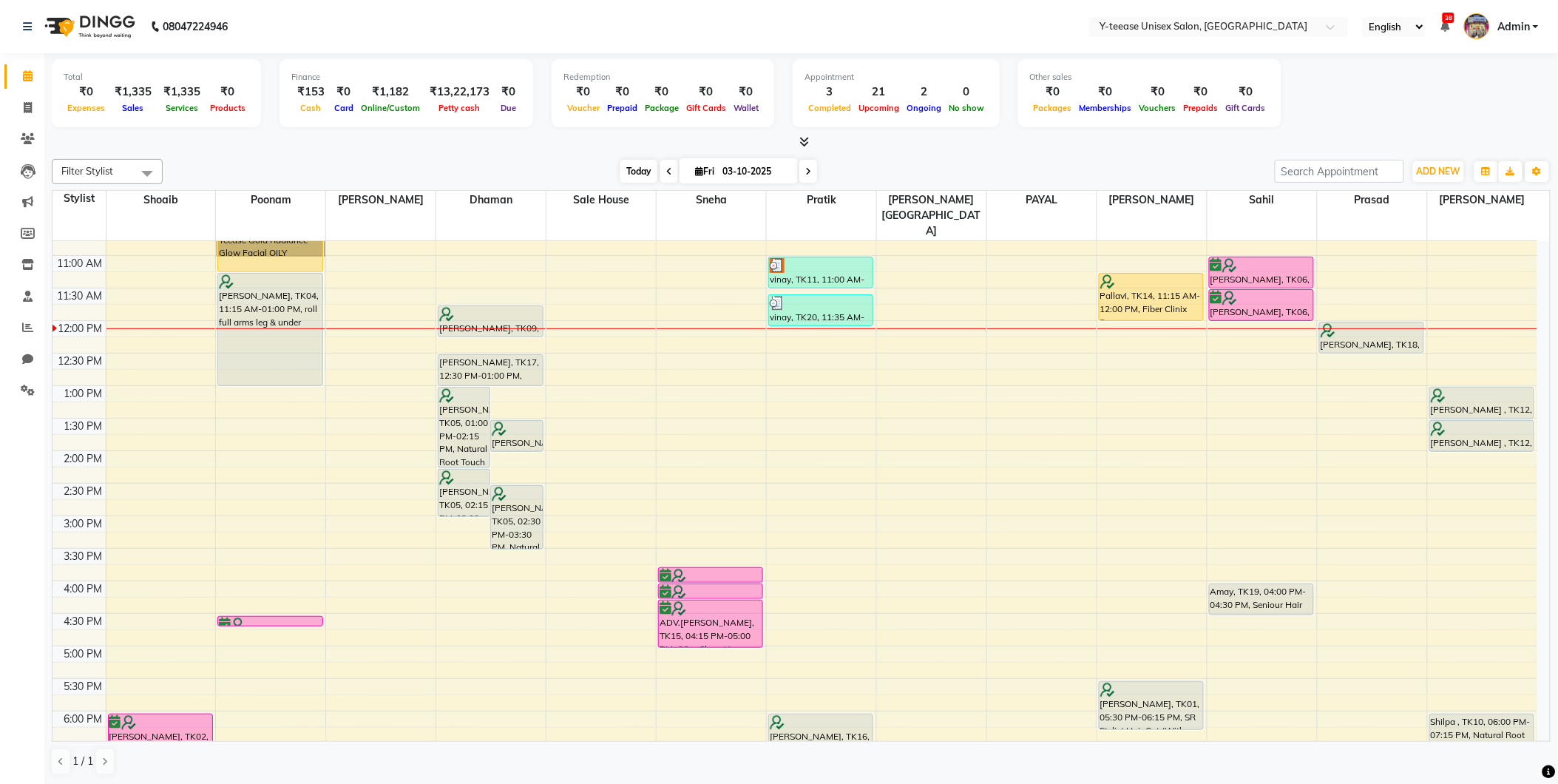
drag, startPoint x: -4, startPoint y: 499, endPoint x: 625, endPoint y: 165, distance: 712.2
click at [625, 165] on span "Today" at bounding box center [639, 171] width 37 height 23
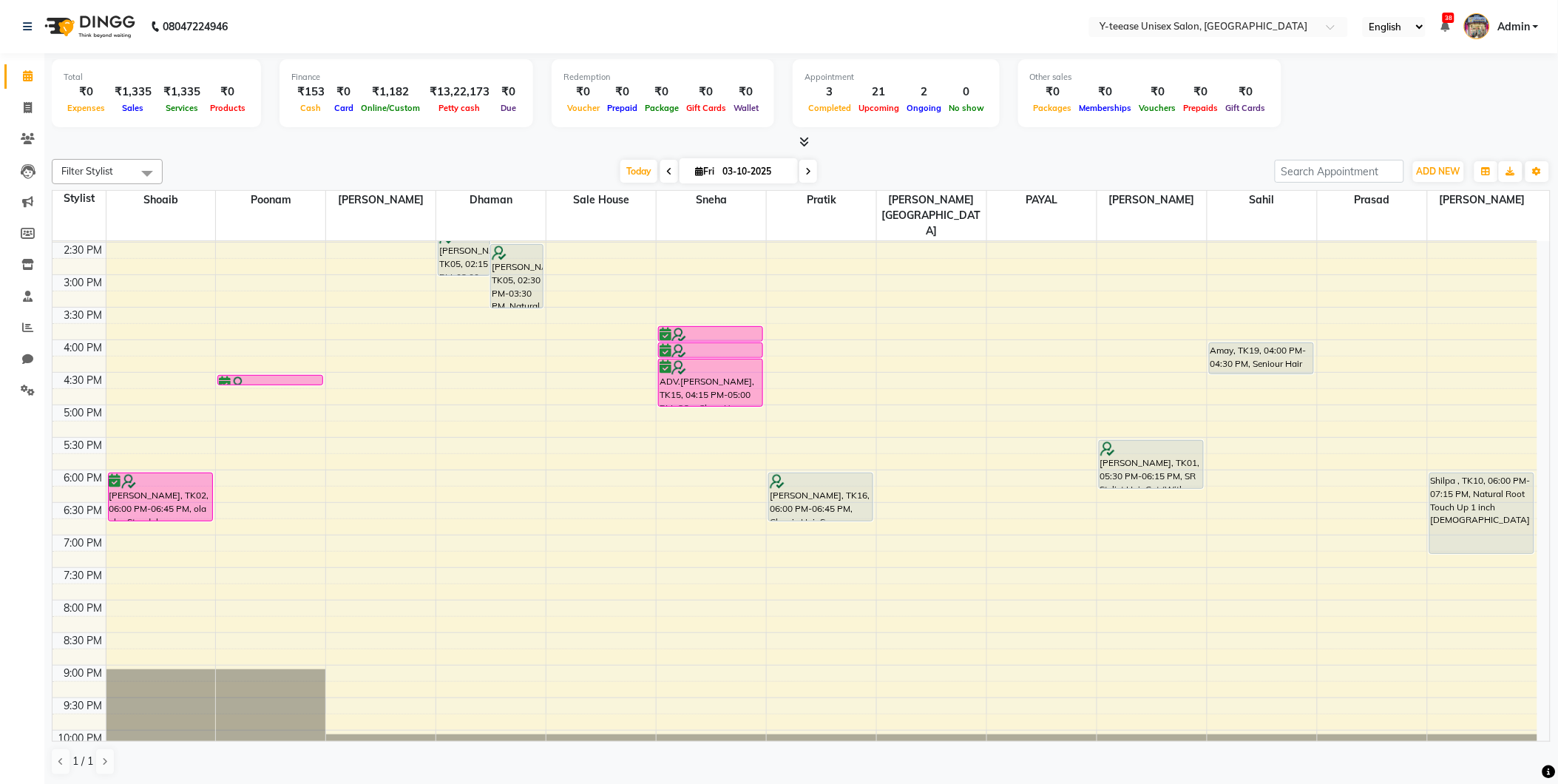
scroll to position [426, 0]
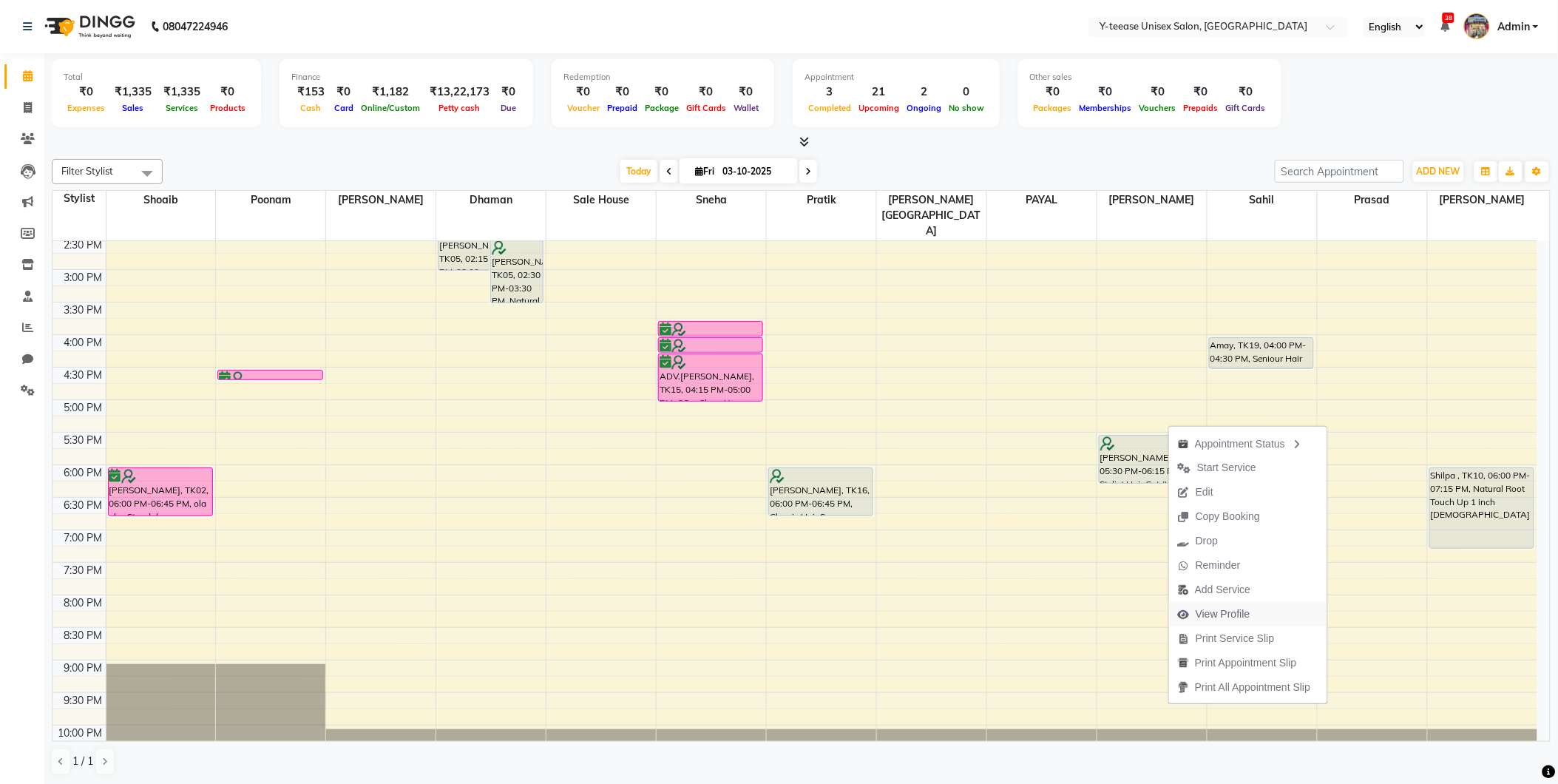
click at [1219, 614] on span "View Profile" at bounding box center [1223, 614] width 55 height 16
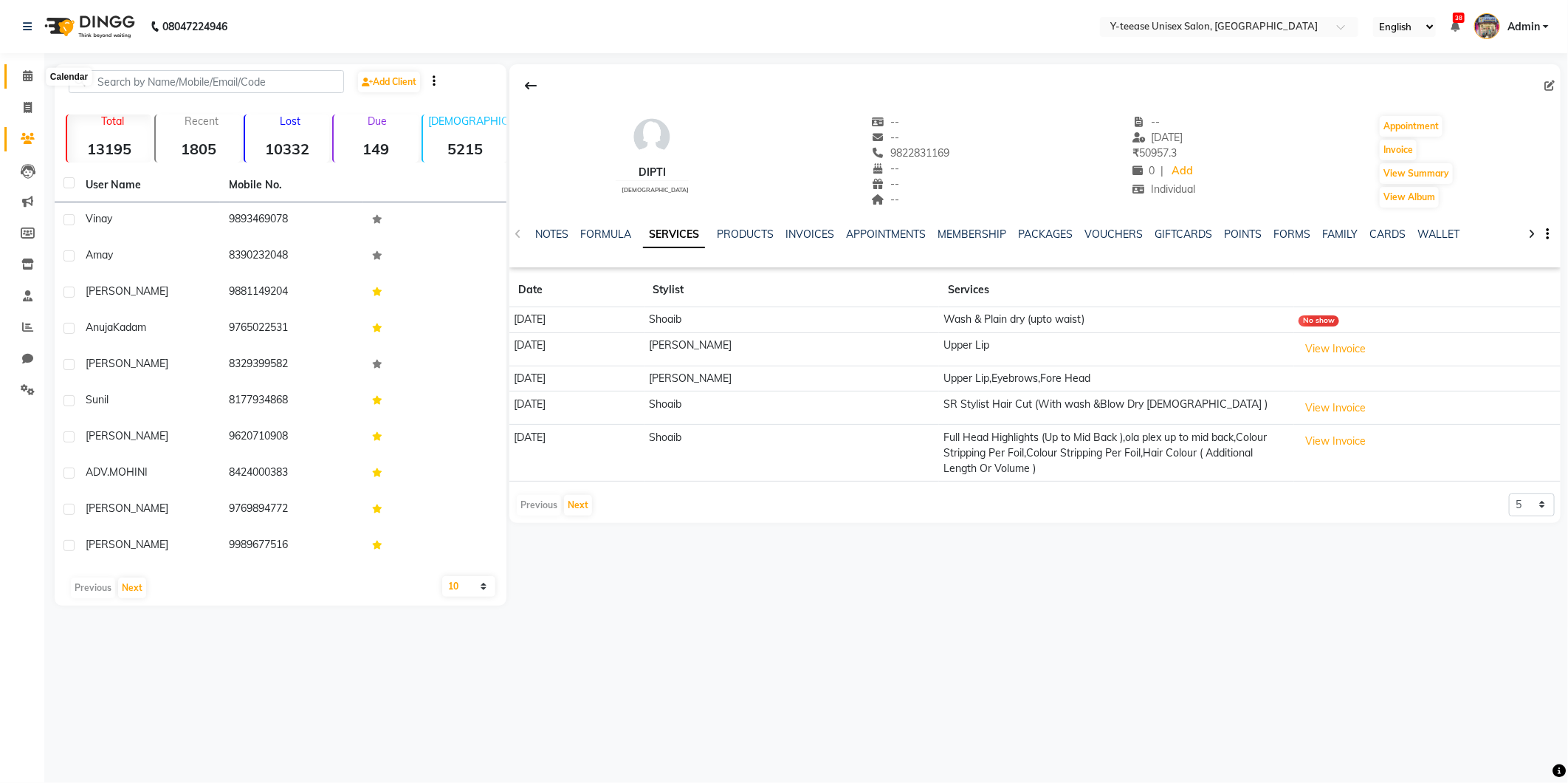
click at [27, 78] on icon at bounding box center [27, 75] width 10 height 11
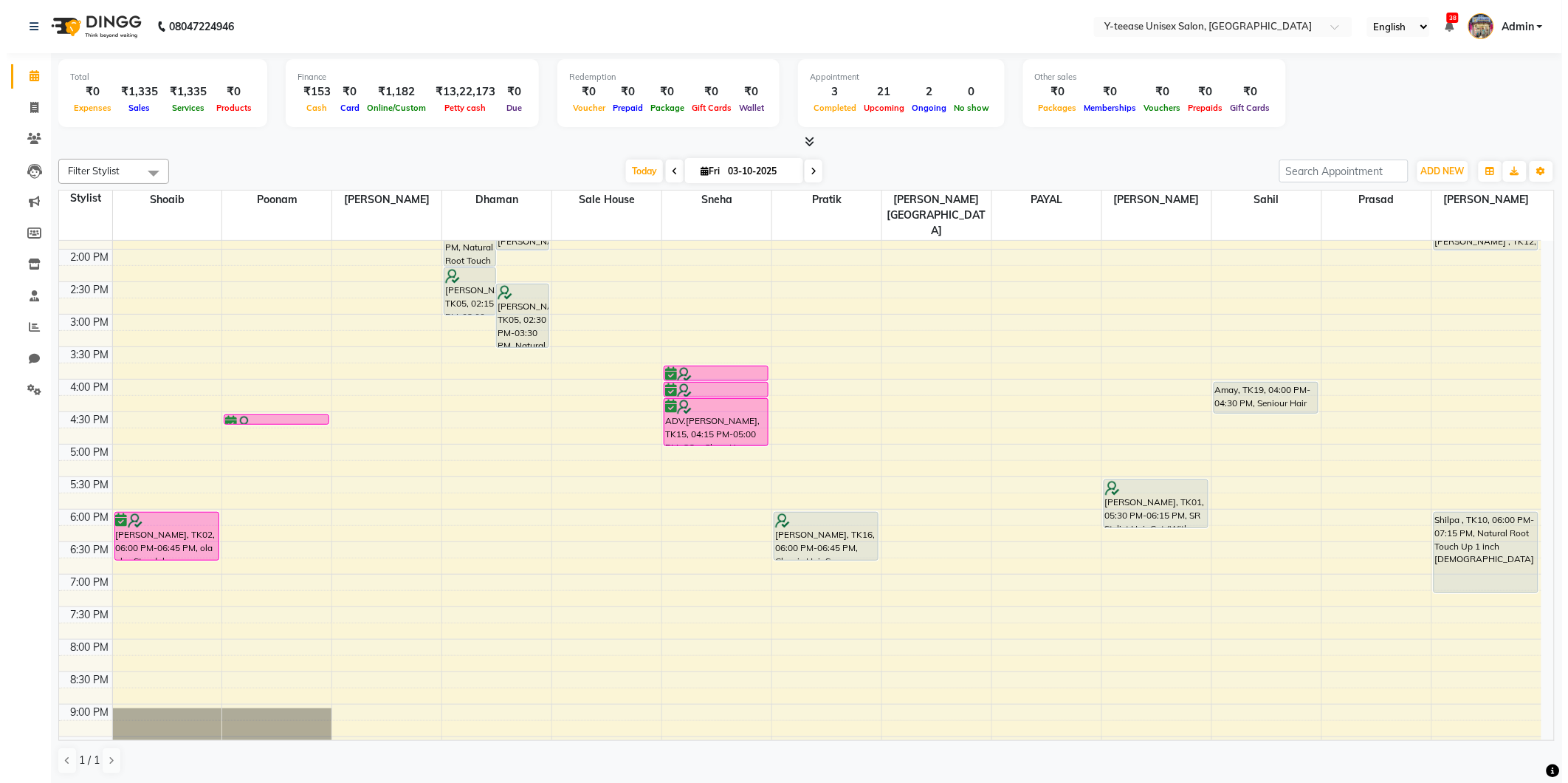
scroll to position [410, 0]
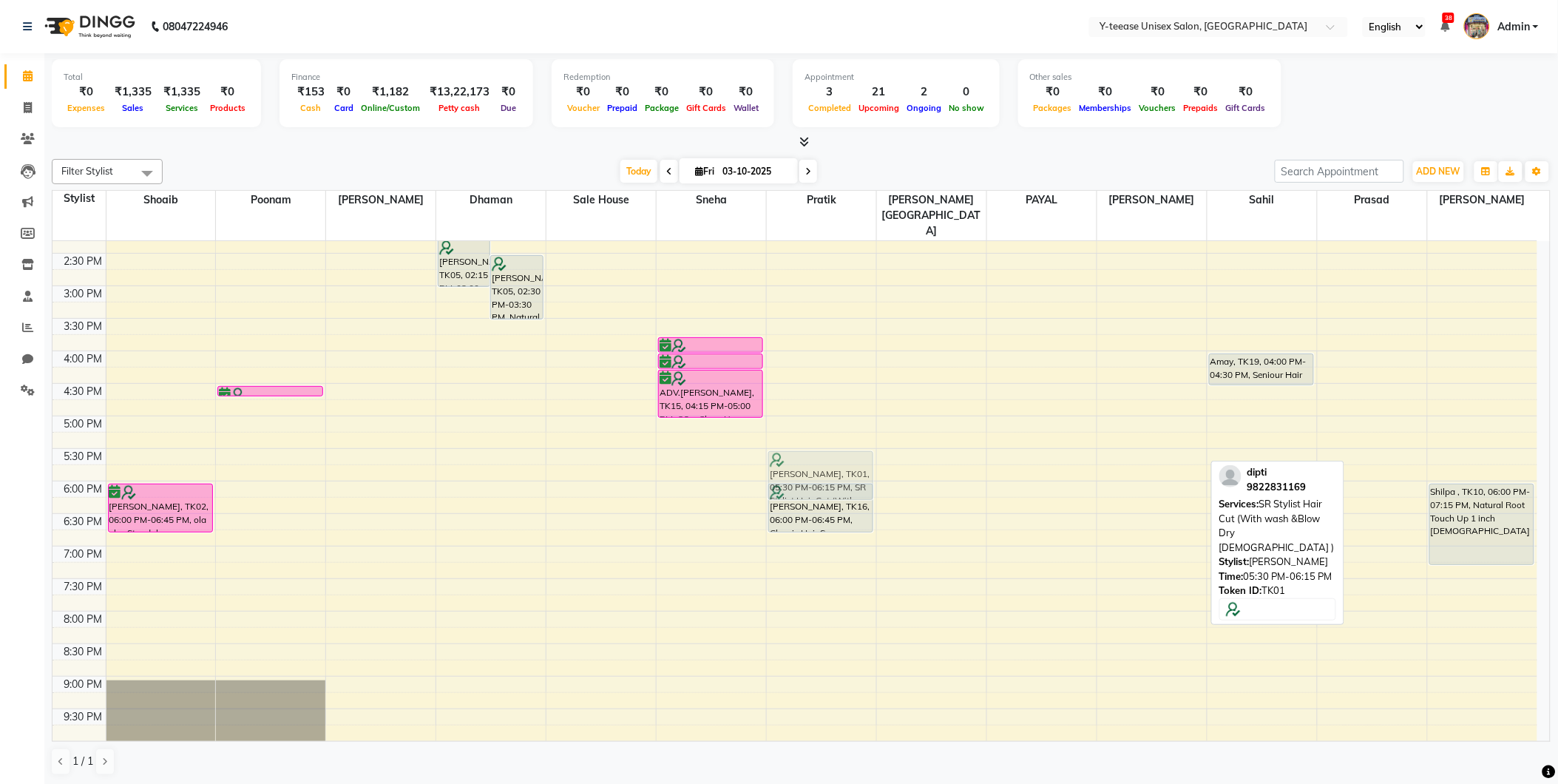
drag, startPoint x: 1158, startPoint y: 427, endPoint x: 825, endPoint y: 433, distance: 333.1
click at [825, 433] on tr "[PERSON_NAME], TK02, 06:00 PM-06:45 PM, ola plex Standalone Treatment up to mid…" at bounding box center [795, 318] width 1485 height 975
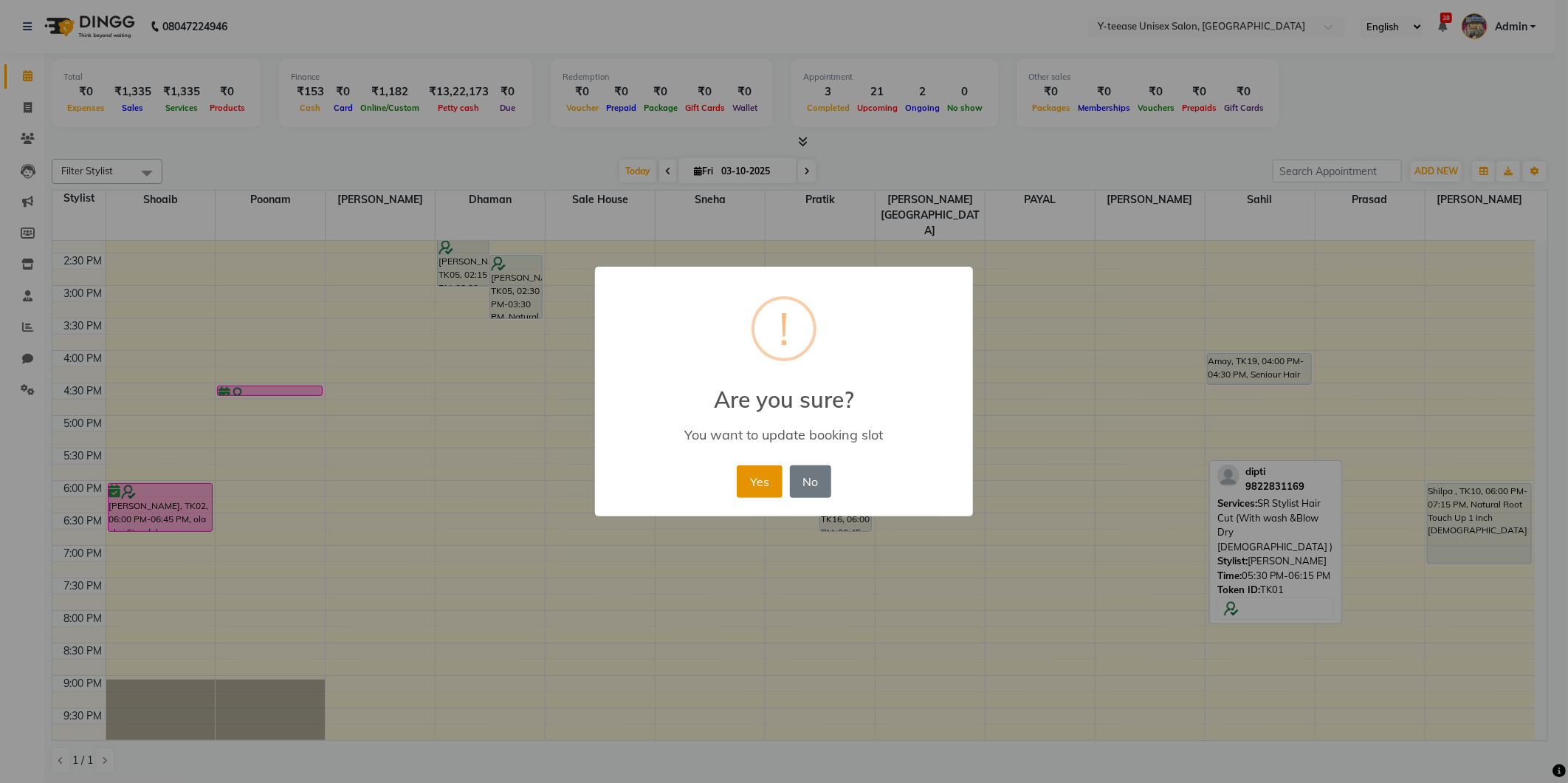
click at [755, 478] on button "Yes" at bounding box center [759, 481] width 45 height 33
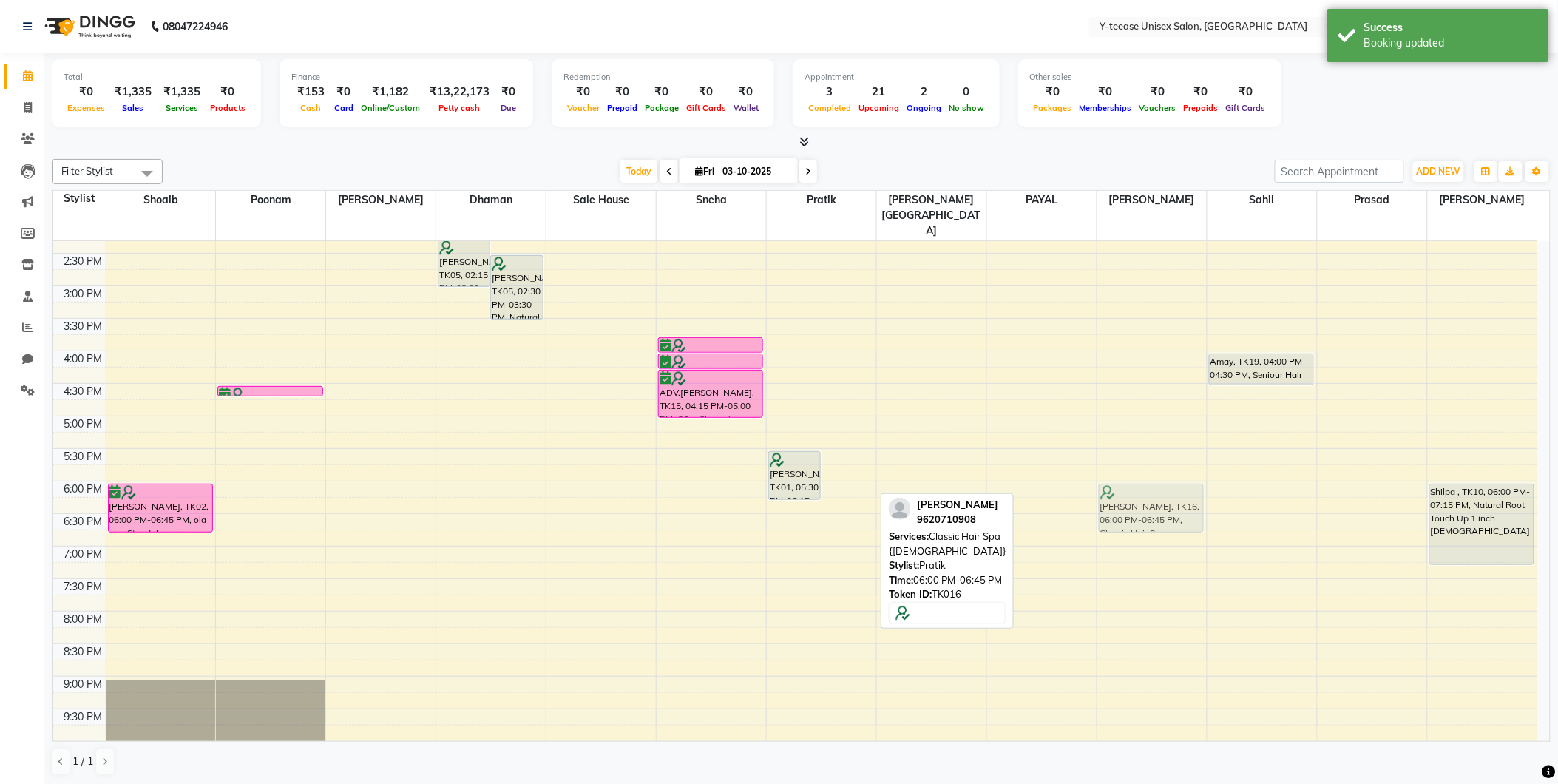
drag, startPoint x: 847, startPoint y: 475, endPoint x: 1166, endPoint y: 474, distance: 319.0
click at [1166, 474] on tr "[PERSON_NAME], TK02, 06:00 PM-06:45 PM, ola plex Standalone Treatment up to mid…" at bounding box center [795, 318] width 1485 height 975
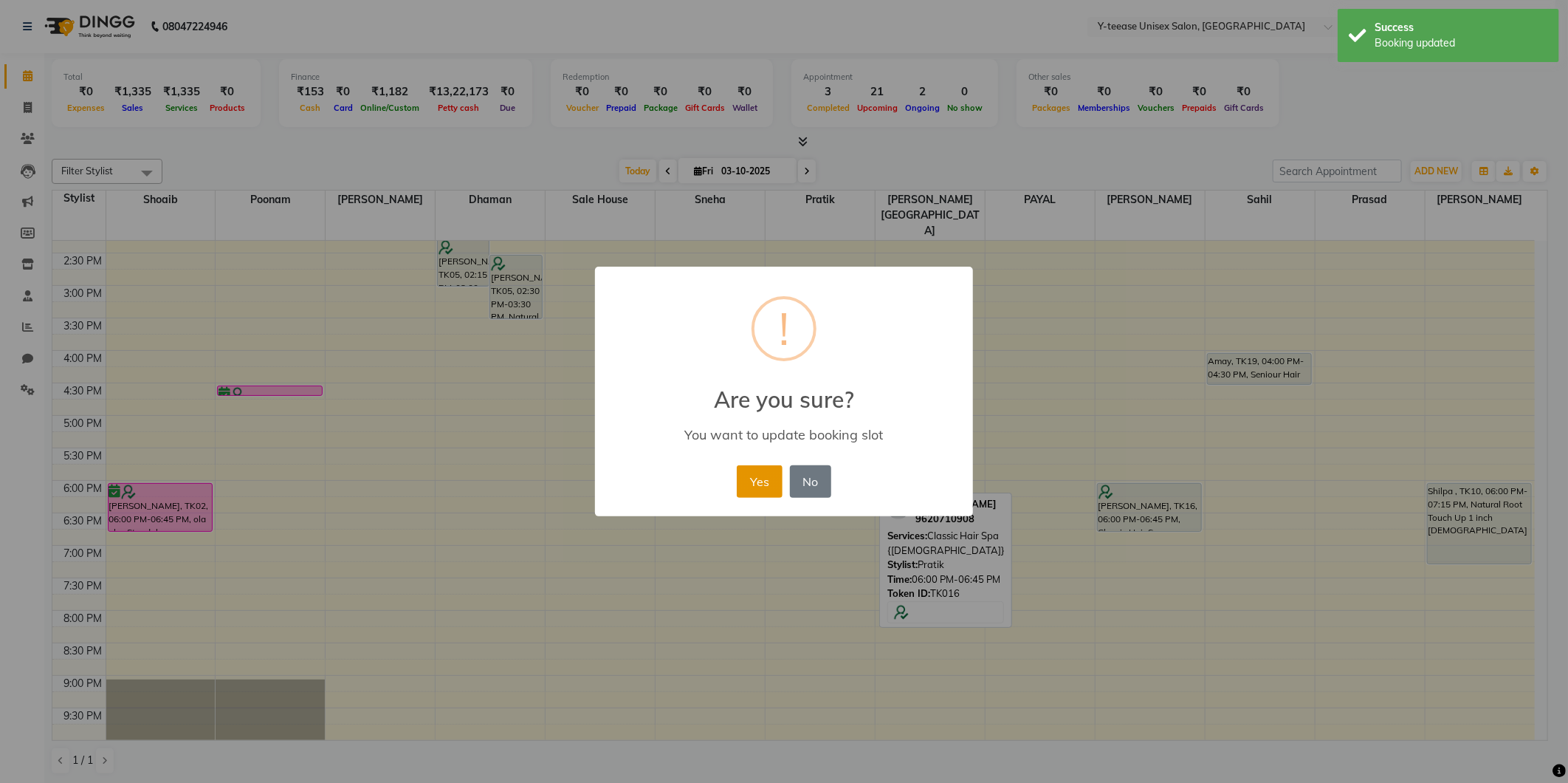
click at [758, 481] on button "Yes" at bounding box center [759, 481] width 45 height 33
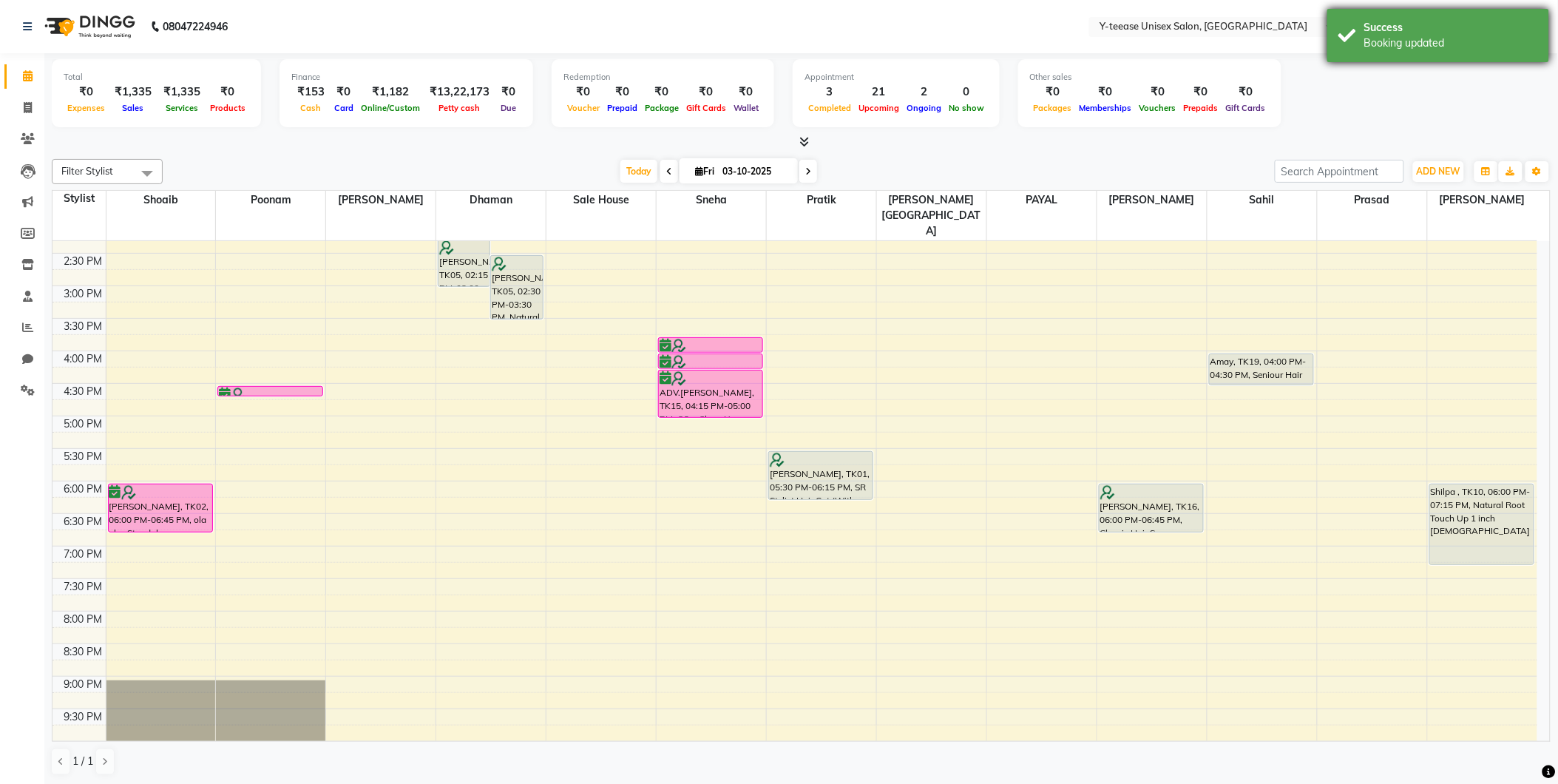
click at [1340, 60] on div "Success Booking updated" at bounding box center [1438, 36] width 222 height 54
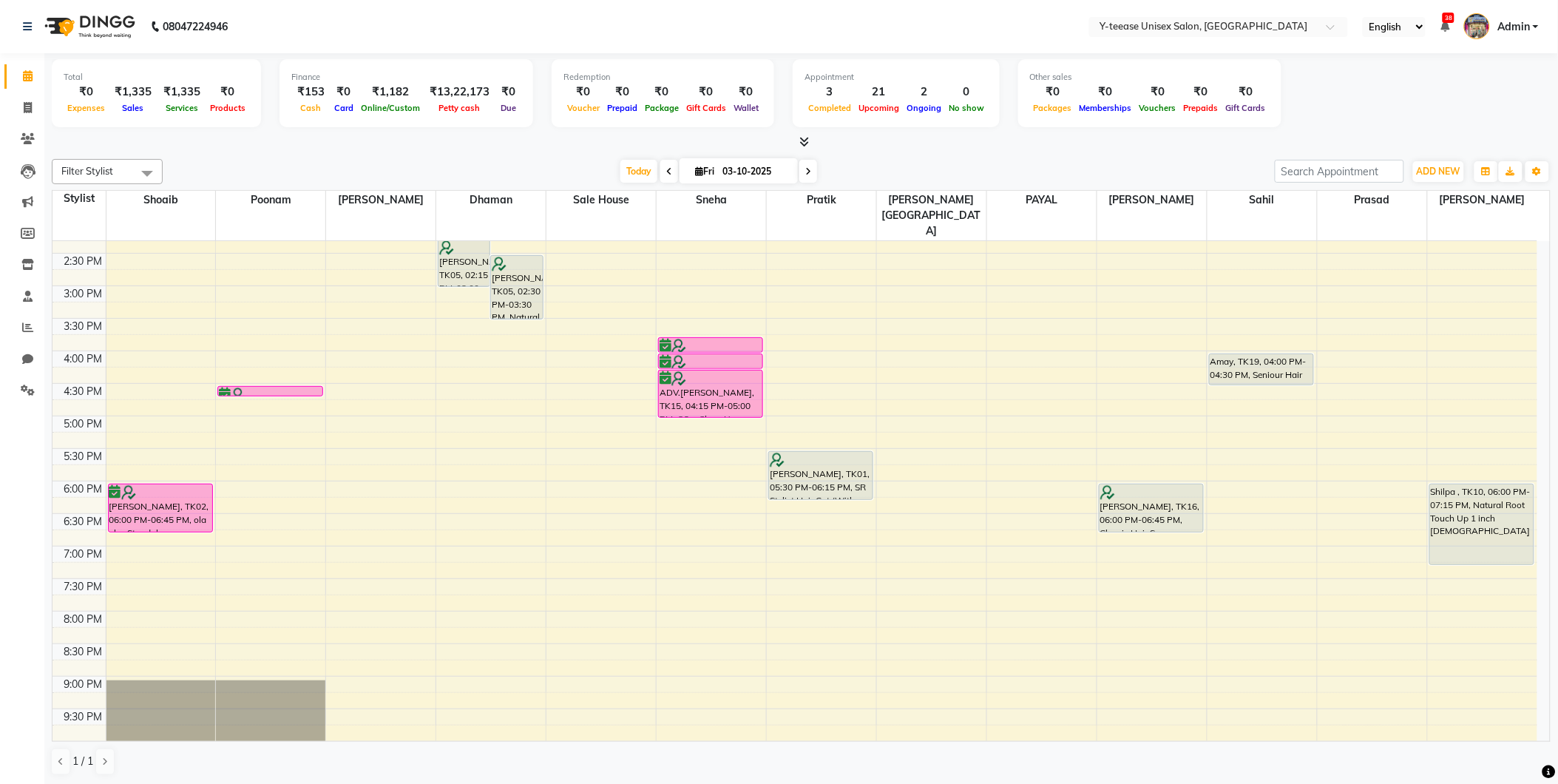
click at [1523, 31] on span "Admin" at bounding box center [1514, 27] width 33 height 16
click at [1481, 114] on link "Sign out" at bounding box center [1463, 106] width 135 height 23
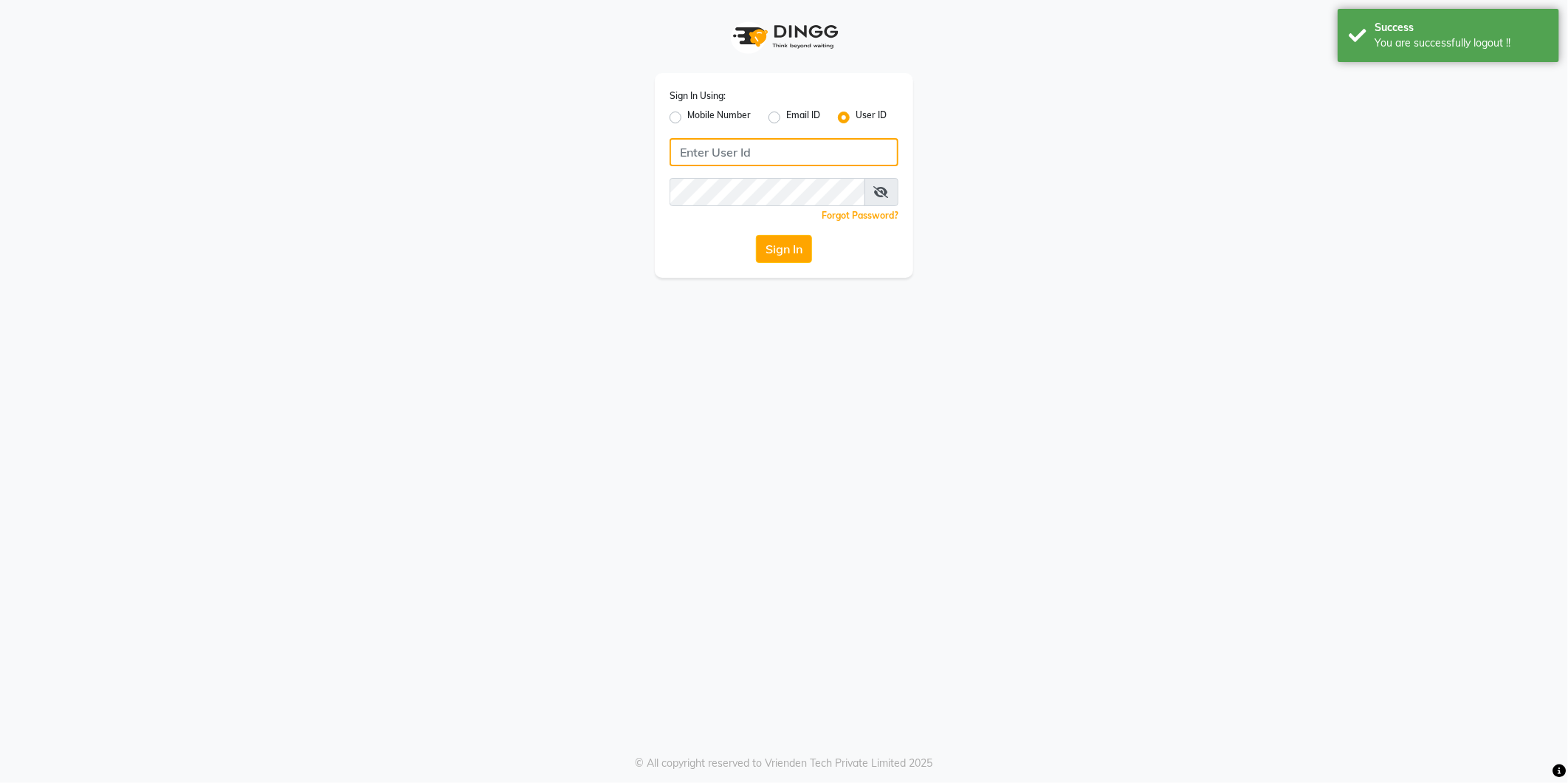
type input "8999679795"
click at [687, 112] on label "Mobile Number" at bounding box center [718, 117] width 63 height 18
click at [687, 112] on input "Mobile Number" at bounding box center [692, 113] width 10 height 10
radio input "true"
radio input "false"
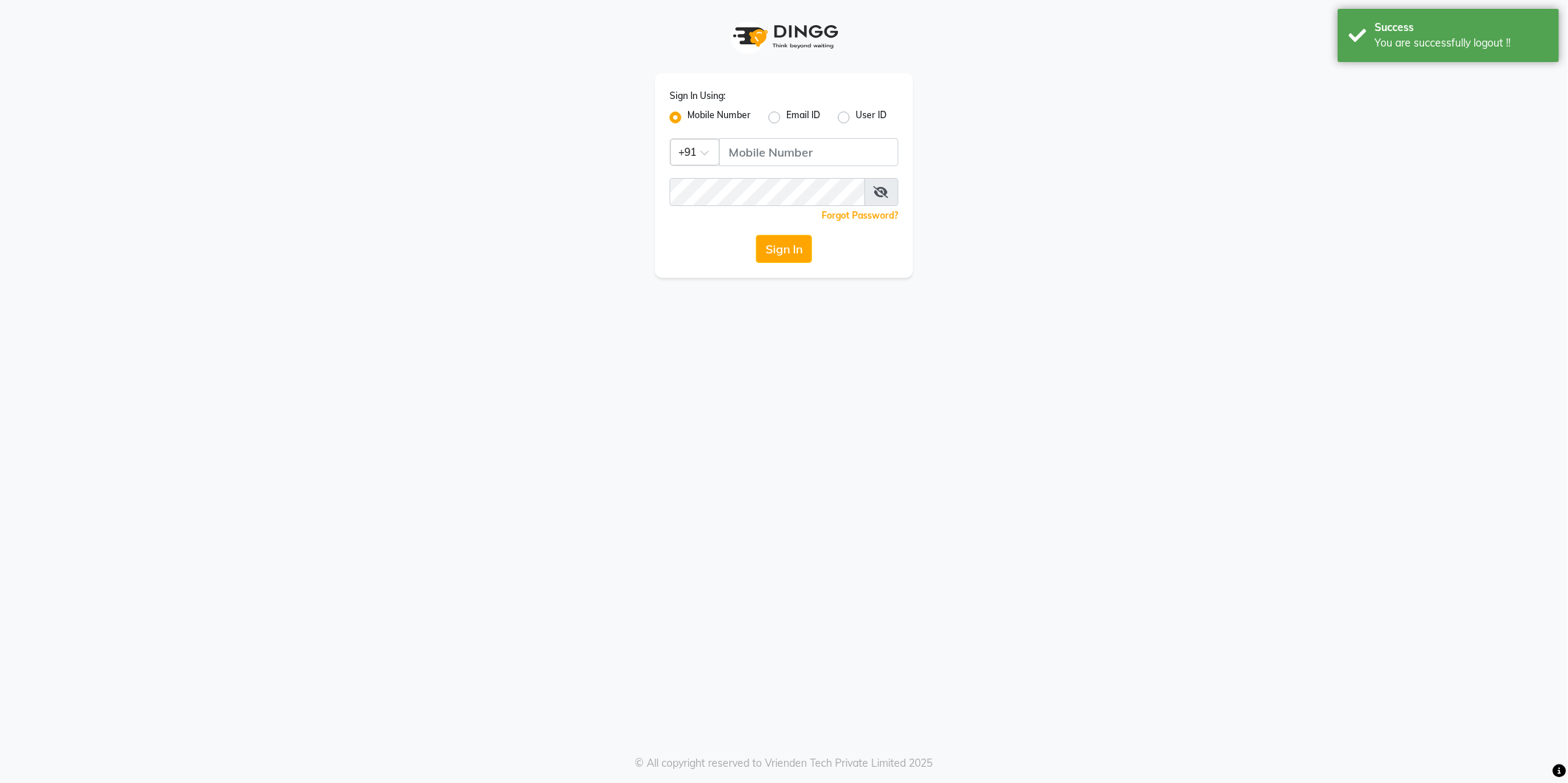
click at [687, 116] on label "Mobile Number" at bounding box center [718, 117] width 63 height 18
click at [687, 116] on input "Mobile Number" at bounding box center [692, 113] width 10 height 10
click at [772, 149] on input "Username" at bounding box center [809, 152] width 180 height 28
type input "8999679795"
click at [804, 267] on div "Sign In Using: Mobile Number Email ID User ID Country Code × [PHONE_NUMBER] Rem…" at bounding box center [784, 175] width 258 height 204
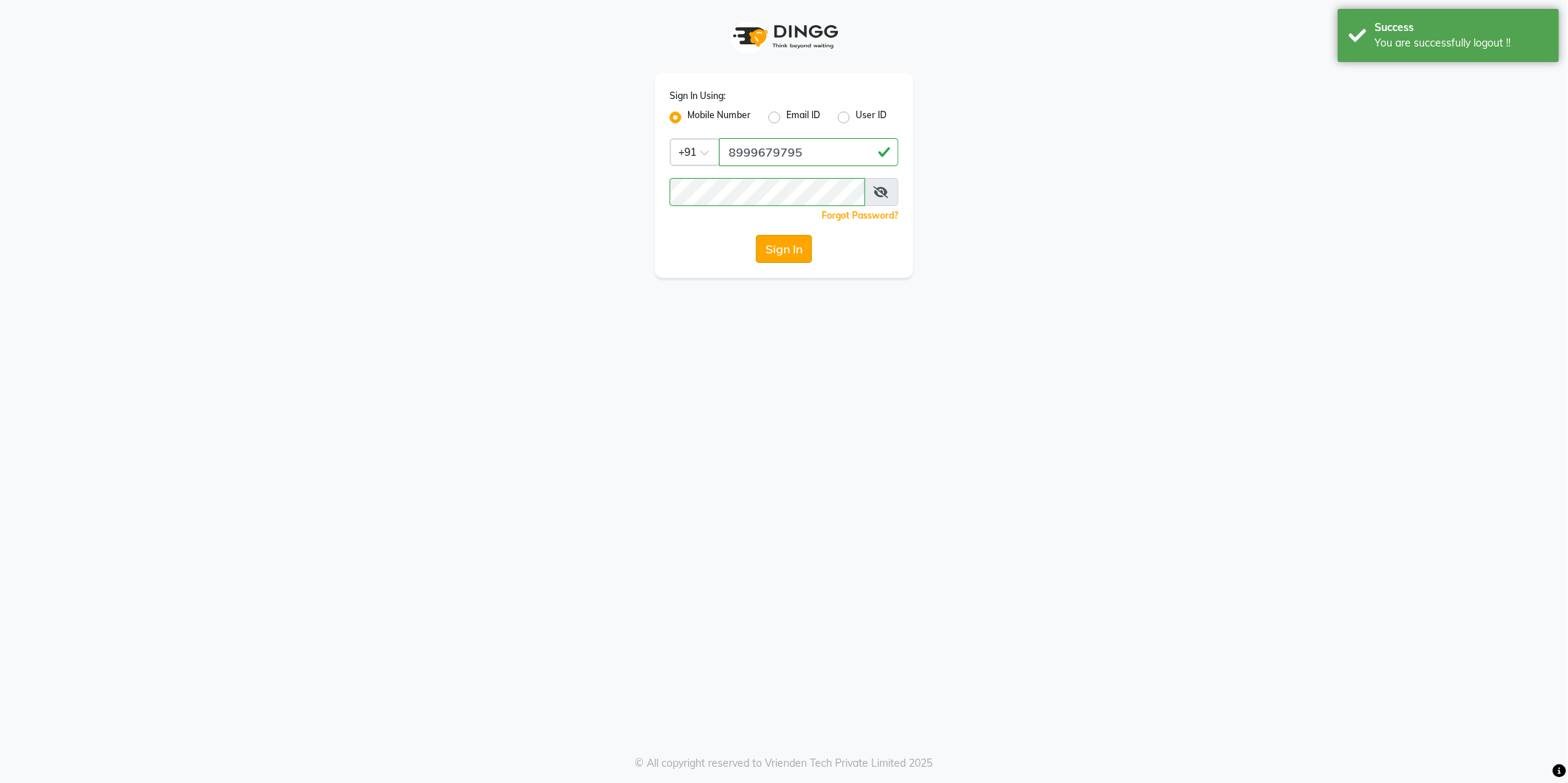
click at [801, 261] on button "Sign In" at bounding box center [784, 249] width 56 height 28
